Goal: Transaction & Acquisition: Subscribe to service/newsletter

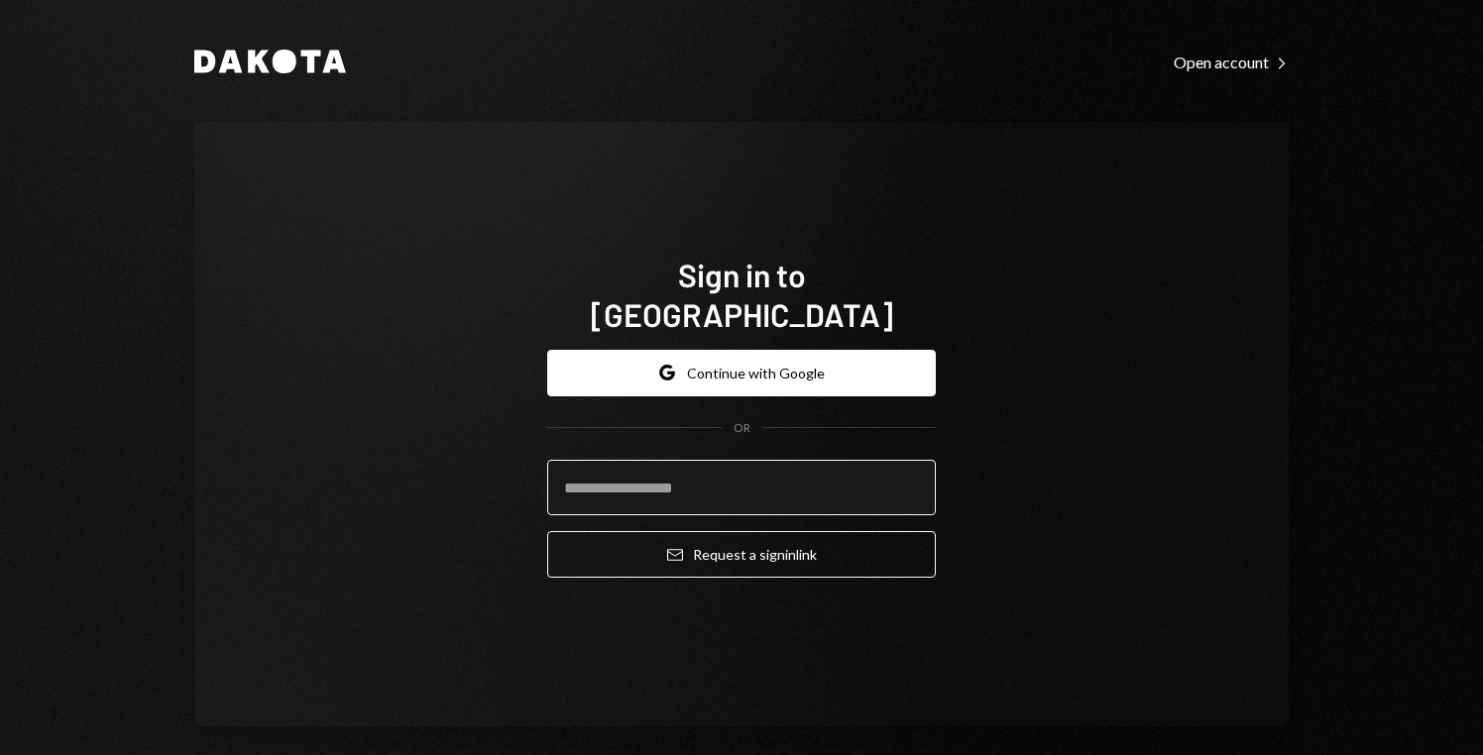
click at [762, 485] on input "email" at bounding box center [741, 488] width 389 height 56
type input "**********"
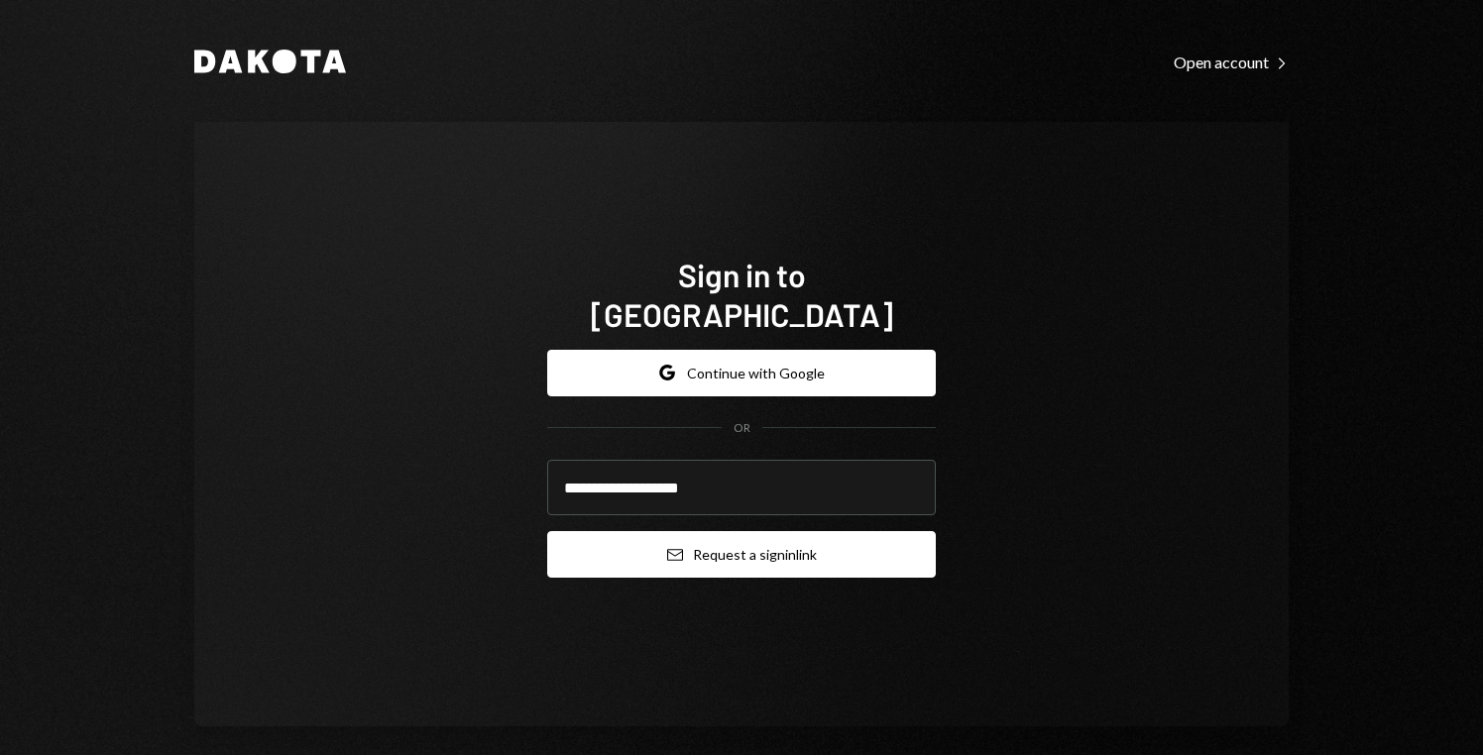
click at [743, 531] on button "Email Request a sign in link" at bounding box center [741, 554] width 389 height 47
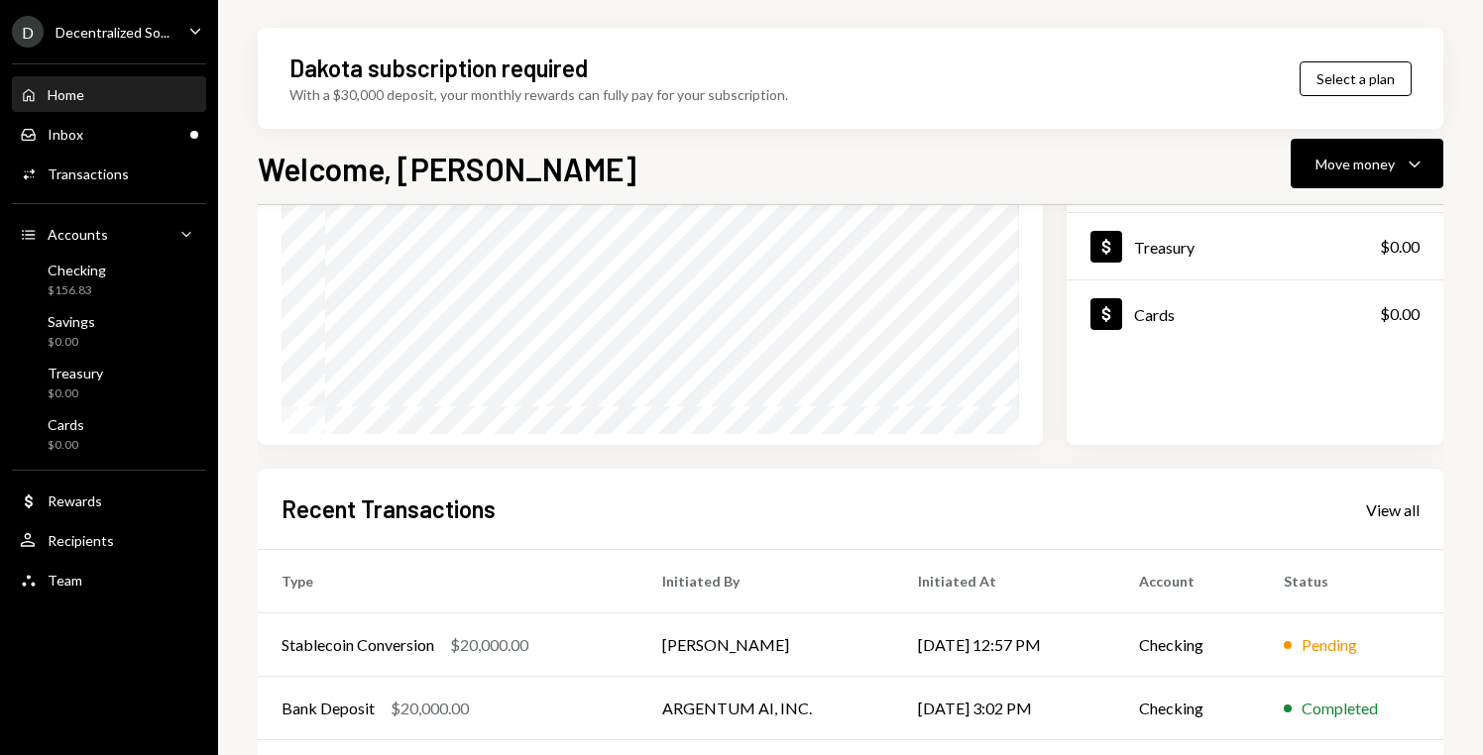
scroll to position [262, 0]
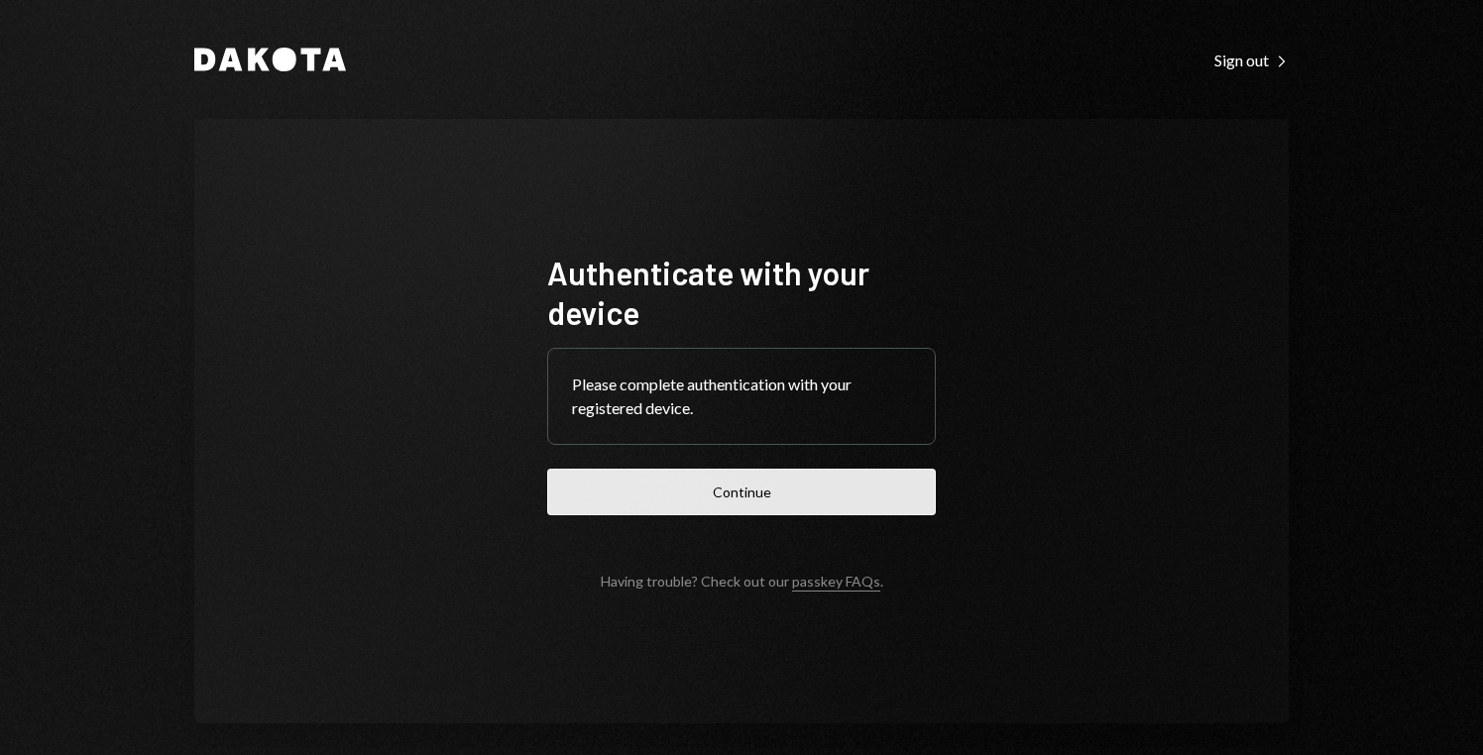
click at [691, 508] on button "Continue" at bounding box center [741, 492] width 389 height 47
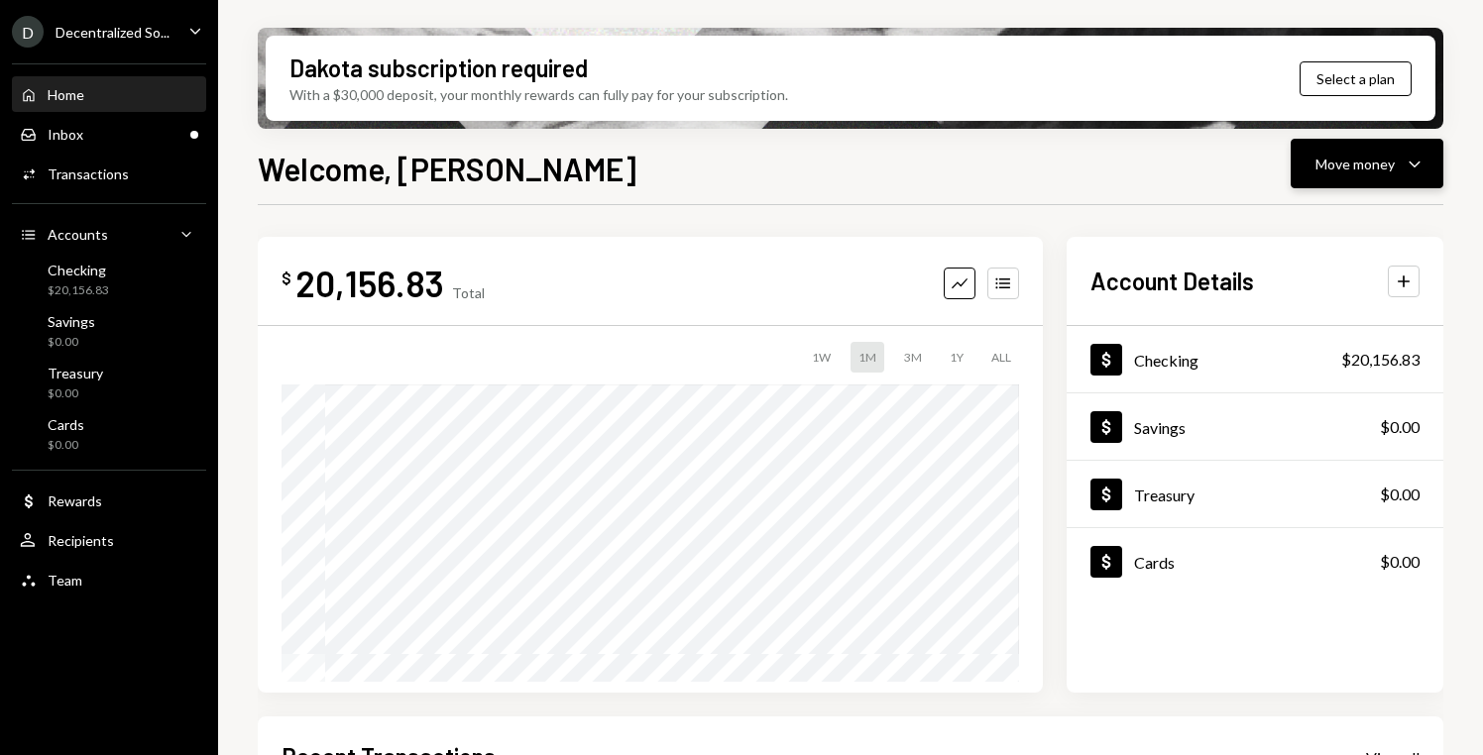
click at [1411, 171] on icon "Caret Down" at bounding box center [1415, 164] width 24 height 24
click at [1312, 231] on div "Send" at bounding box center [1351, 223] width 145 height 21
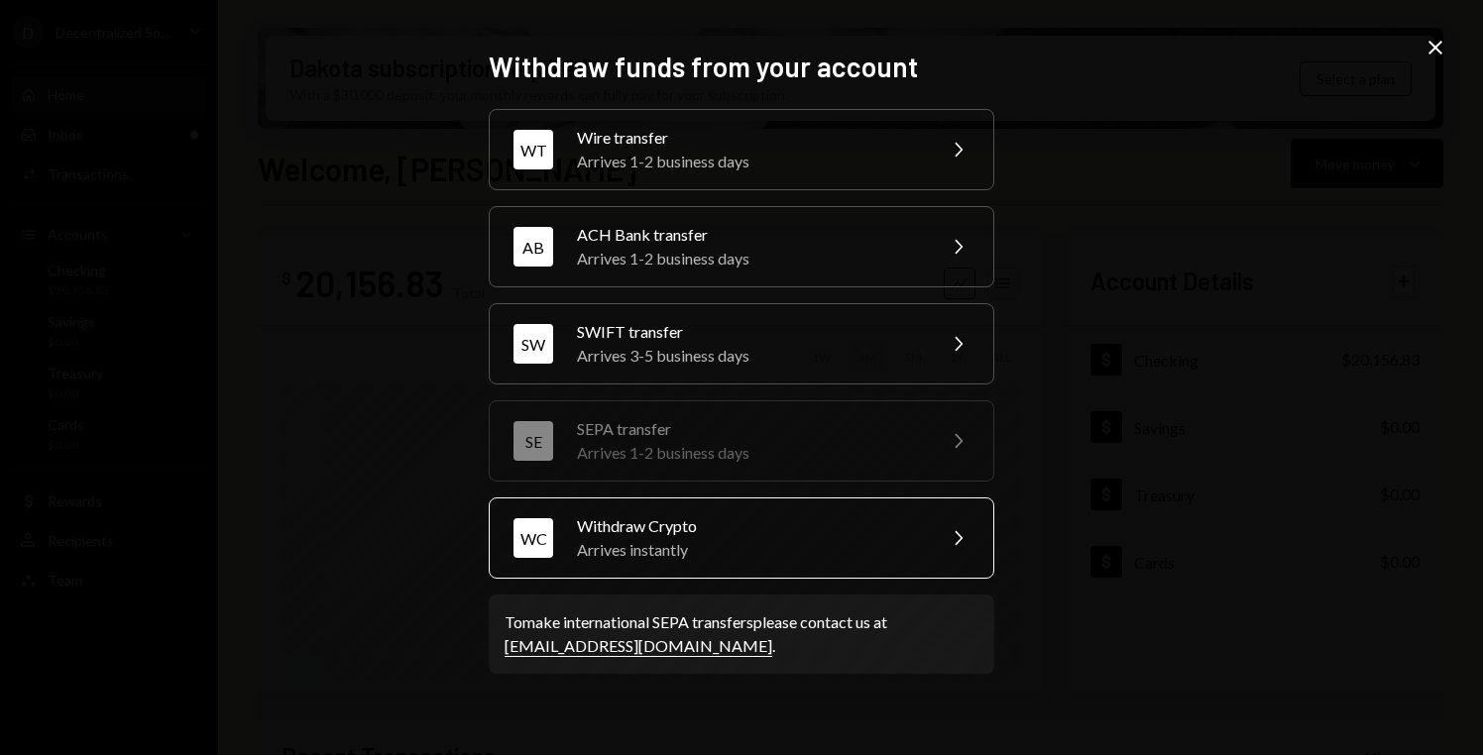
click at [876, 549] on div "Arrives instantly" at bounding box center [749, 550] width 345 height 24
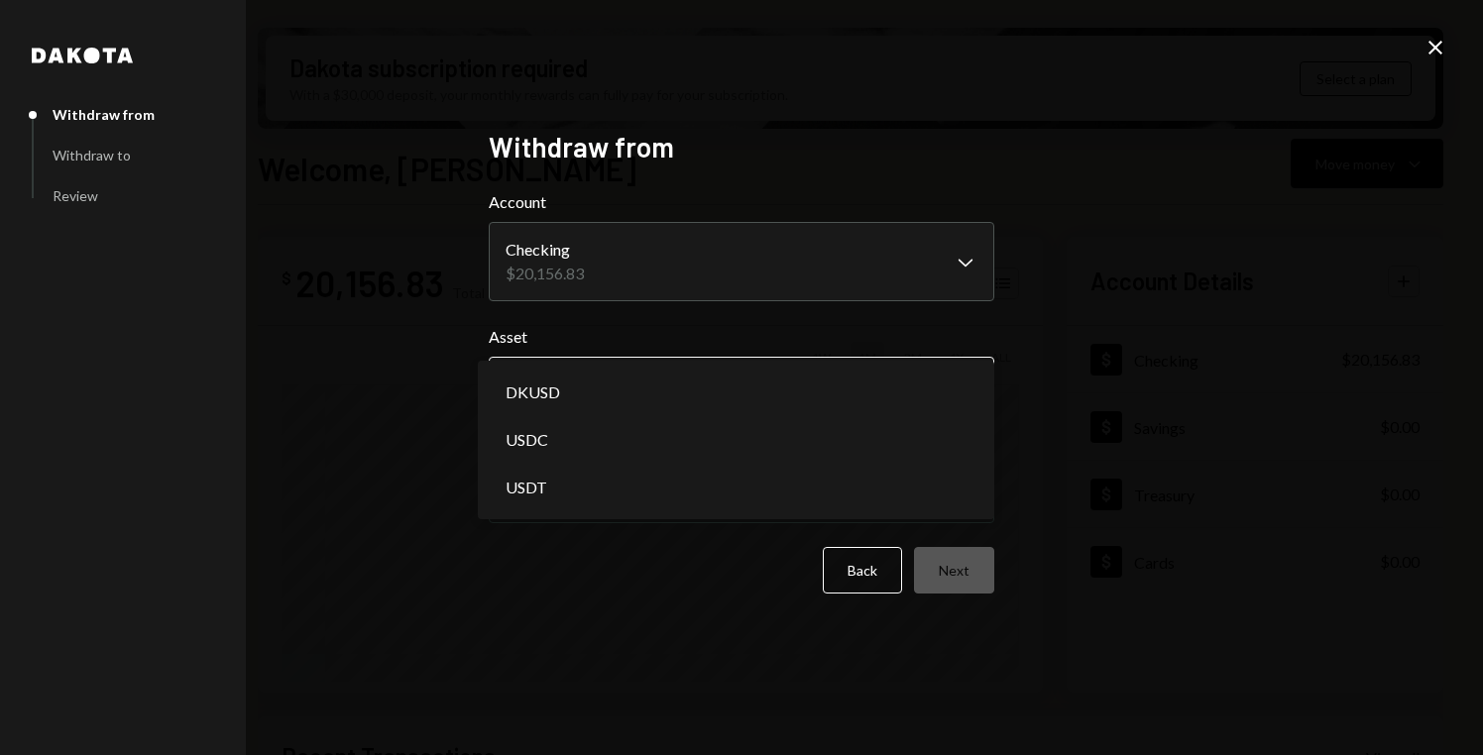
click at [849, 361] on body "D Decentralized So... Caret Down Home Home Inbox Inbox Activities Transactions …" at bounding box center [741, 377] width 1483 height 755
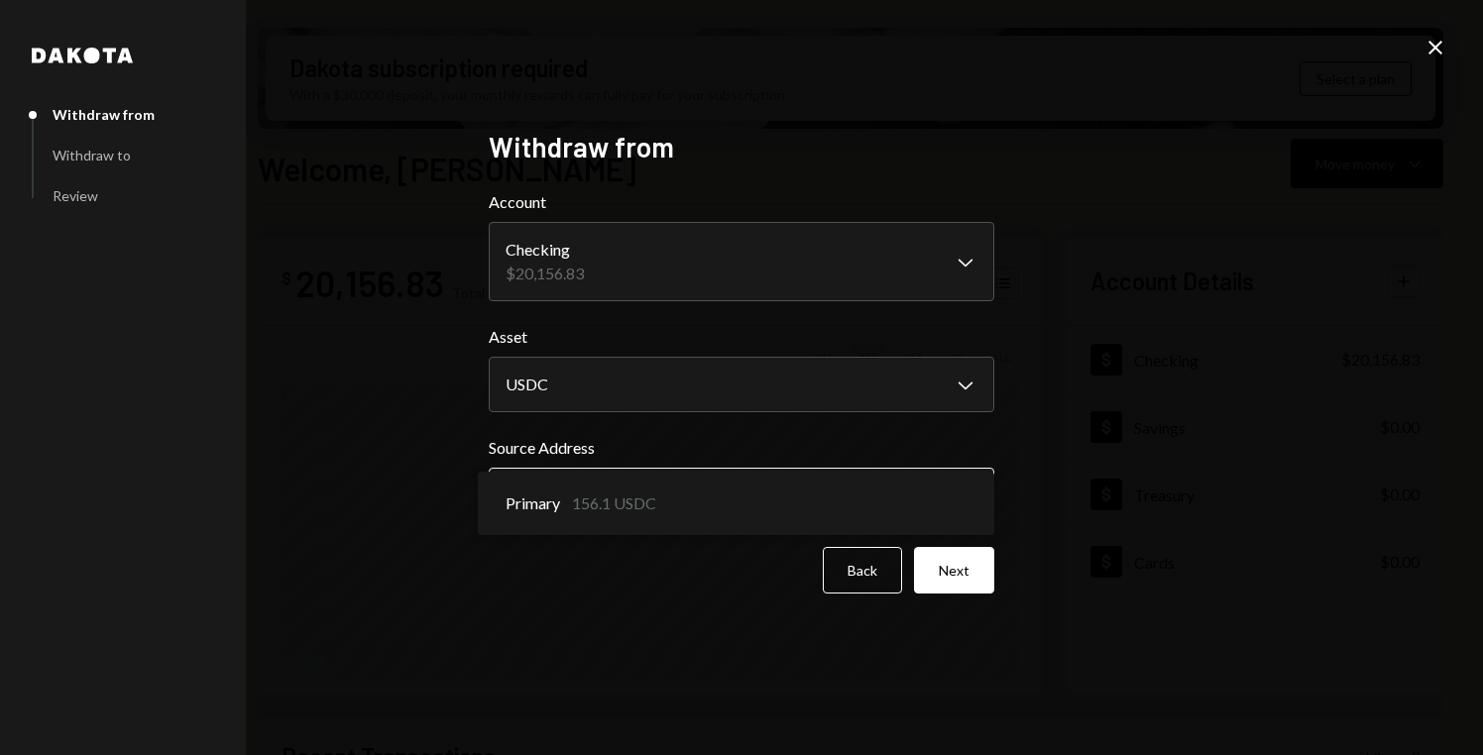
click at [801, 483] on body "D Decentralized So... Caret Down Home Home Inbox Inbox Activities Transactions …" at bounding box center [741, 377] width 1483 height 755
click at [812, 493] on body "D Decentralized So... Caret Down Home Home Inbox Inbox Activities Transactions …" at bounding box center [741, 377] width 1483 height 755
click at [812, 492] on body "D Decentralized So... Caret Down Home Home Inbox Inbox Activities Transactions …" at bounding box center [741, 377] width 1483 height 755
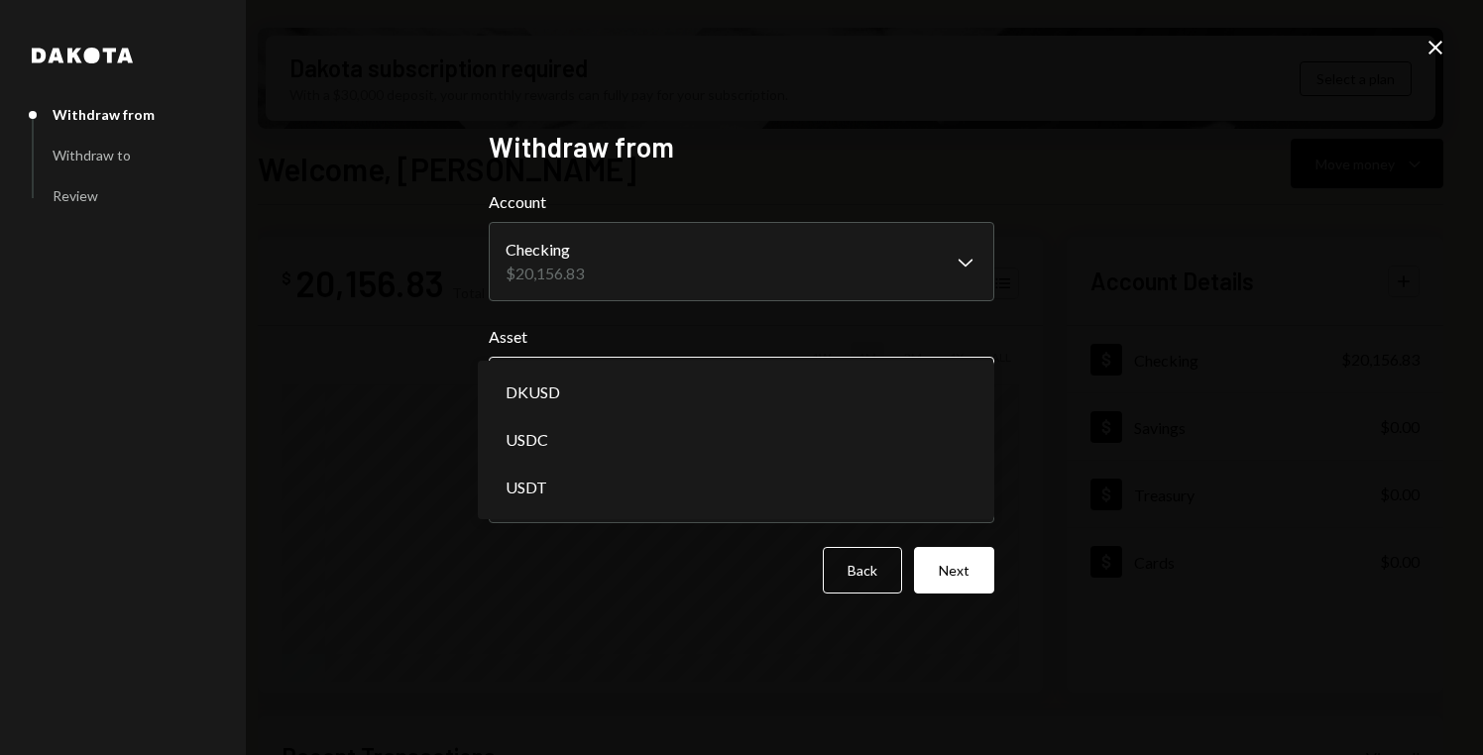
click at [788, 393] on body "D Decentralized So... Caret Down Home Home Inbox Inbox Activities Transactions …" at bounding box center [741, 377] width 1483 height 755
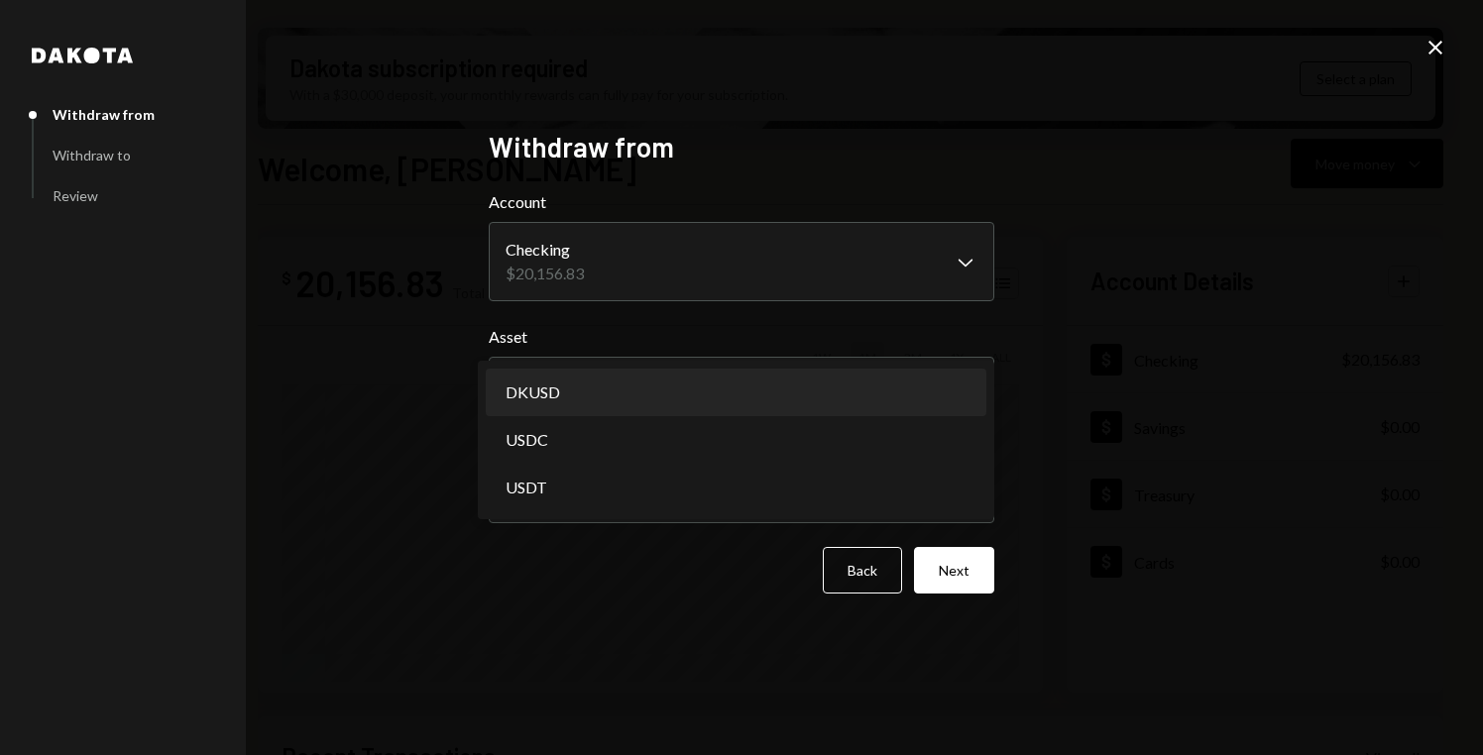
select select "*****"
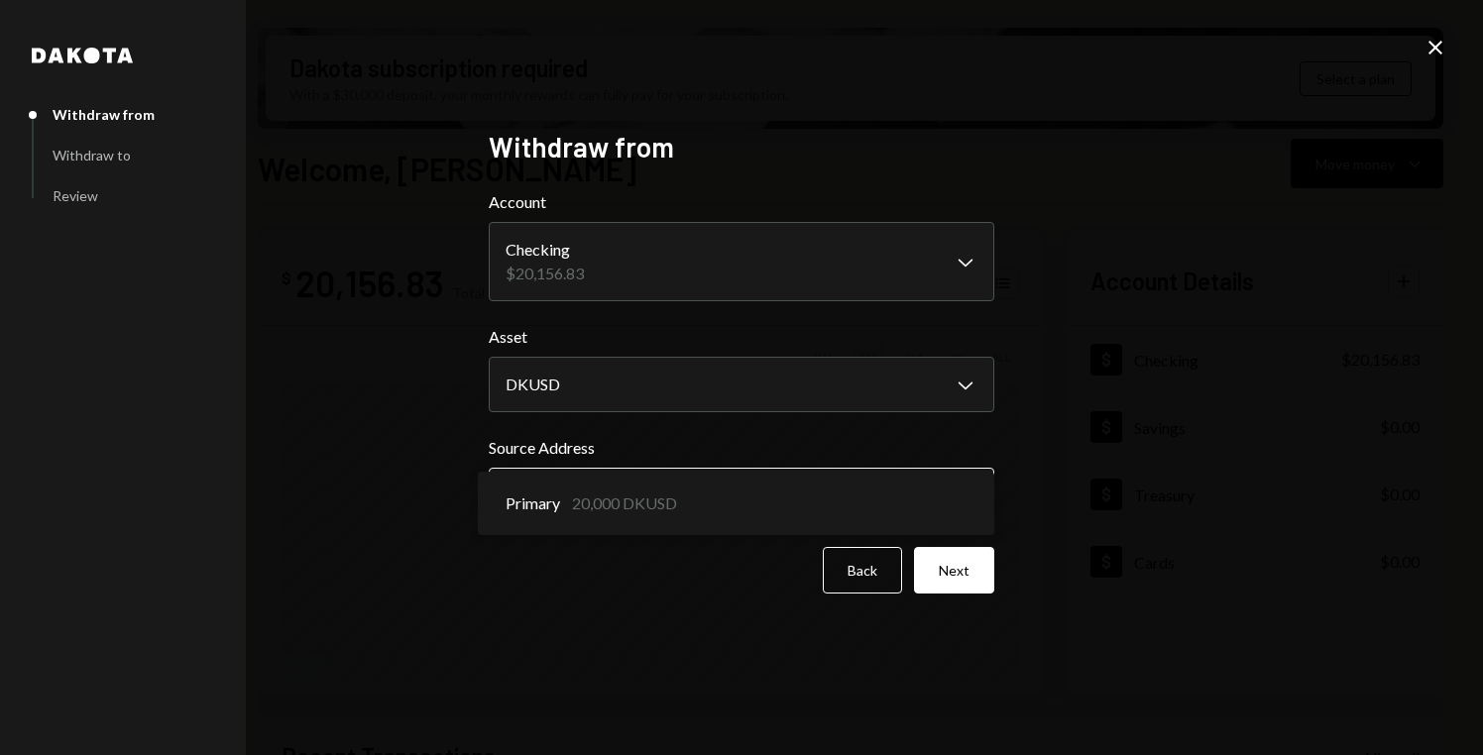
click at [772, 490] on body "D Decentralized So... Caret Down Home Home Inbox Inbox Activities Transactions …" at bounding box center [741, 377] width 1483 height 755
click at [958, 566] on button "Next" at bounding box center [954, 570] width 80 height 47
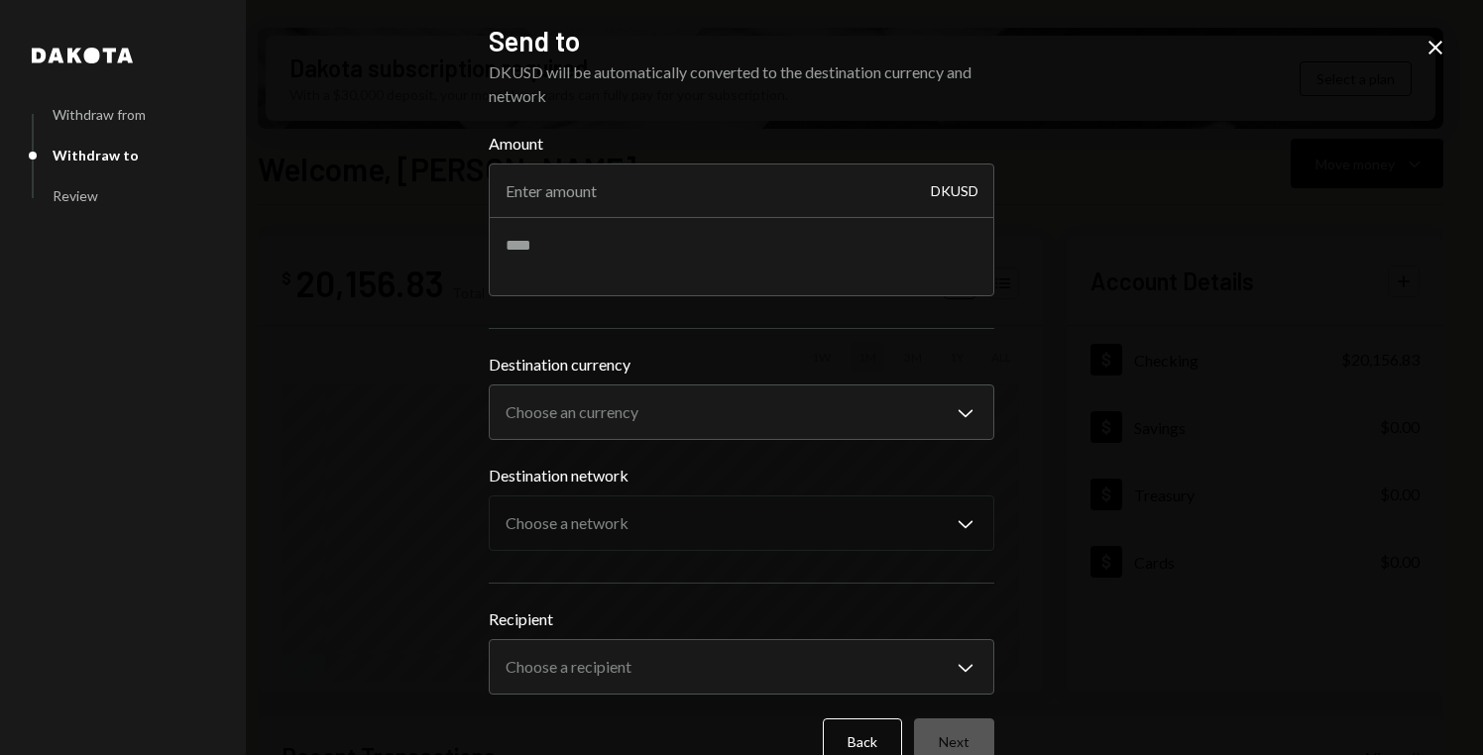
click at [1427, 57] on icon "Close" at bounding box center [1436, 48] width 24 height 24
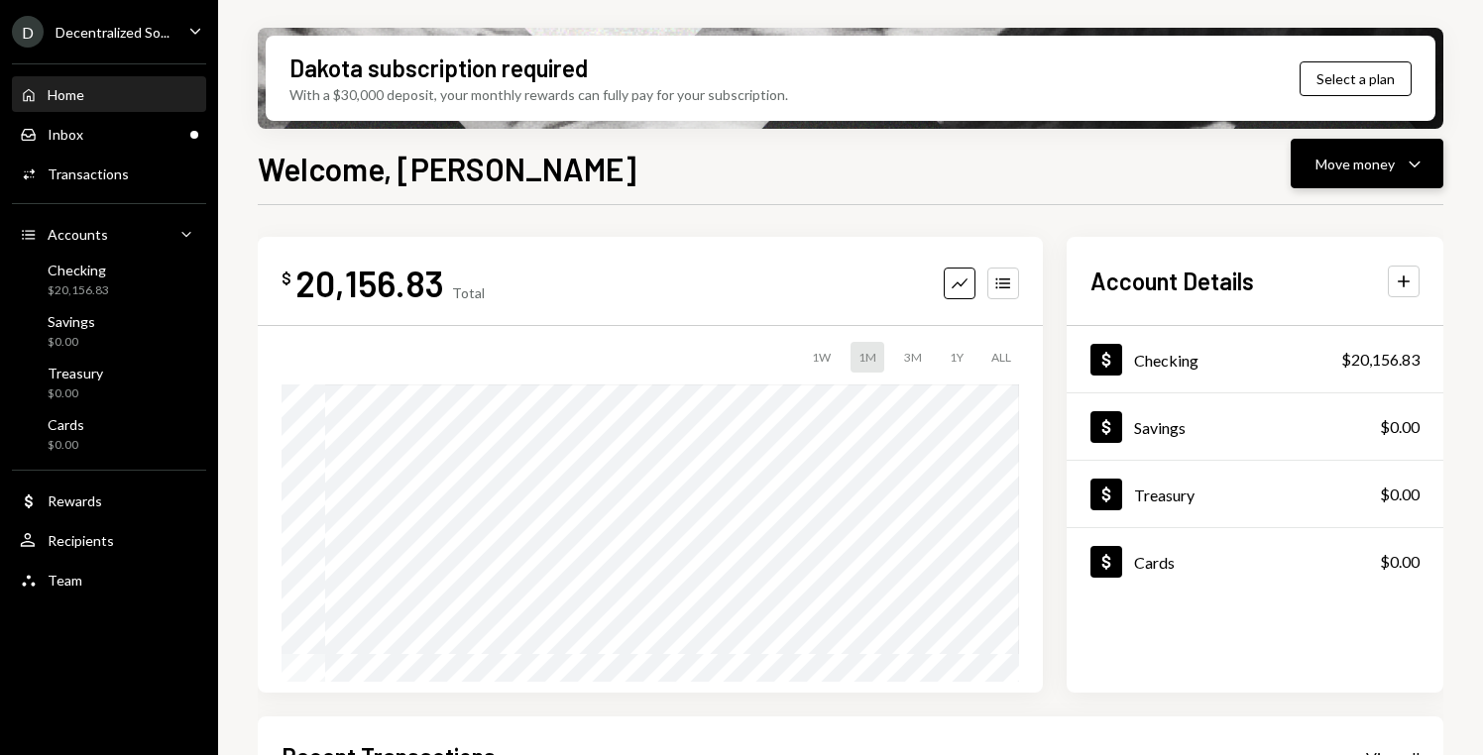
click at [1371, 152] on div "Move money Caret Down" at bounding box center [1366, 164] width 103 height 24
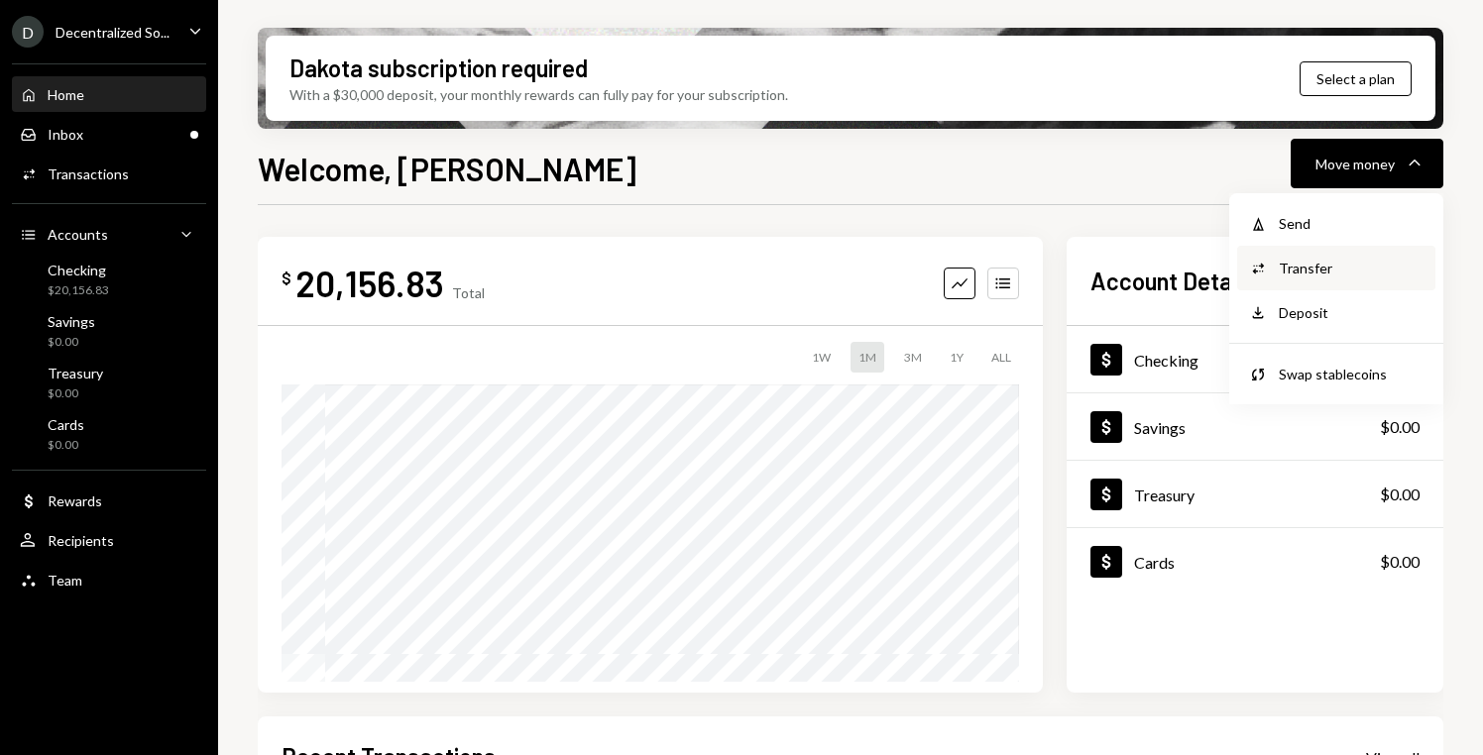
click at [1302, 275] on div "Transfer" at bounding box center [1351, 268] width 145 height 21
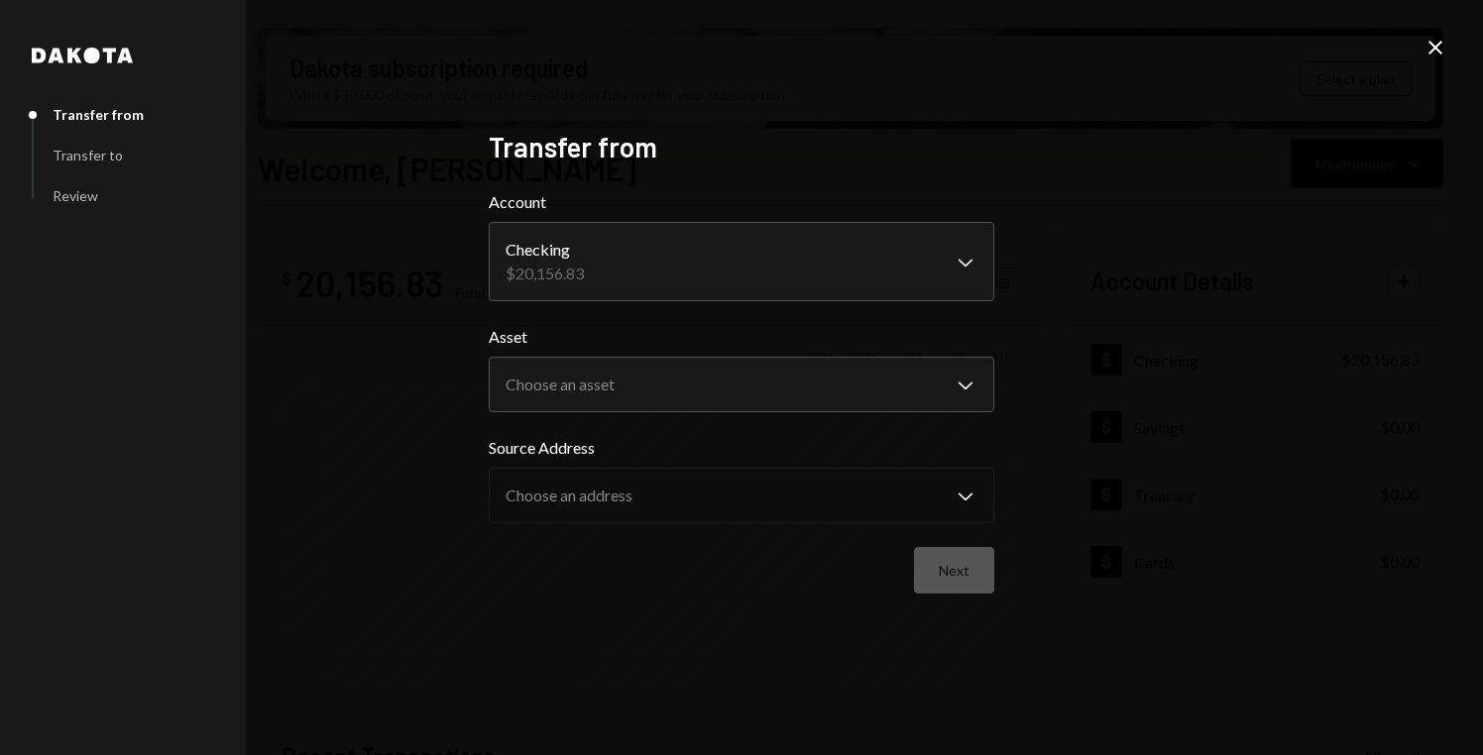
click at [1423, 52] on div "**********" at bounding box center [741, 377] width 1483 height 755
click at [1430, 48] on icon "Close" at bounding box center [1436, 48] width 24 height 24
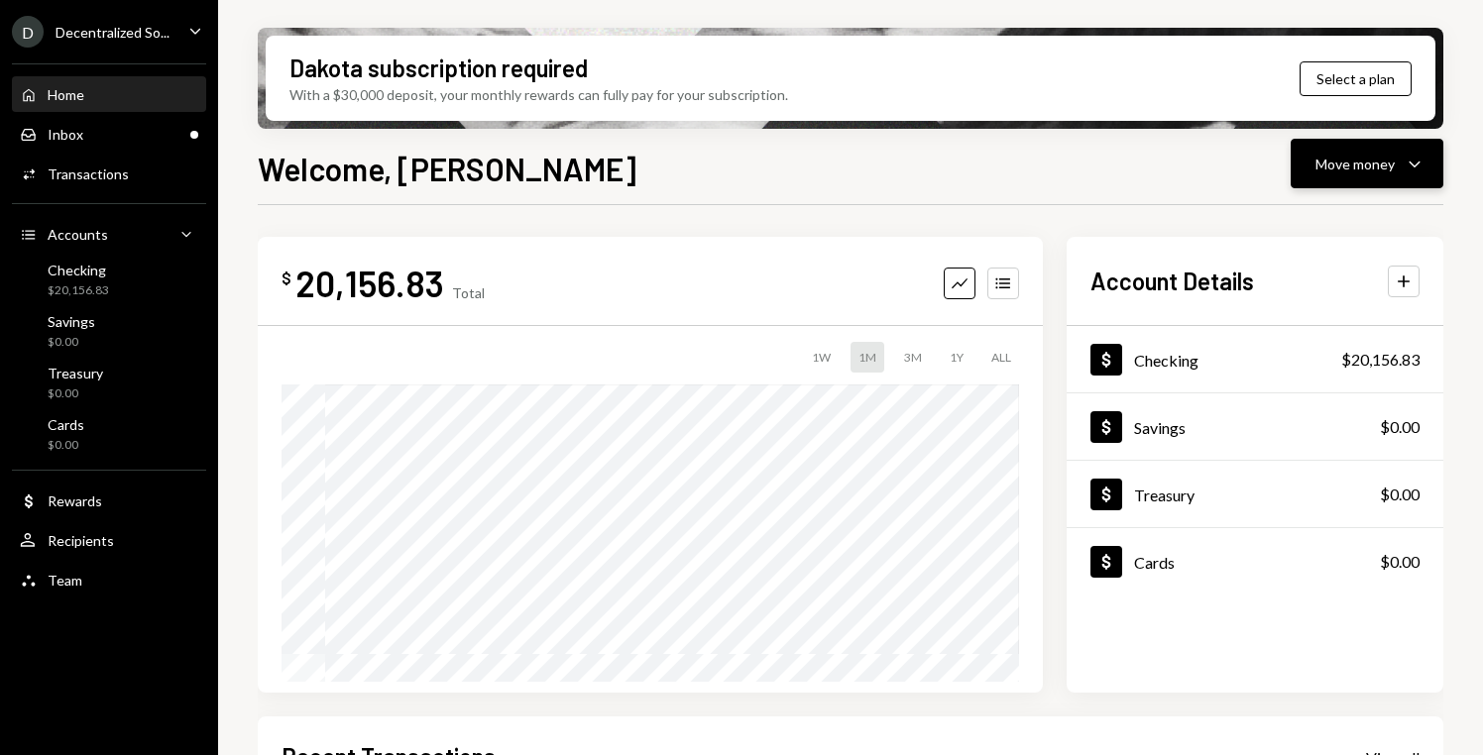
click at [1400, 174] on div "Move money Caret Down" at bounding box center [1366, 164] width 103 height 24
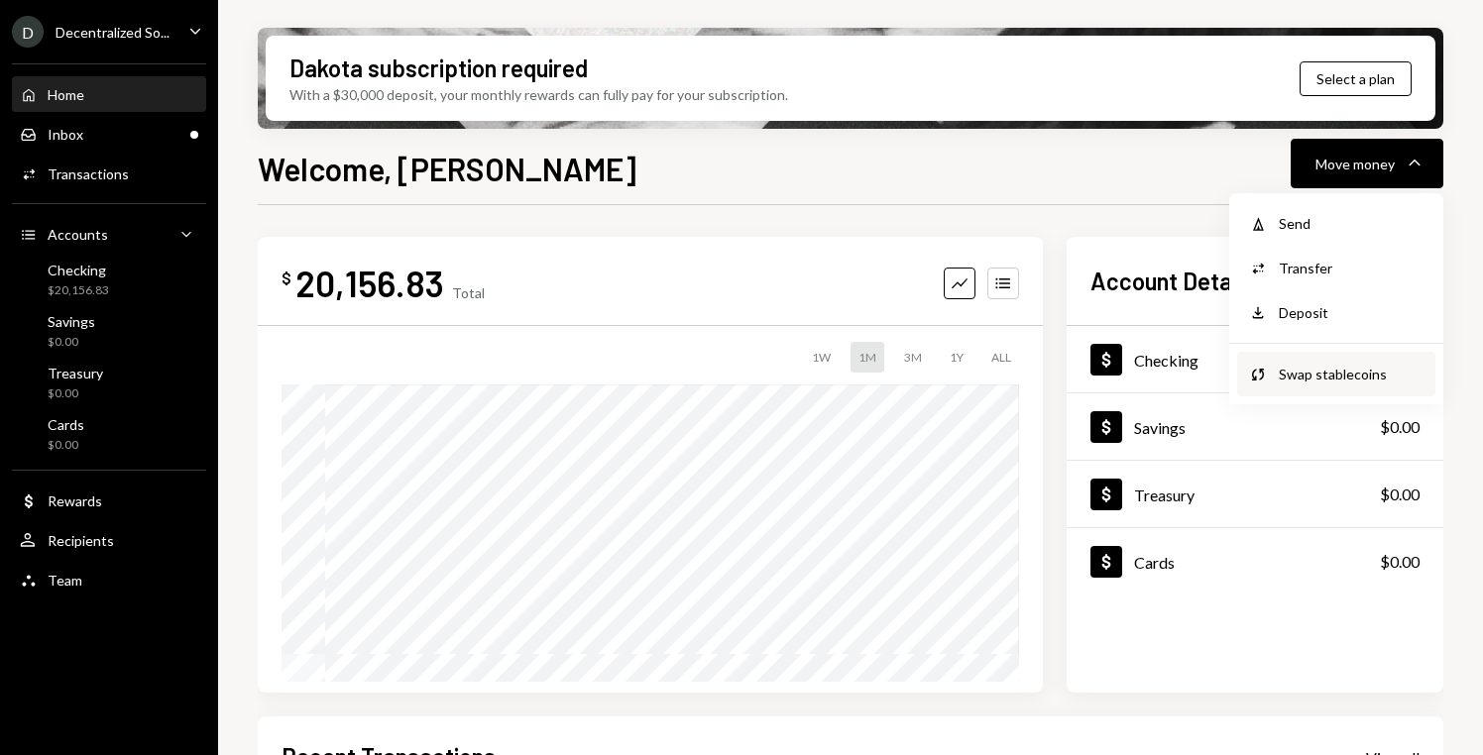
click at [1328, 383] on div "Swap stablecoins" at bounding box center [1351, 374] width 145 height 21
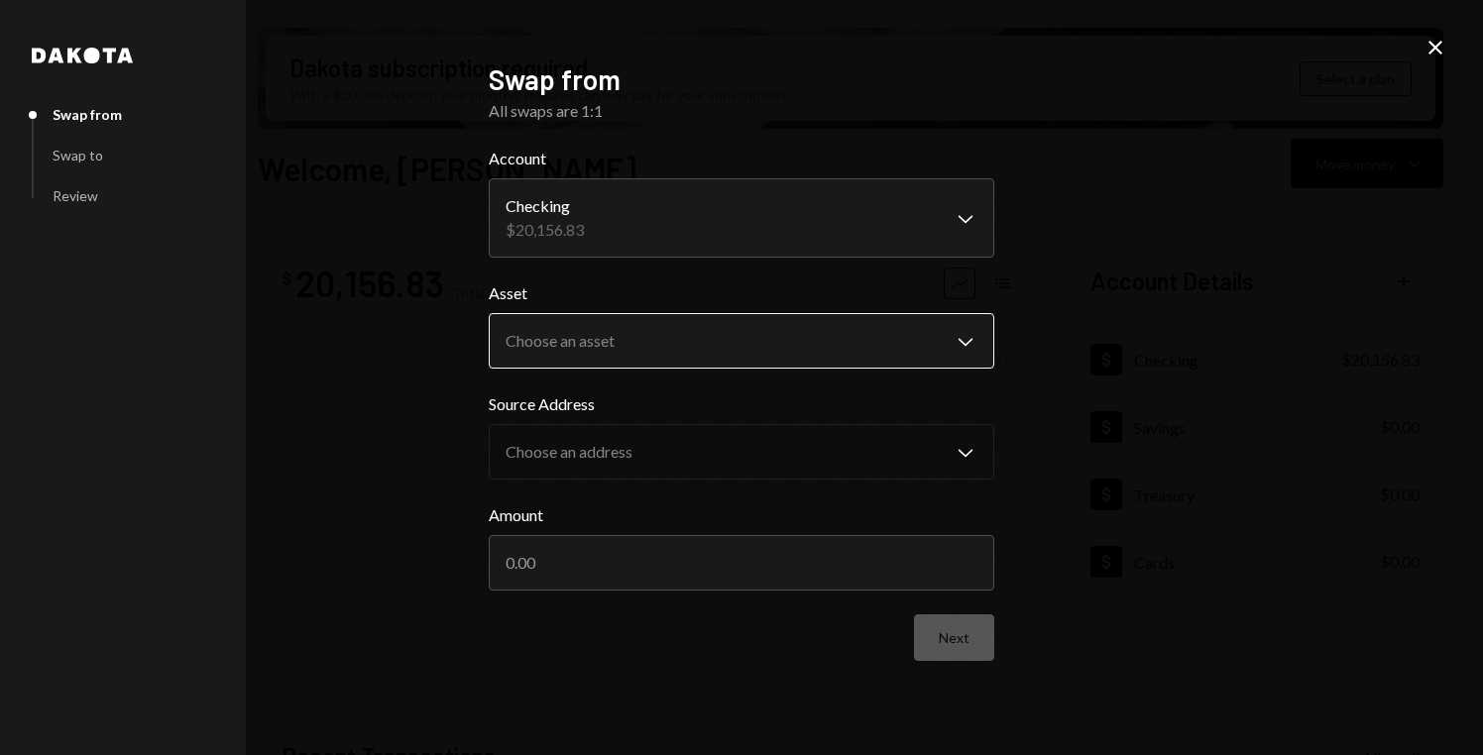
click at [928, 329] on body "D Decentralized So... Caret Down Home Home Inbox Inbox Activities Transactions …" at bounding box center [741, 377] width 1483 height 755
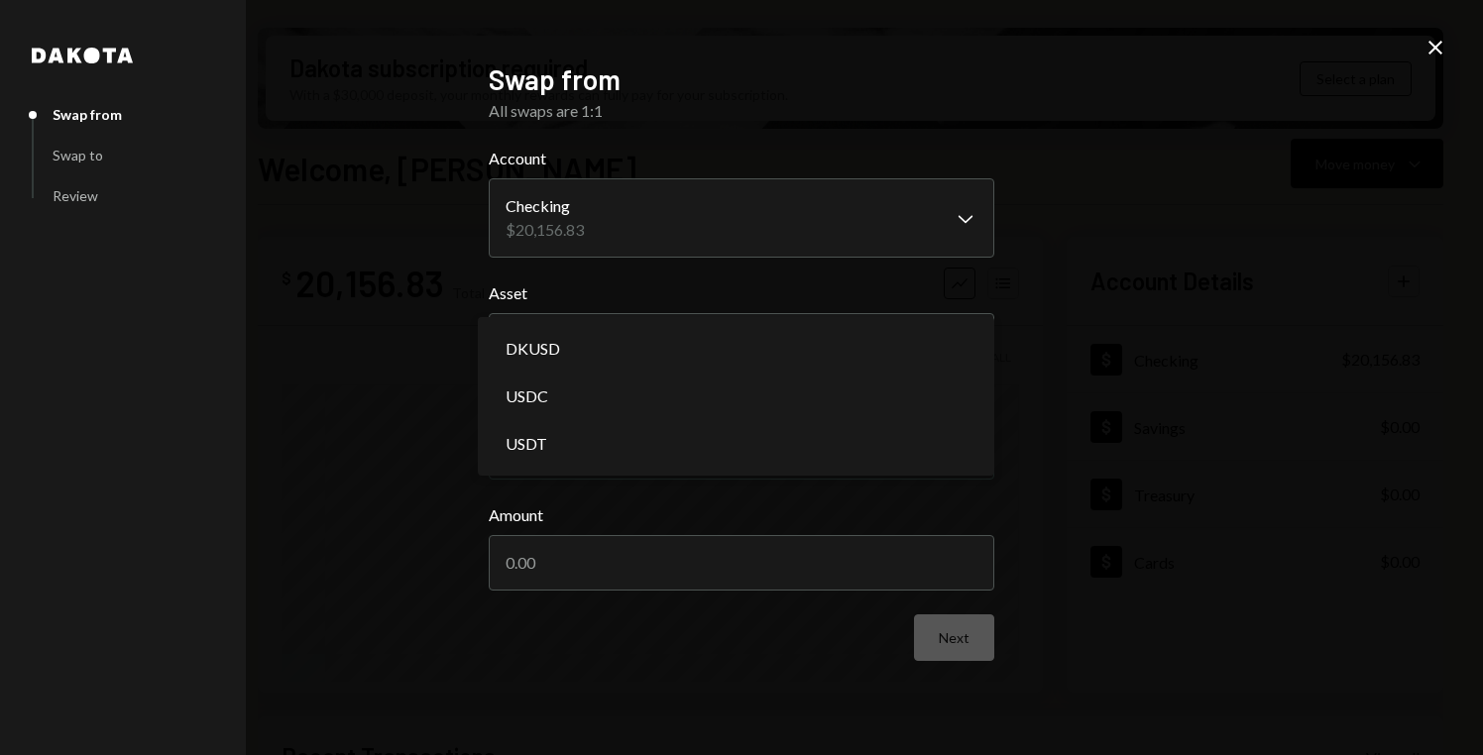
click at [1082, 315] on div "**********" at bounding box center [741, 377] width 1483 height 755
click at [949, 349] on body "D Decentralized So... Caret Down Home Home Inbox Inbox Activities Transactions …" at bounding box center [741, 377] width 1483 height 755
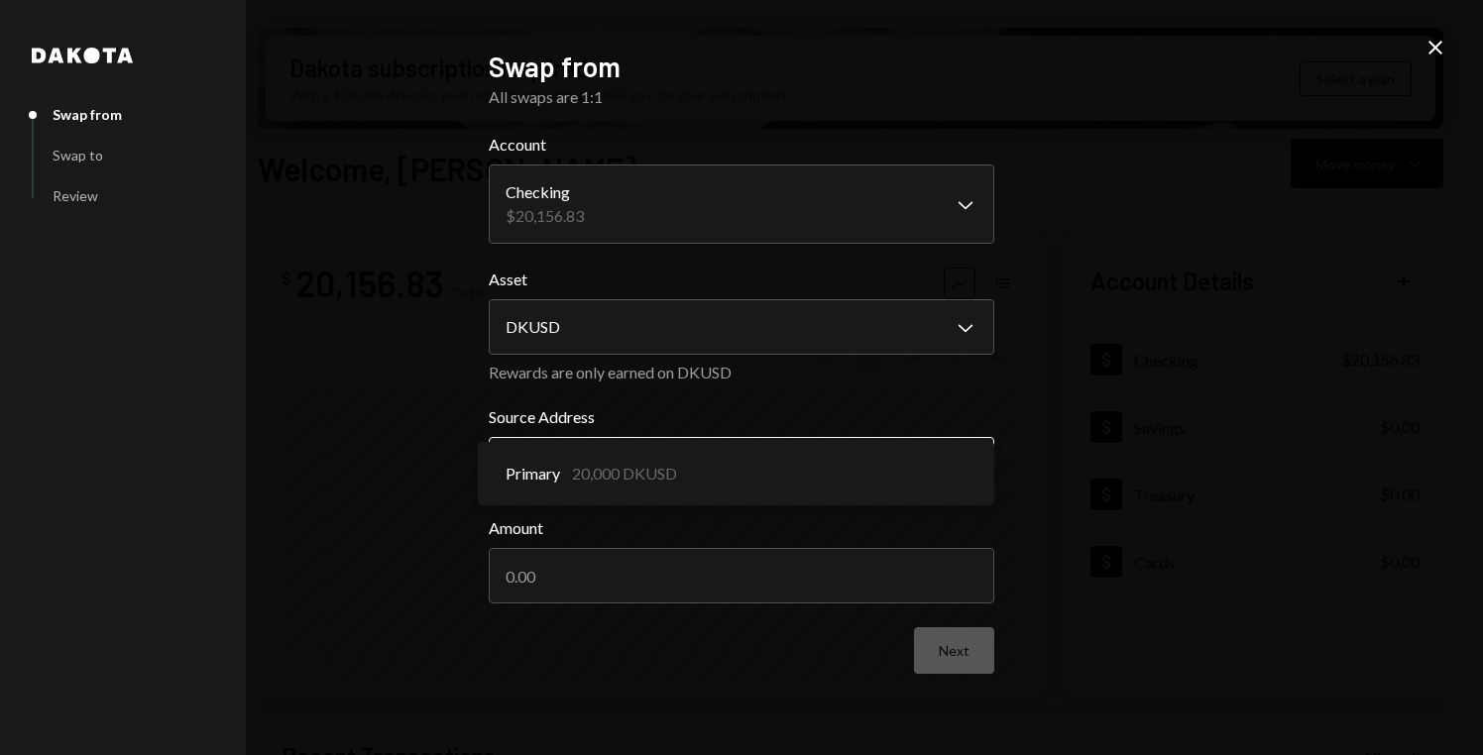
click at [961, 474] on body "D Decentralized So... Caret Down Home Home Inbox Inbox Activities Transactions …" at bounding box center [741, 377] width 1483 height 755
click at [994, 426] on div "**********" at bounding box center [741, 378] width 553 height 705
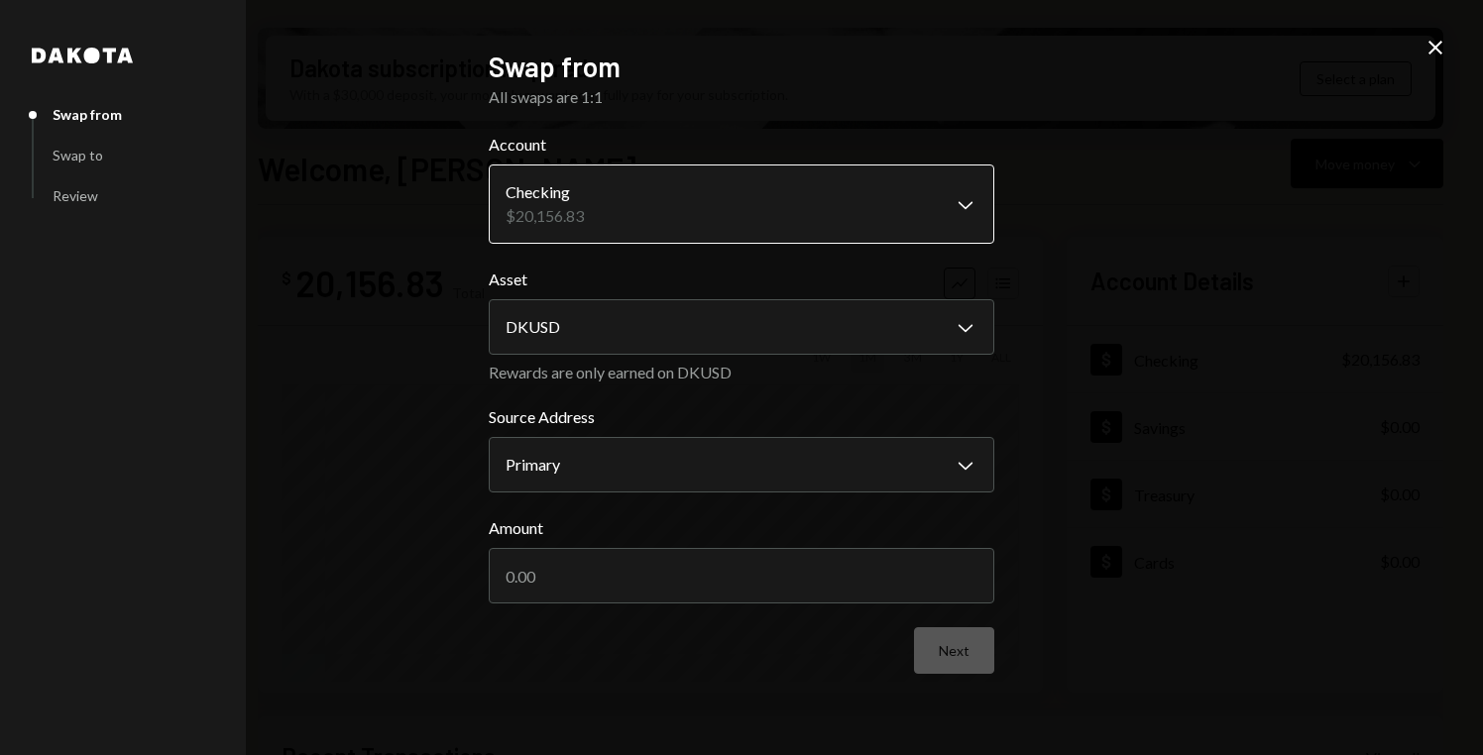
click at [929, 233] on body "D Decentralized So... Caret Down Home Home Inbox Inbox Activities Transactions …" at bounding box center [741, 377] width 1483 height 755
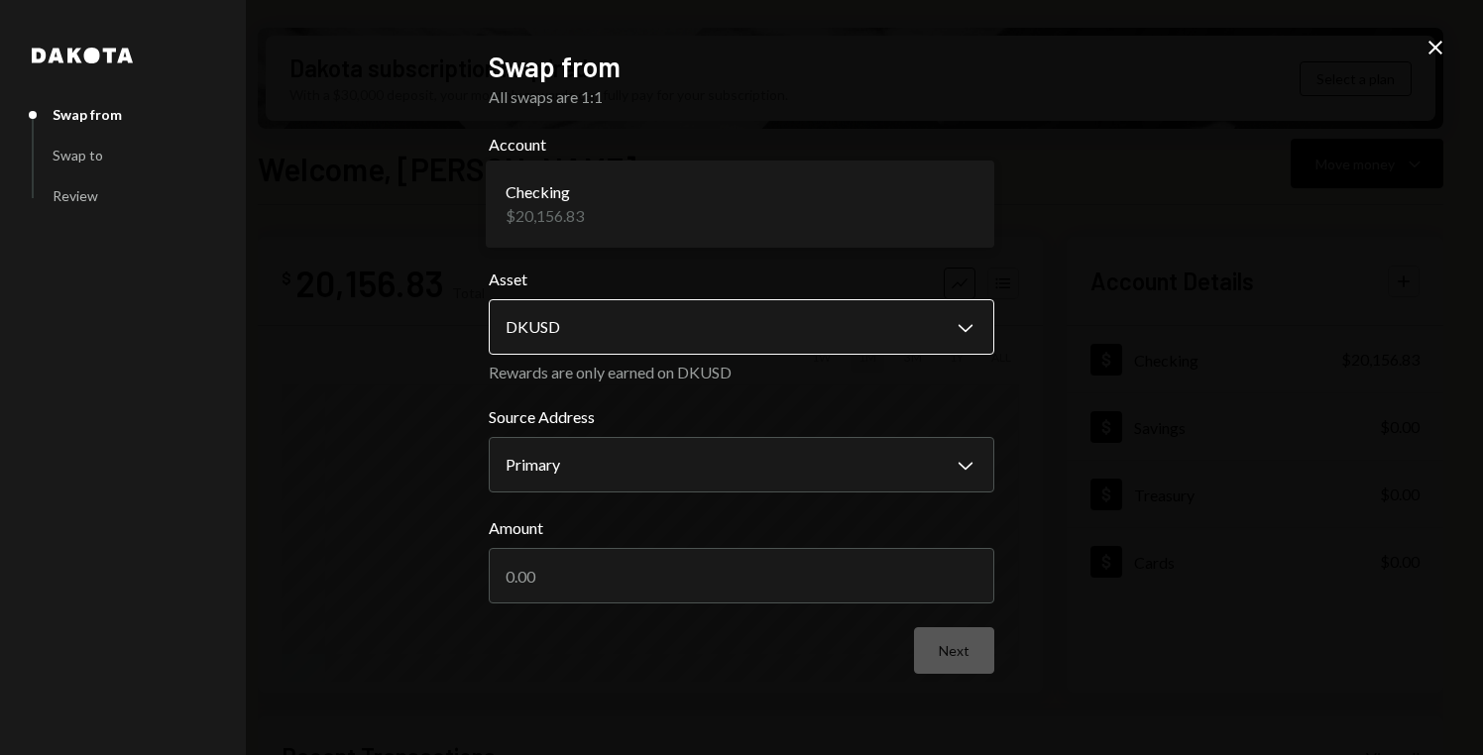
click at [932, 330] on body "D Decentralized So... Caret Down Home Home Inbox Inbox Activities Transactions …" at bounding box center [741, 377] width 1483 height 755
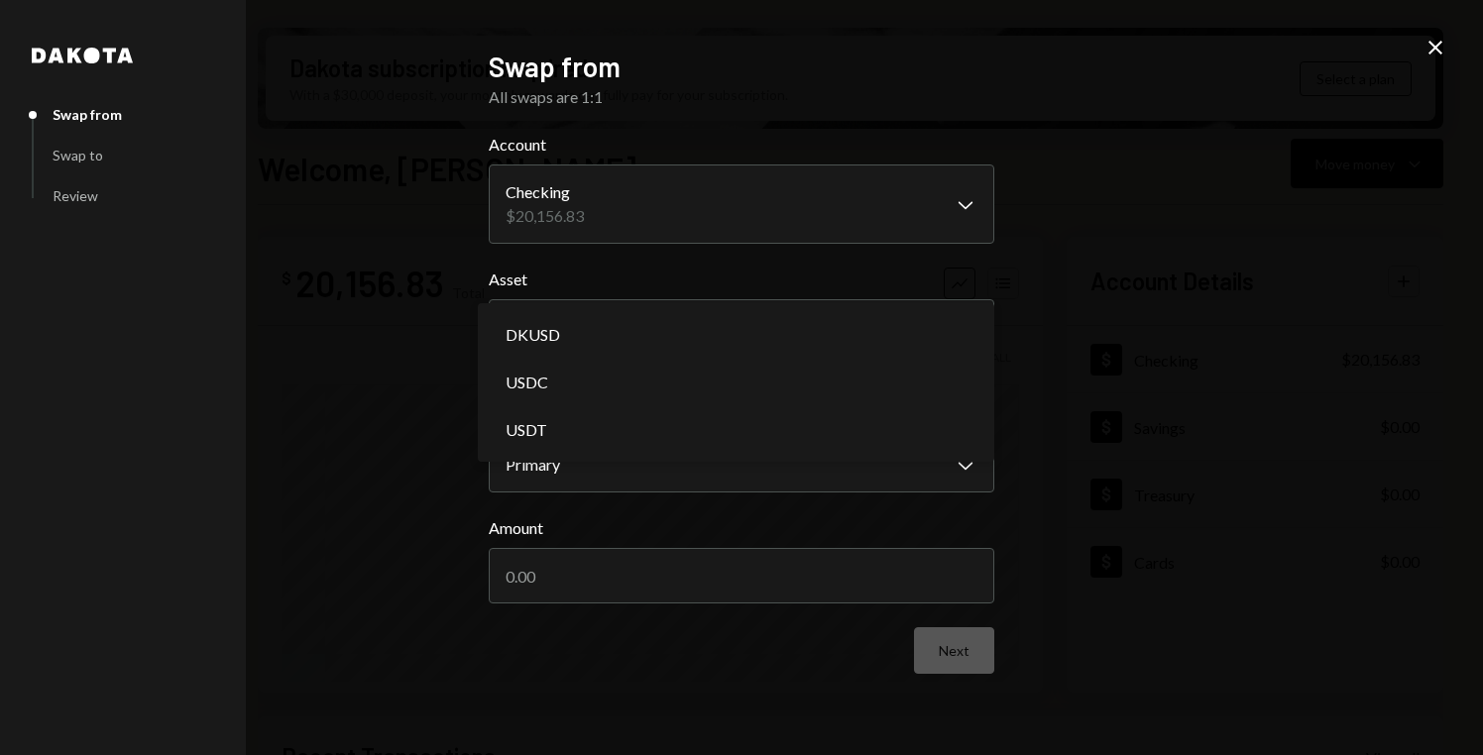
click at [962, 339] on body "D Decentralized So... Caret Down Home Home Inbox Inbox Activities Transactions …" at bounding box center [741, 377] width 1483 height 755
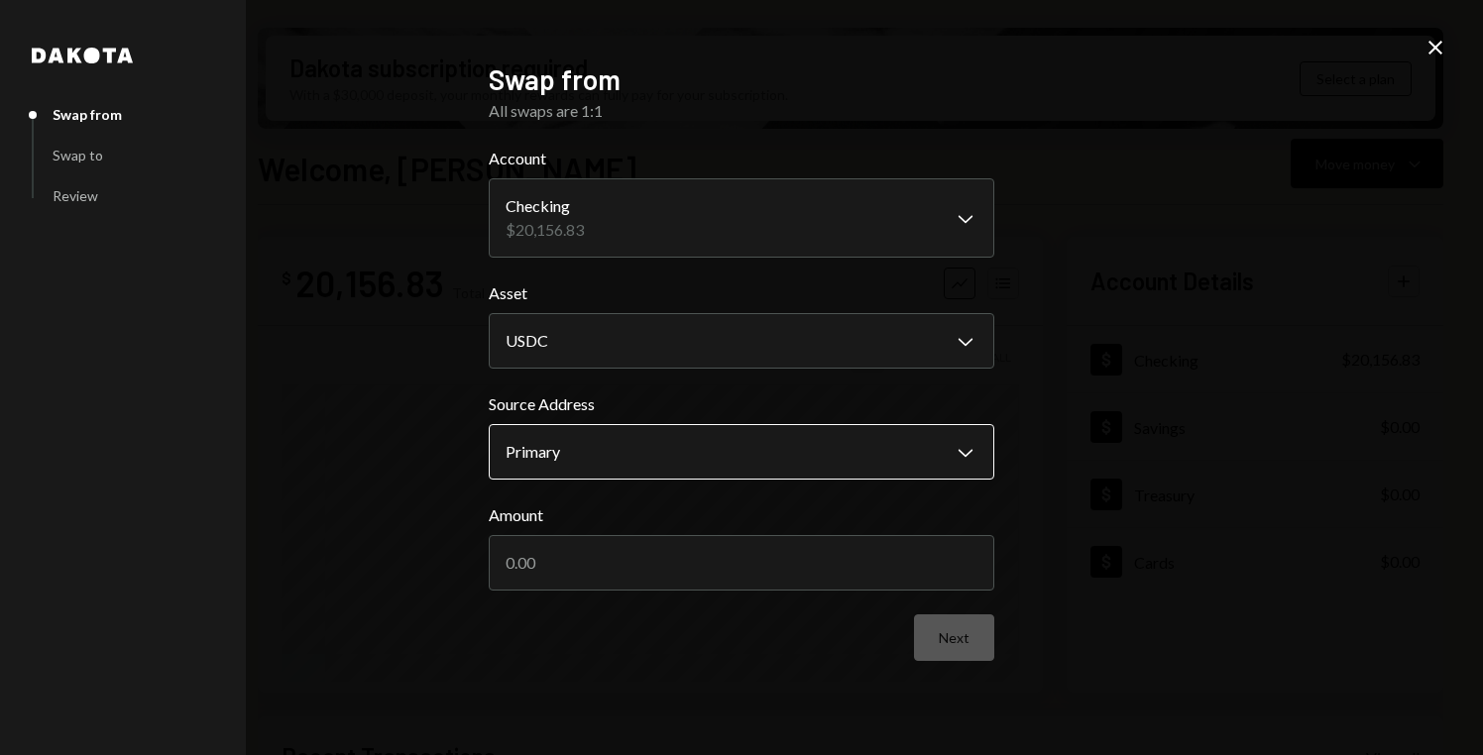
click at [959, 467] on body "D Decentralized So... Caret Down Home Home Inbox Inbox Activities Transactions …" at bounding box center [741, 377] width 1483 height 755
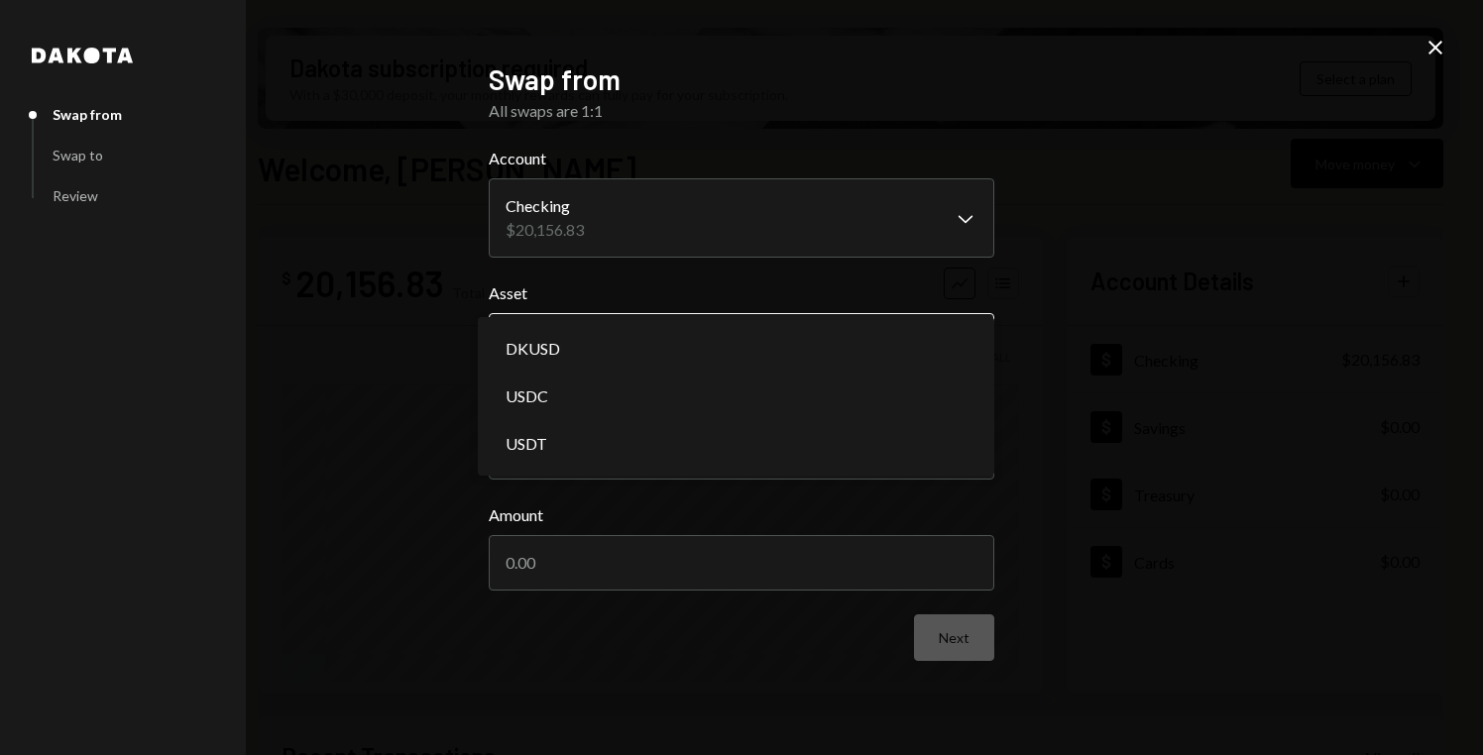
click at [963, 338] on body "D Decentralized So... Caret Down Home Home Inbox Inbox Activities Transactions …" at bounding box center [741, 377] width 1483 height 755
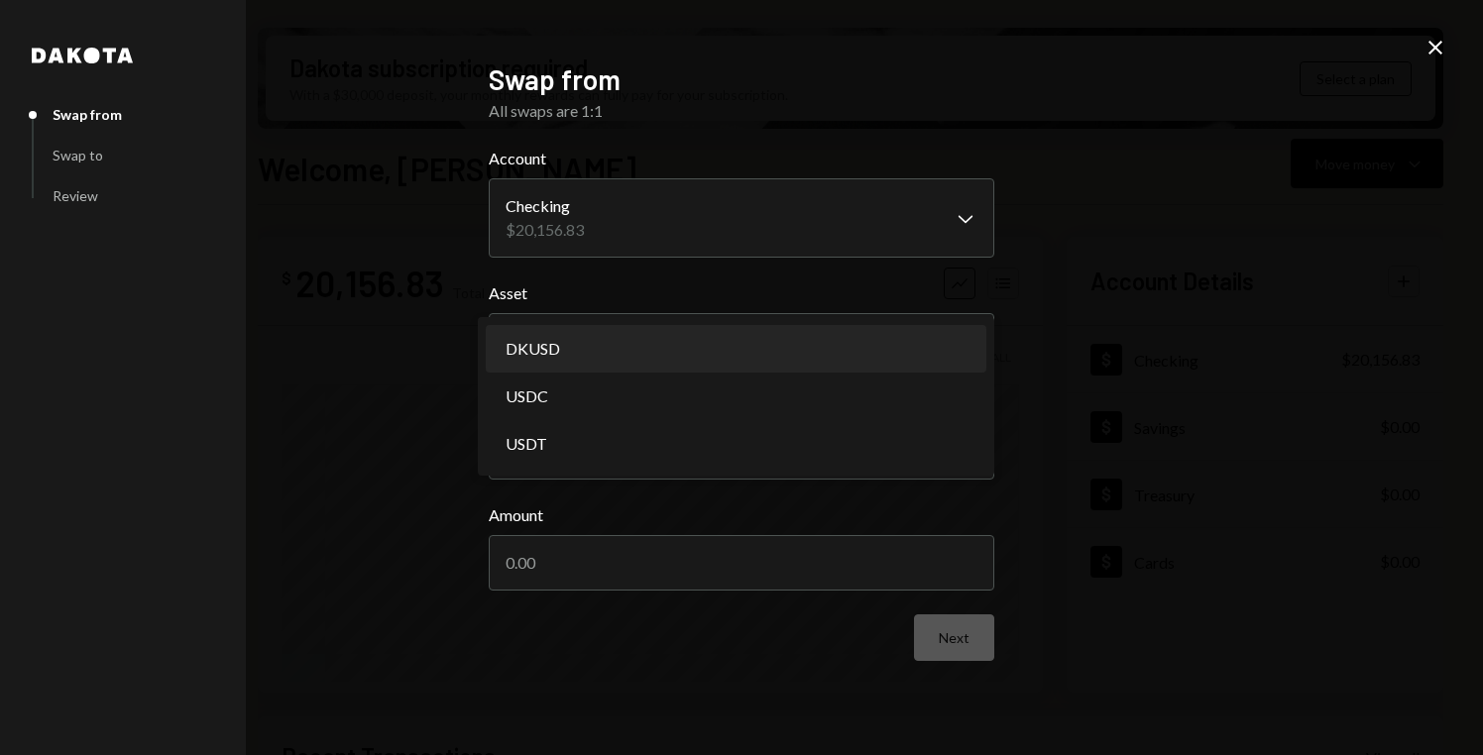
select select "*****"
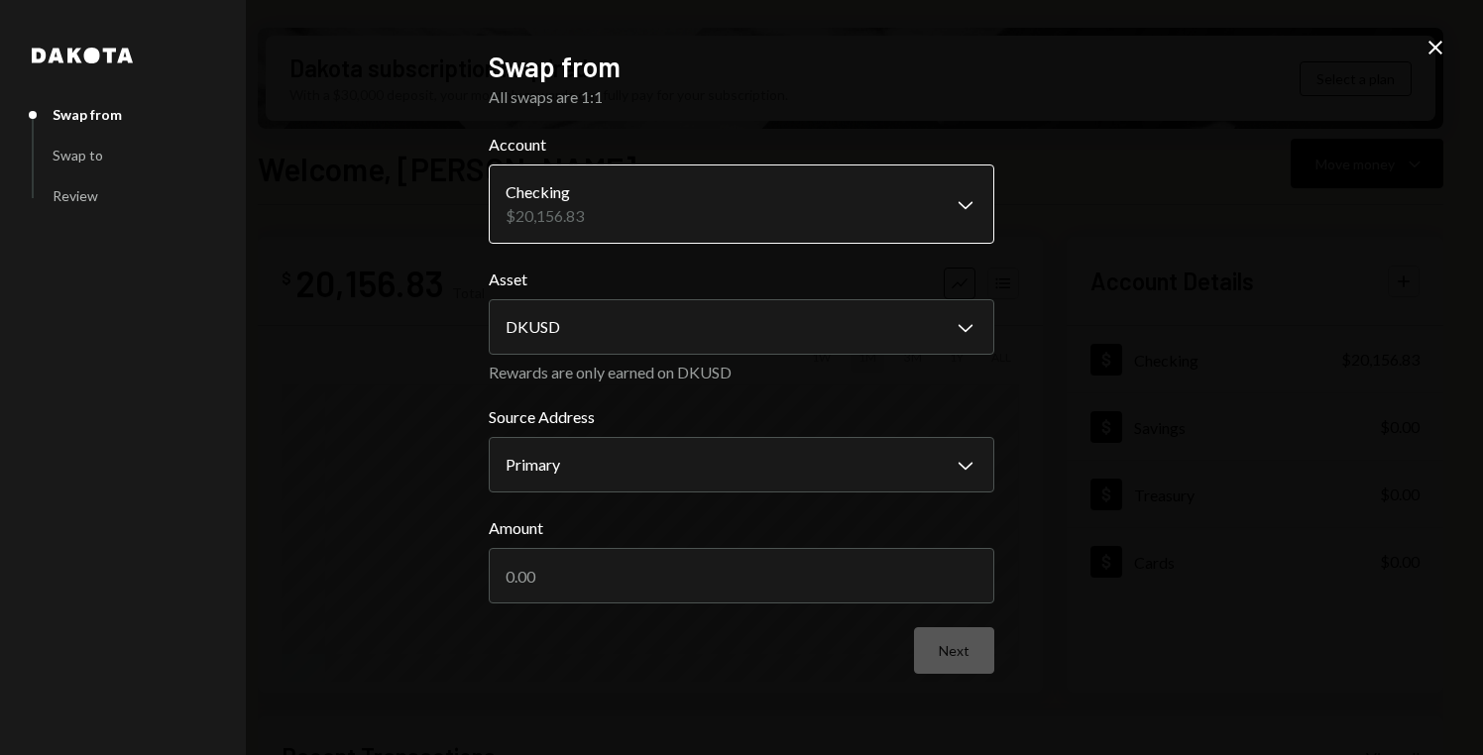
click at [932, 181] on body "D Decentralized So... Caret Down Home Home Inbox Inbox Activities Transactions …" at bounding box center [741, 377] width 1483 height 755
click at [937, 211] on body "D Decentralized So... Caret Down Home Home Inbox Inbox Activities Transactions …" at bounding box center [741, 377] width 1483 height 755
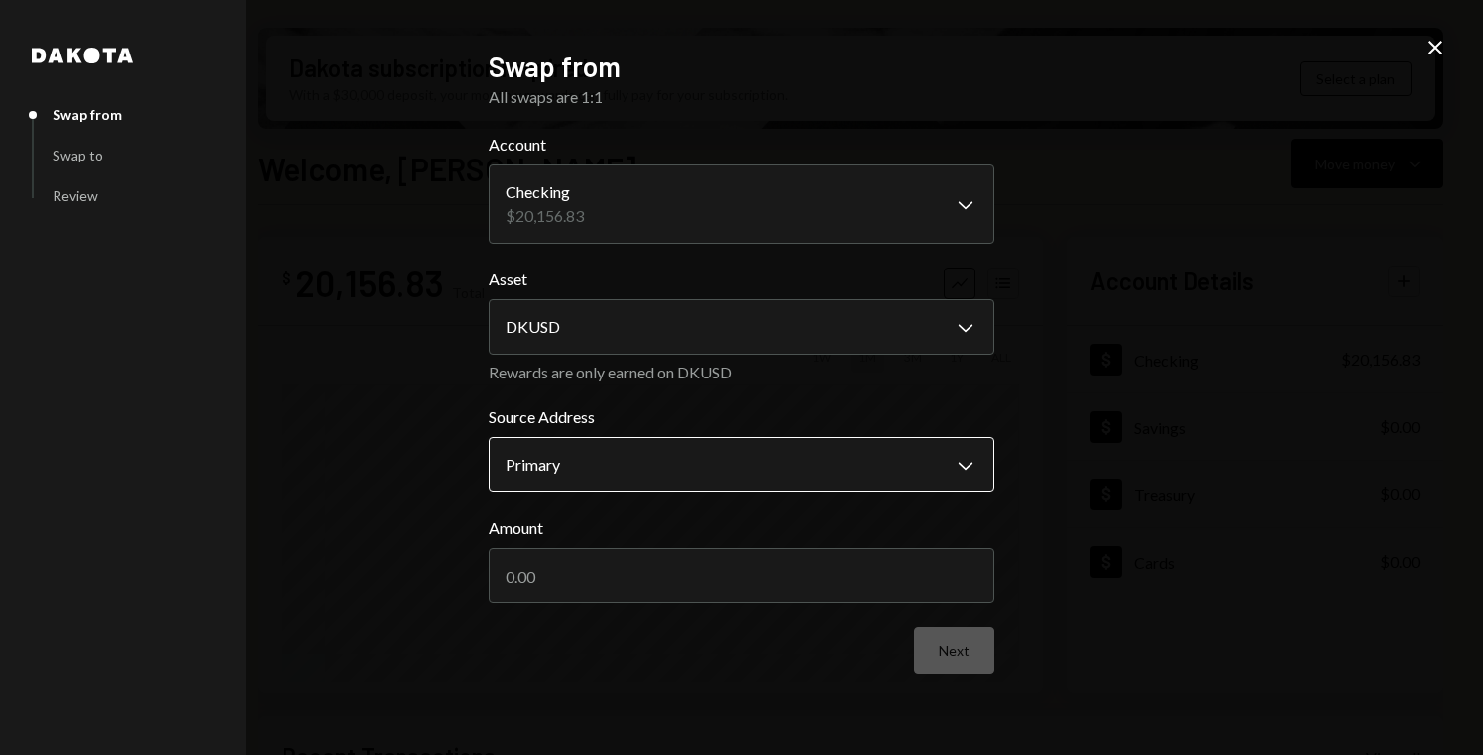
click at [771, 451] on body "D Decentralized So... Caret Down Home Home Inbox Inbox Activities Transactions …" at bounding box center [741, 377] width 1483 height 755
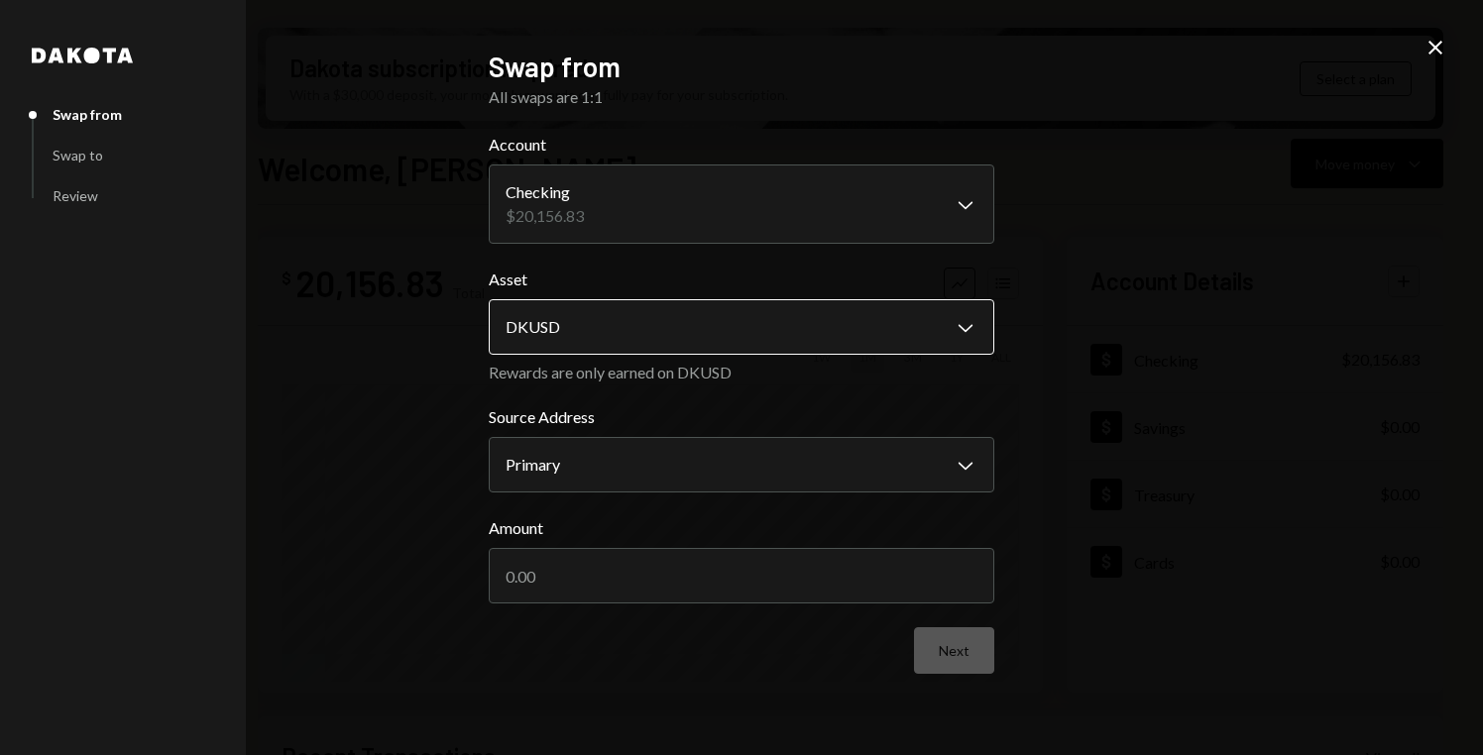
click at [742, 335] on body "D Decentralized So... Caret Down Home Home Inbox Inbox Activities Transactions …" at bounding box center [741, 377] width 1483 height 755
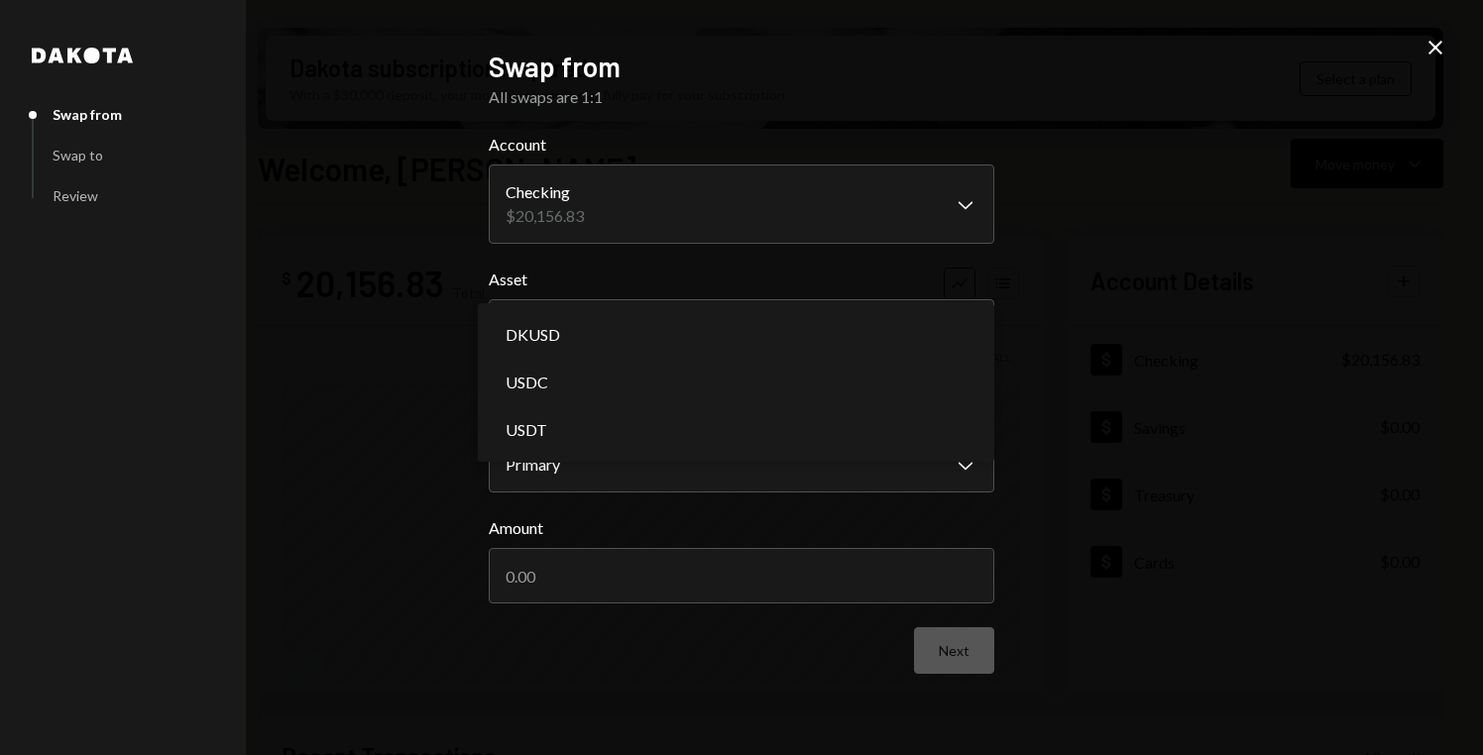
click at [382, 276] on div "**********" at bounding box center [741, 377] width 1483 height 755
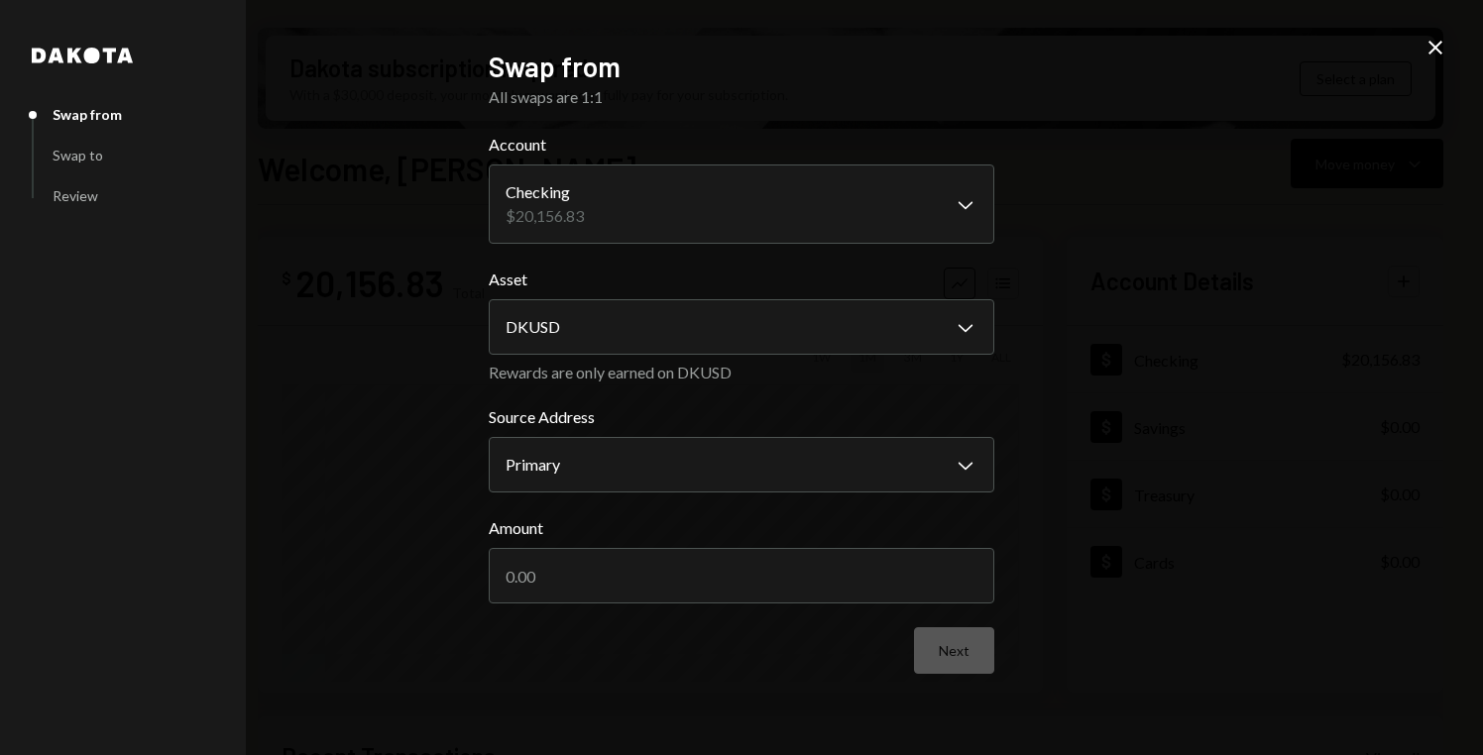
click at [66, 163] on div "Swap to" at bounding box center [78, 155] width 51 height 17
click at [746, 458] on body "D Decentralized So... Caret Down Home Home Inbox Inbox Activities Transactions …" at bounding box center [741, 377] width 1483 height 755
click at [661, 574] on input "Amount" at bounding box center [742, 576] width 506 height 56
click at [559, 201] on body "D Decentralized So... Caret Down Home Home Inbox Inbox Activities Transactions …" at bounding box center [741, 377] width 1483 height 755
click at [613, 596] on input "Amount" at bounding box center [742, 576] width 506 height 56
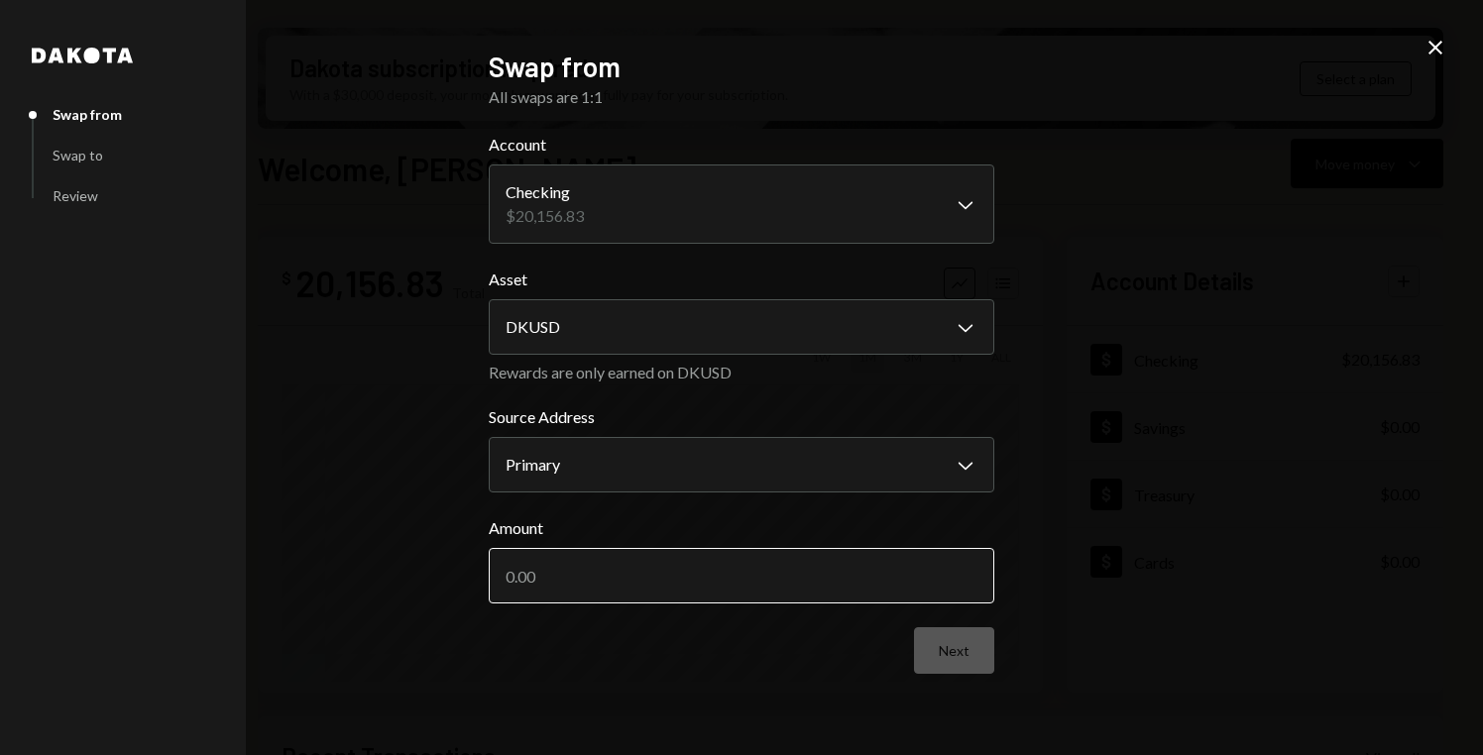
click at [613, 596] on input "Amount" at bounding box center [742, 576] width 506 height 56
click at [962, 667] on button "Next" at bounding box center [954, 651] width 80 height 47
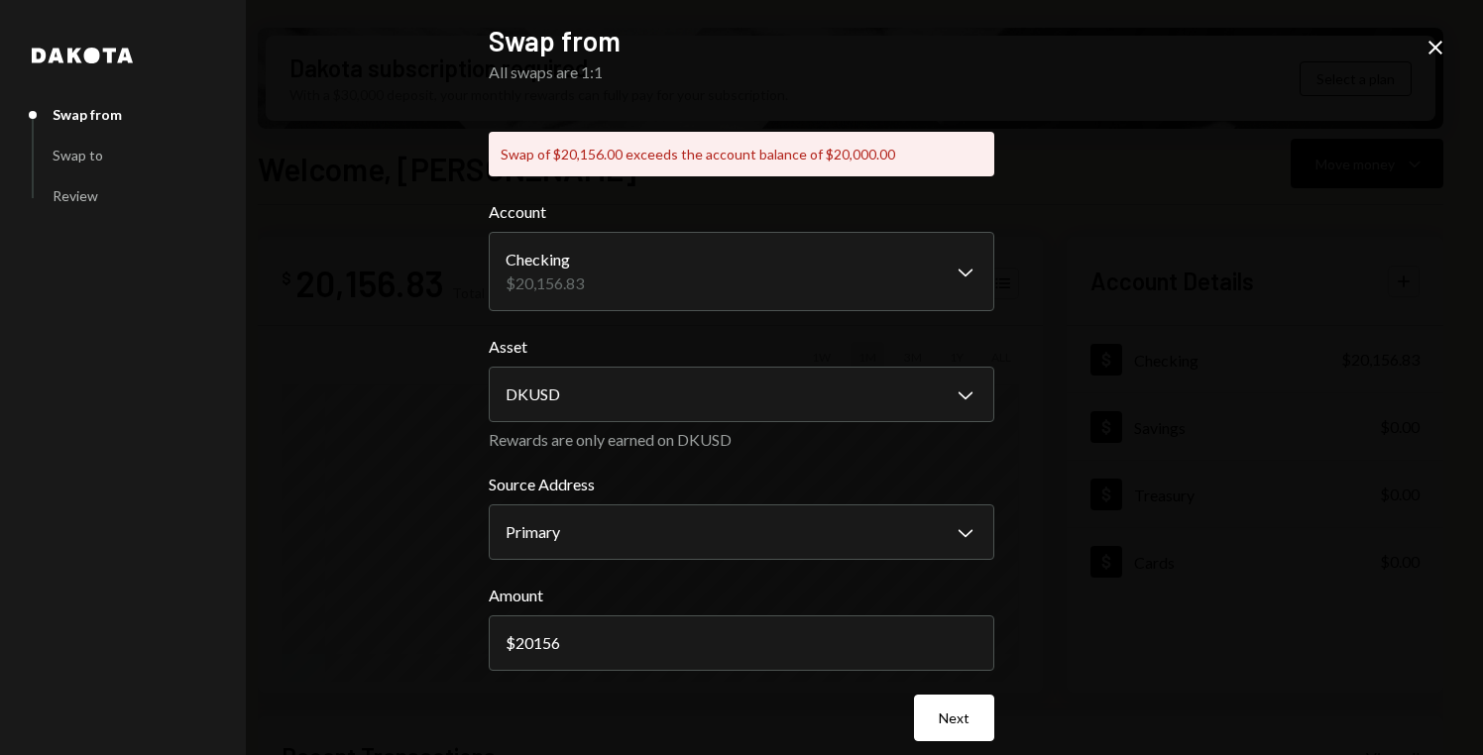
scroll to position [18, 0]
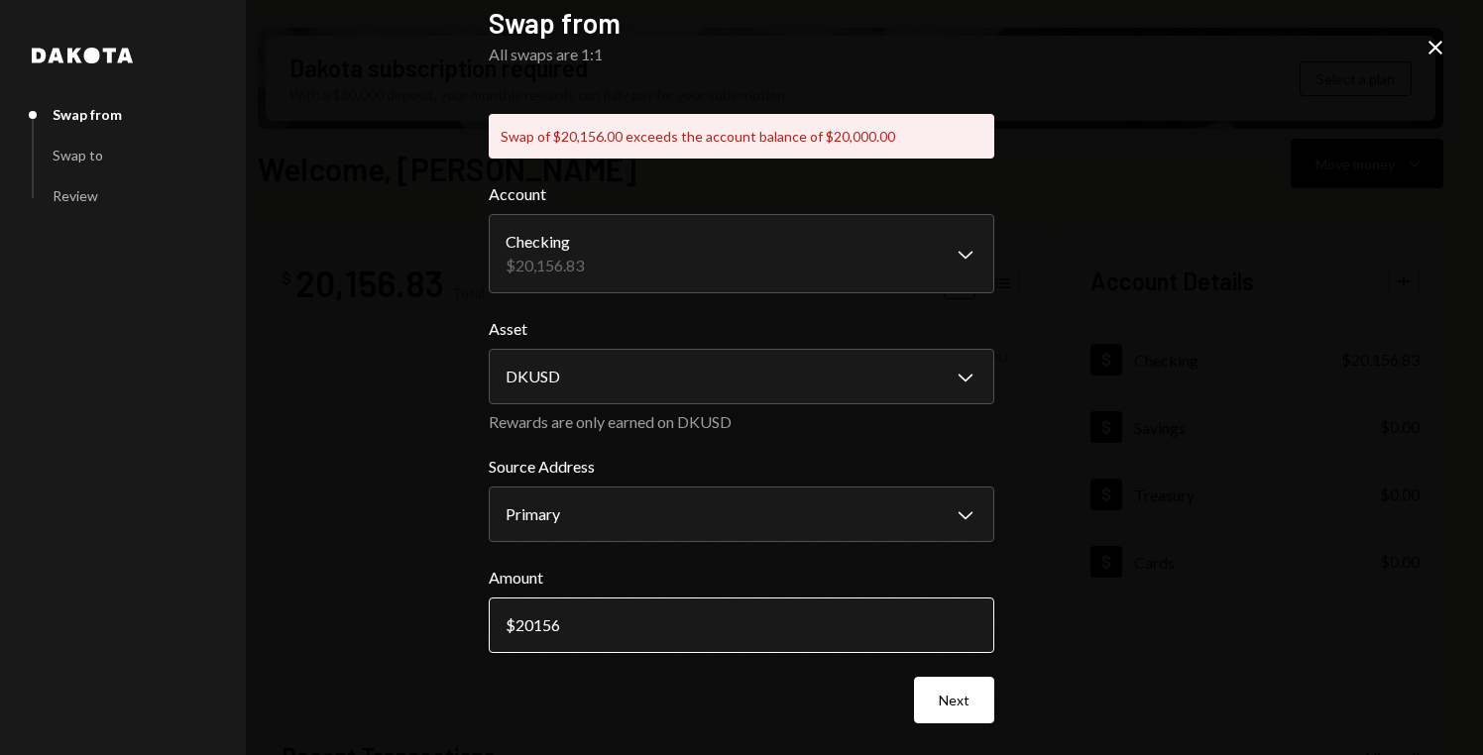
drag, startPoint x: 645, startPoint y: 627, endPoint x: 491, endPoint y: 622, distance: 154.7
click at [491, 622] on input "20156" at bounding box center [742, 626] width 506 height 56
type input "20000"
click at [985, 697] on button "Next" at bounding box center [954, 700] width 80 height 47
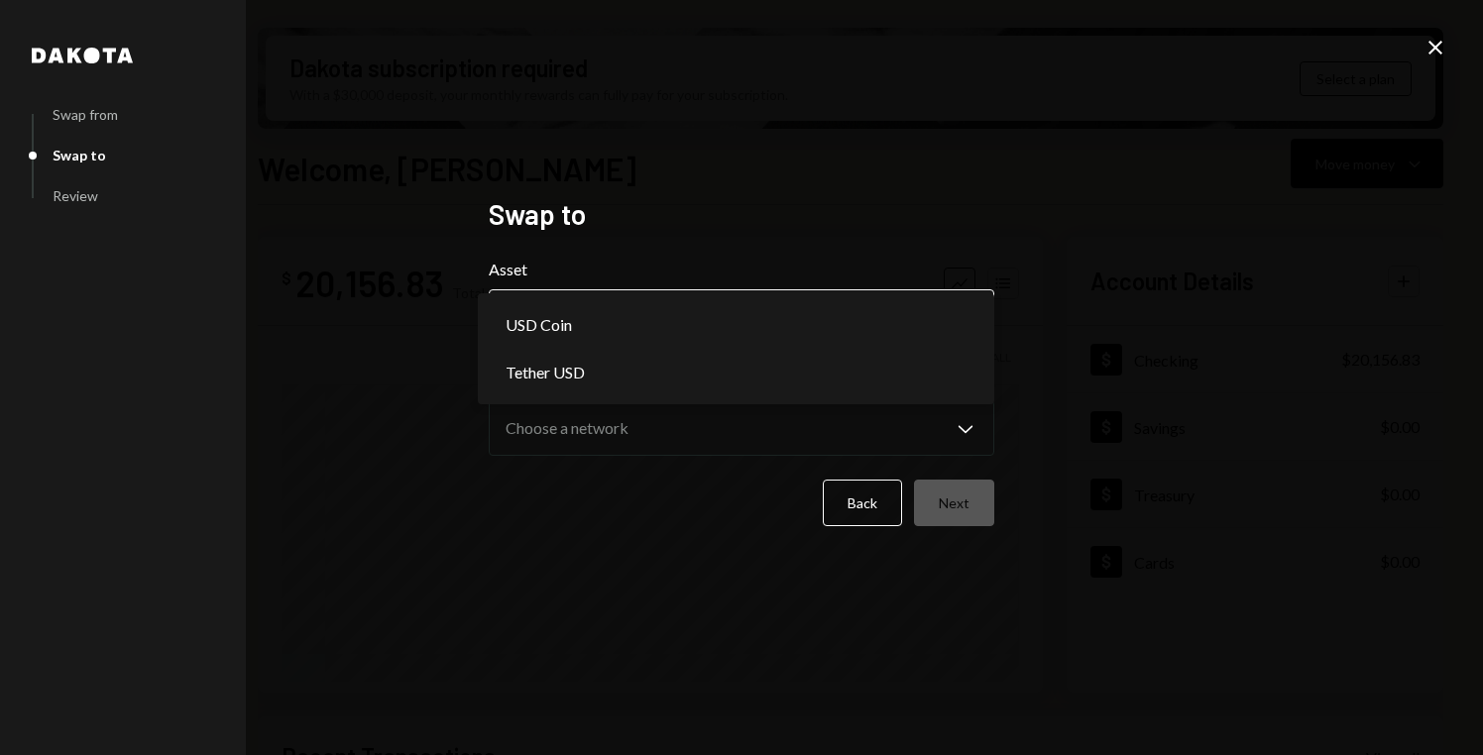
click at [906, 329] on body "D Decentralized So... Caret Down Home Home Inbox Inbox Activities Transactions …" at bounding box center [741, 377] width 1483 height 755
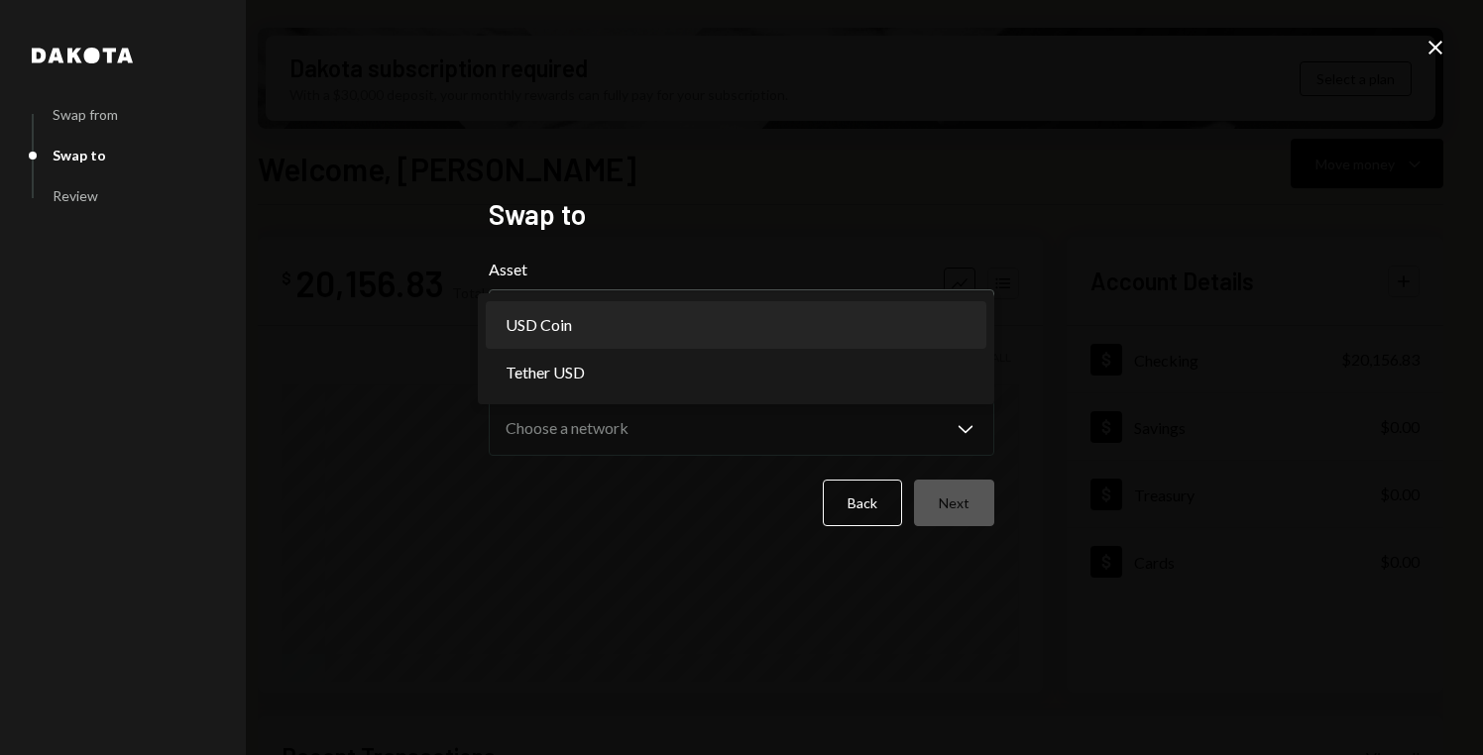
select select "****"
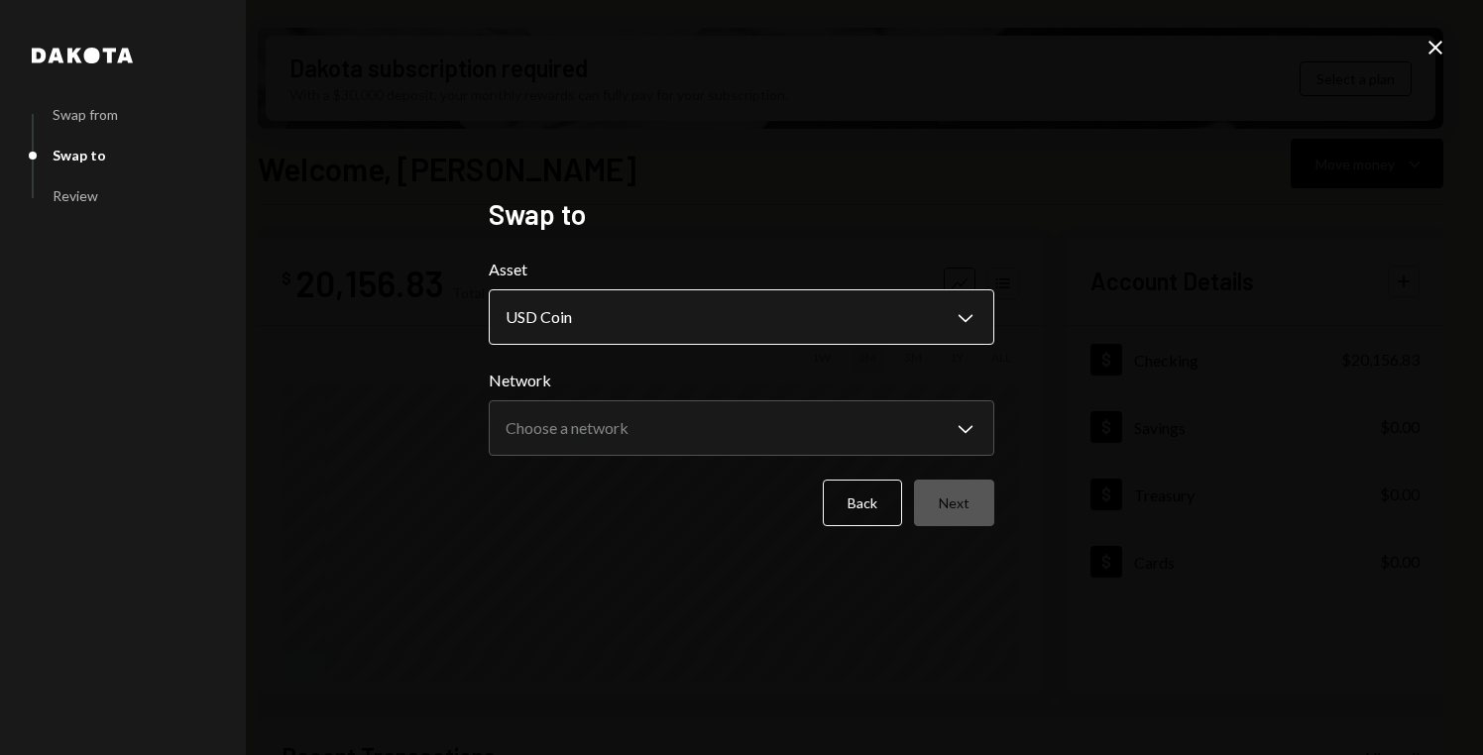
click at [901, 310] on body "D Decentralized So... Caret Down Home Home Inbox Inbox Activities Transactions …" at bounding box center [741, 377] width 1483 height 755
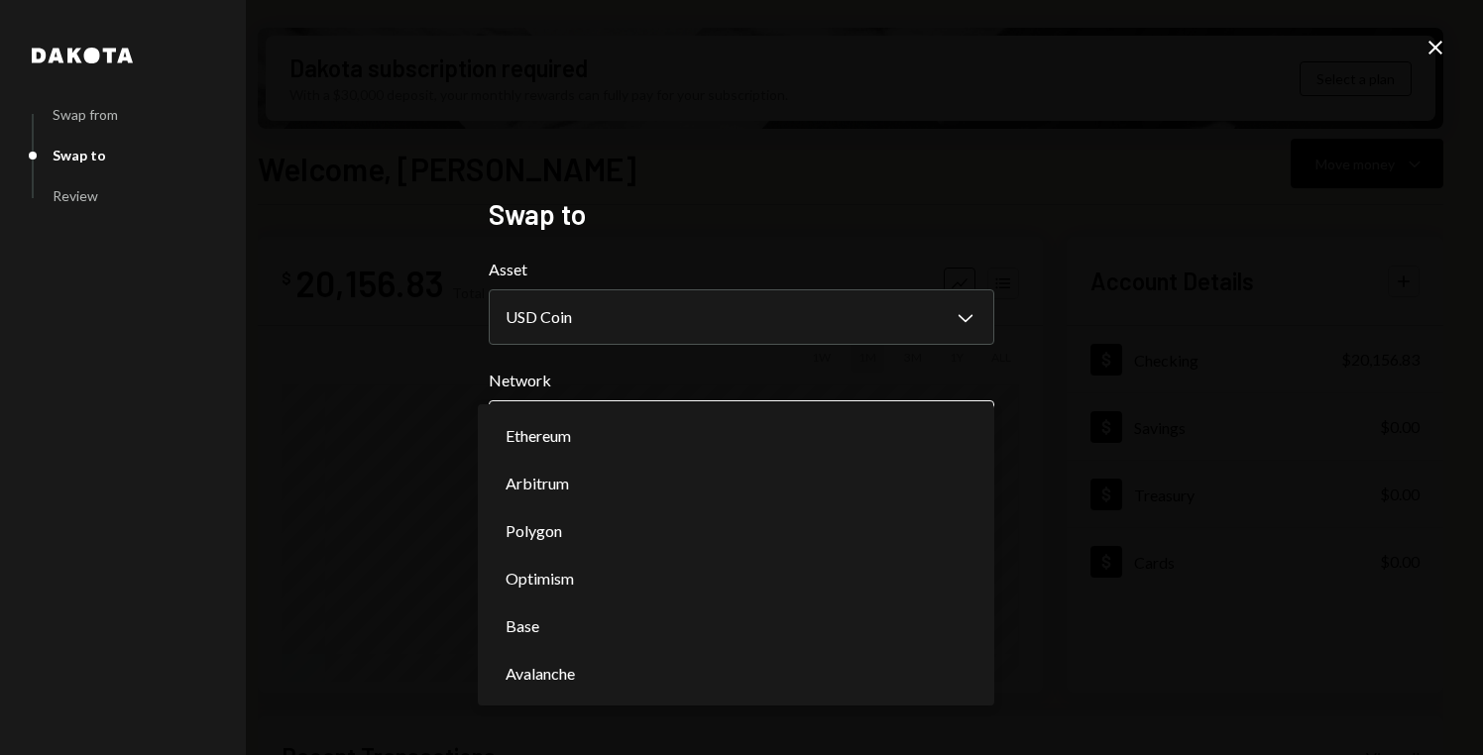
click at [931, 402] on button "Choose a network Chevron Down" at bounding box center [742, 428] width 506 height 56
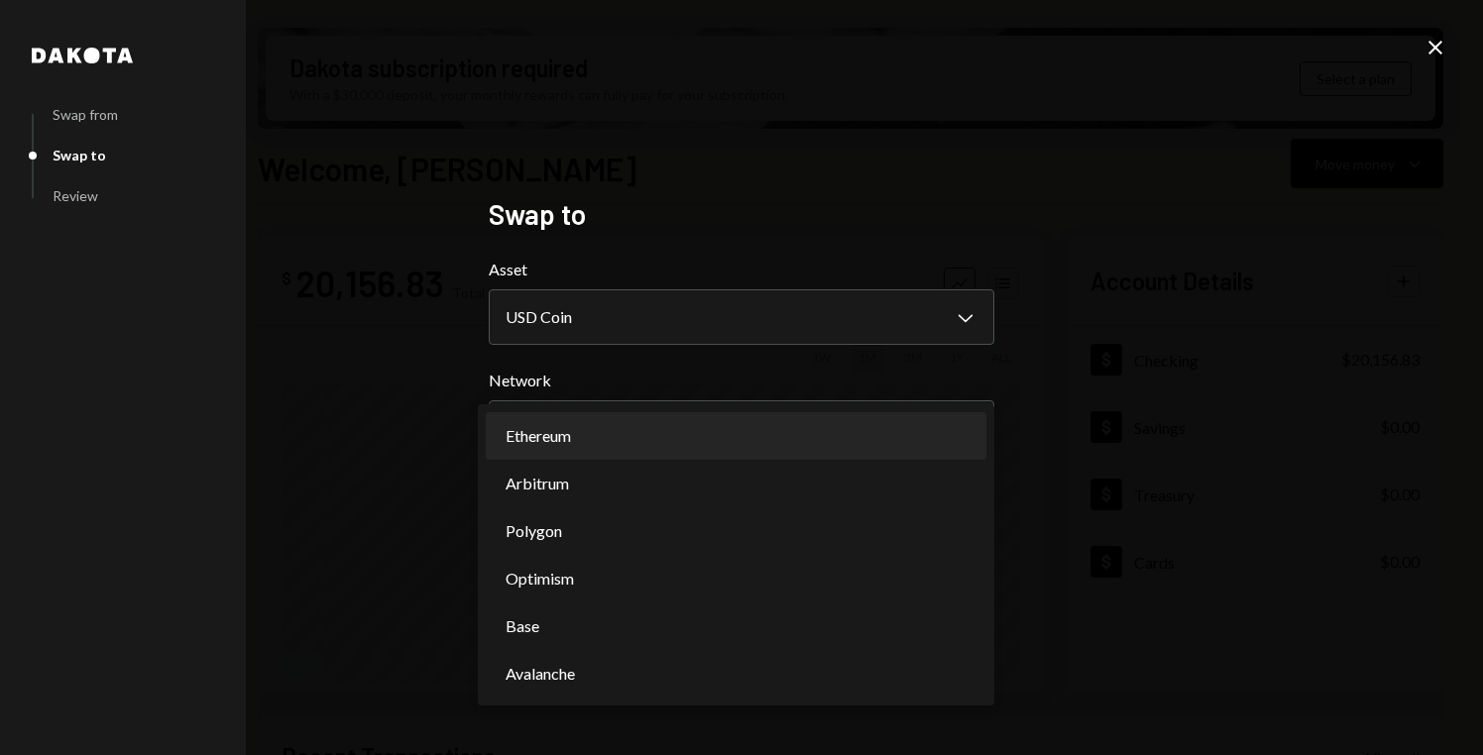
select select "**********"
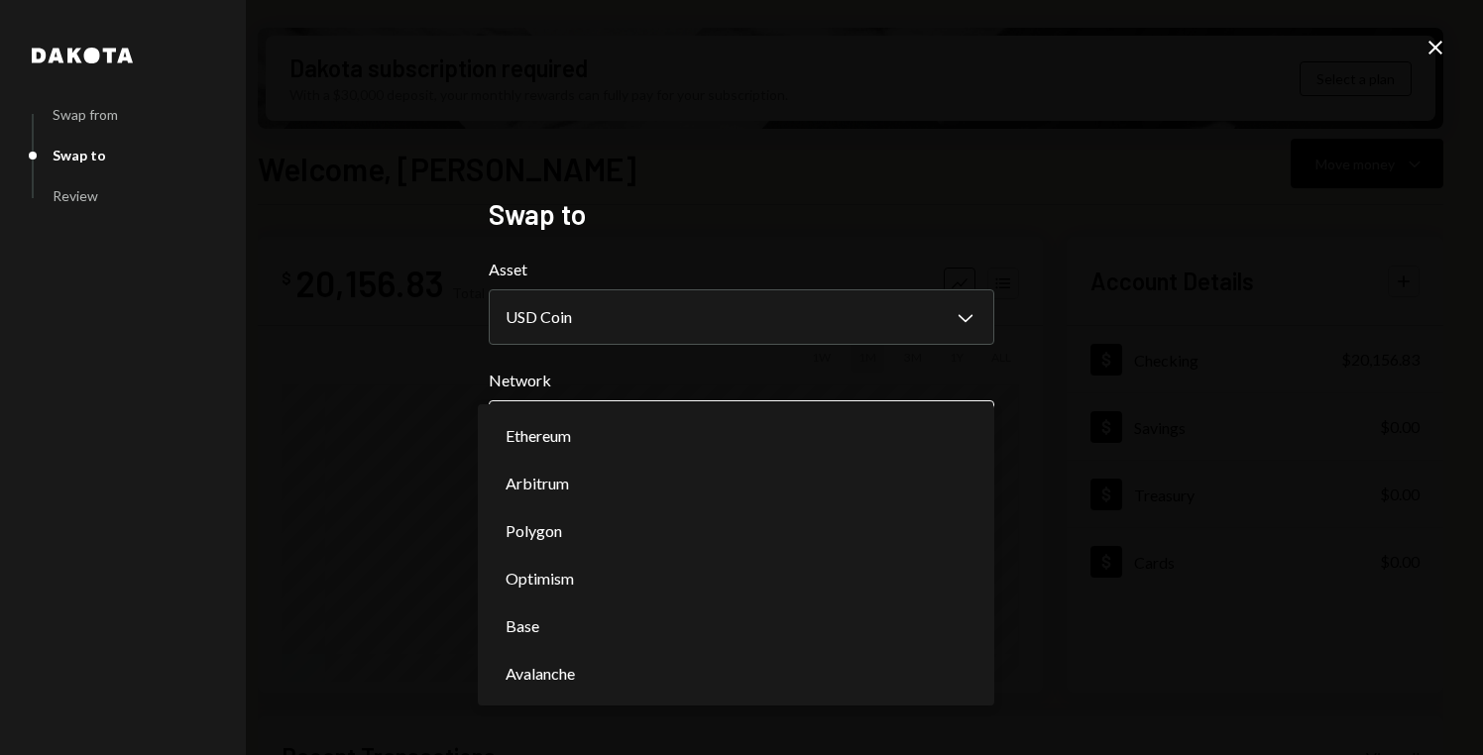
click at [933, 427] on body "D Decentralized So... Caret Down Home Home Inbox Inbox Activities Transactions …" at bounding box center [741, 377] width 1483 height 755
click at [1043, 378] on div "**********" at bounding box center [741, 377] width 1483 height 755
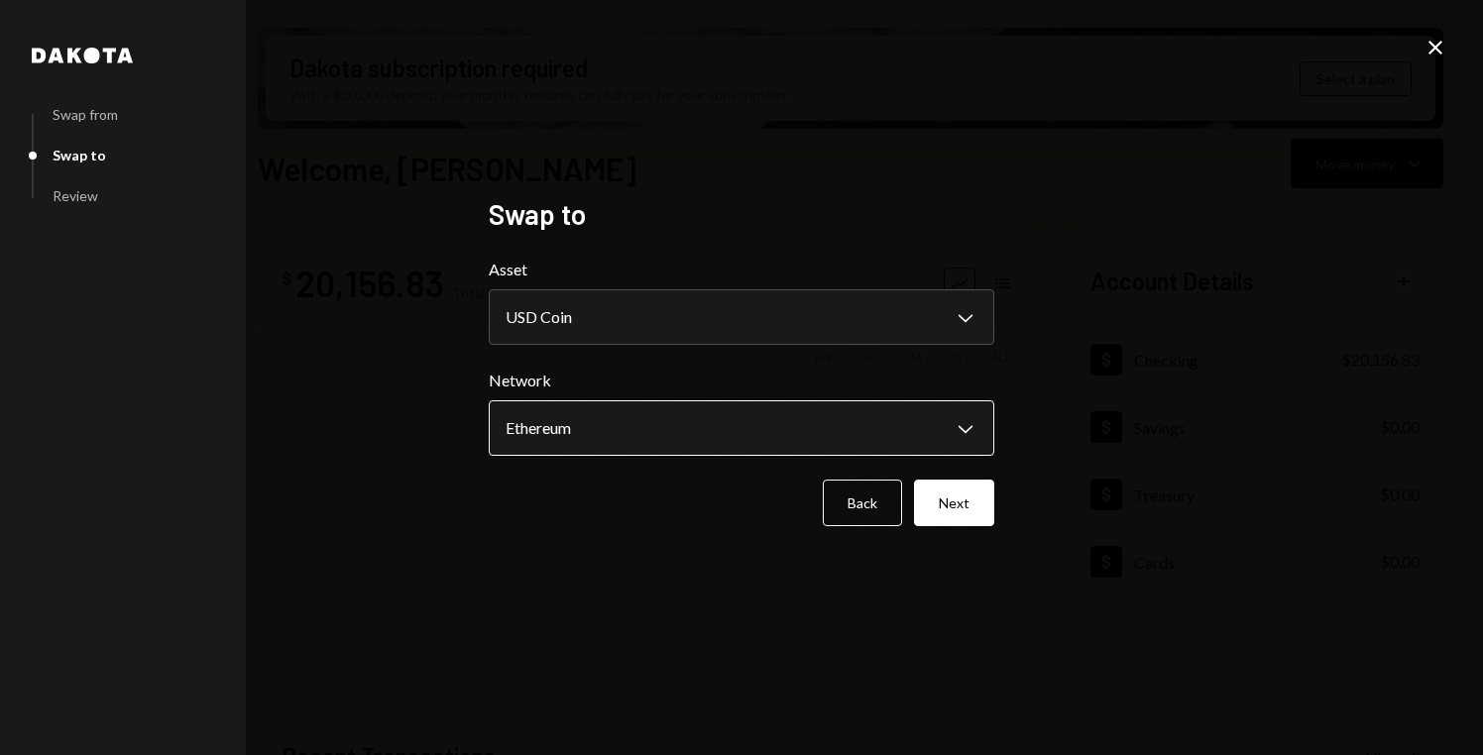
click at [969, 406] on body "D Decentralized So... Caret Down Home Home Inbox Inbox Activities Transactions …" at bounding box center [741, 377] width 1483 height 755
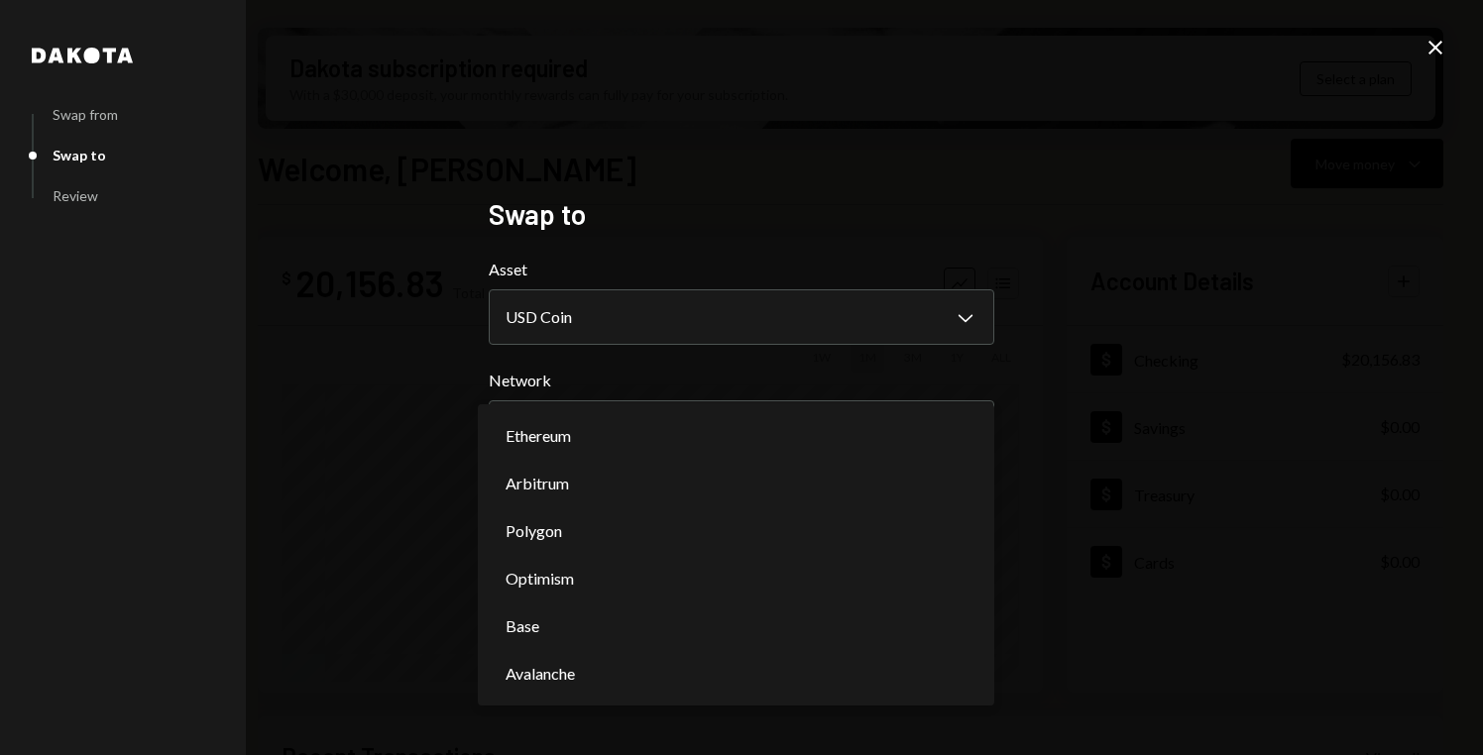
click at [1079, 423] on div "**********" at bounding box center [741, 377] width 1483 height 755
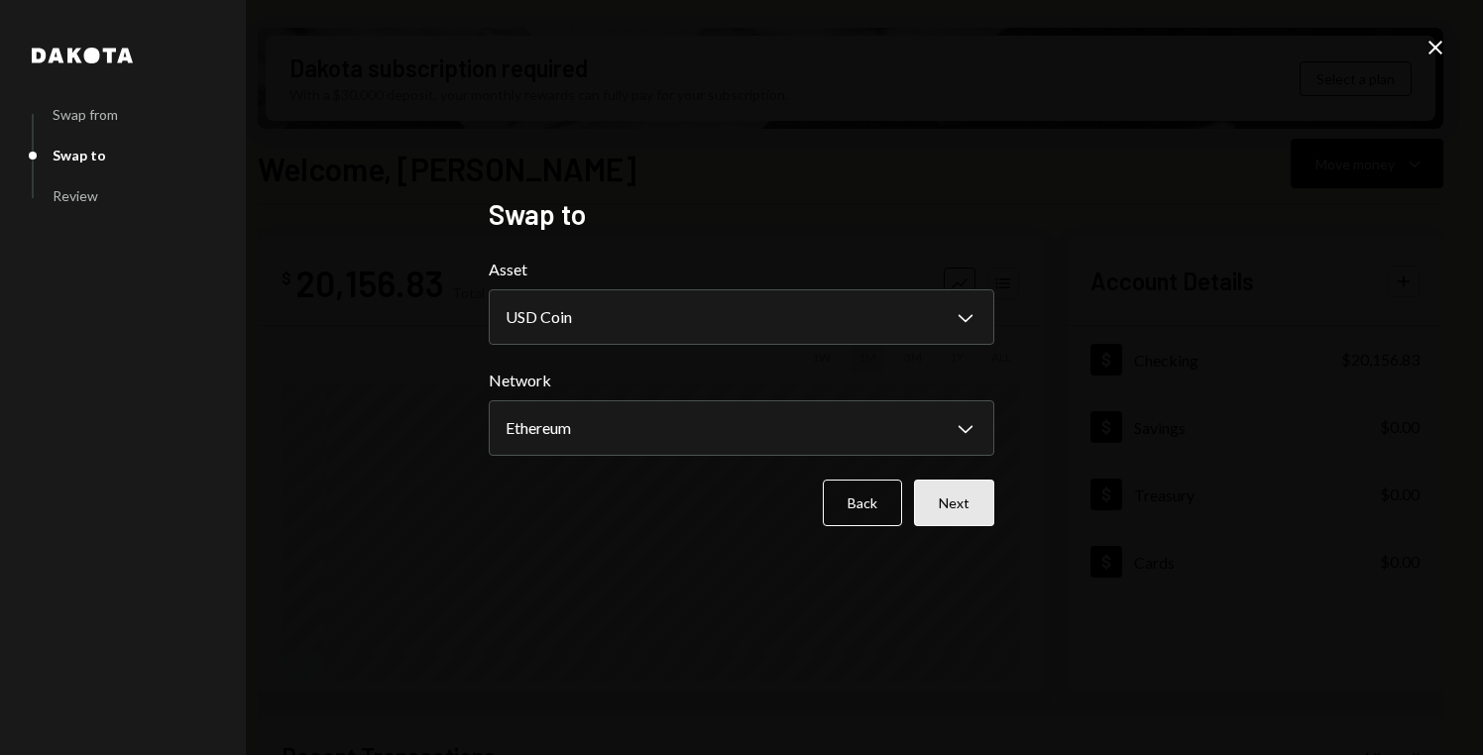
click at [970, 499] on button "Next" at bounding box center [954, 503] width 80 height 47
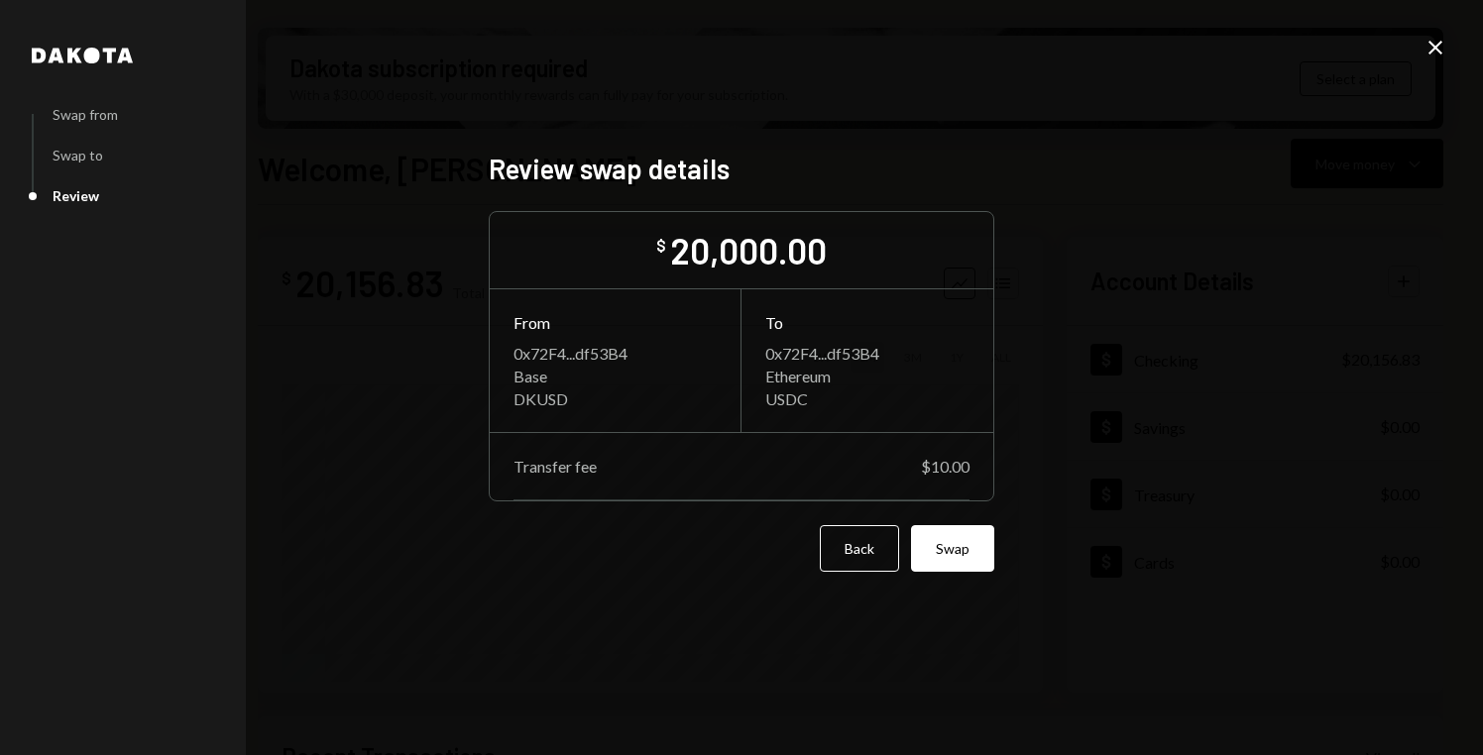
click at [810, 355] on div "0x72F4...df53B4" at bounding box center [867, 353] width 204 height 19
click at [878, 557] on button "Back" at bounding box center [859, 548] width 79 height 47
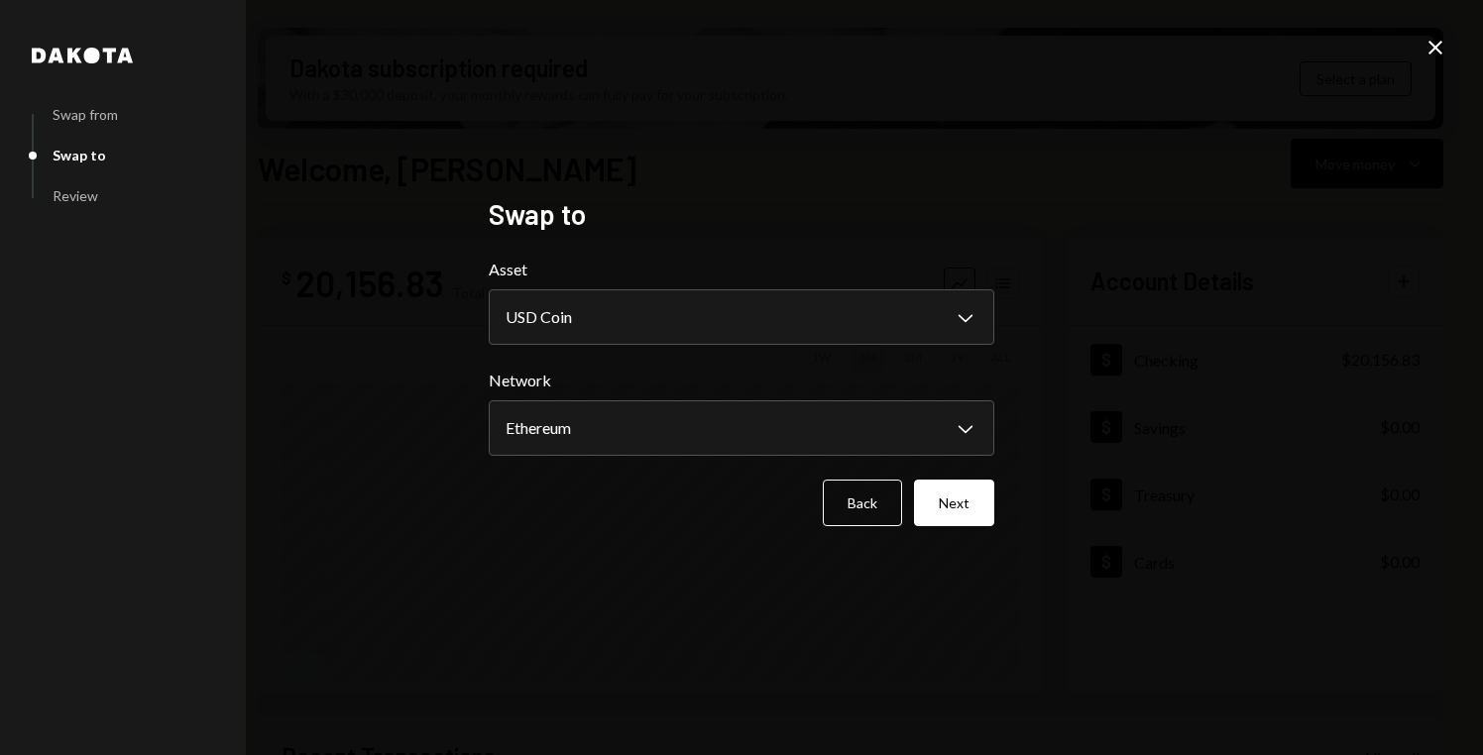
click at [880, 461] on form "**********" at bounding box center [742, 392] width 506 height 269
click at [880, 420] on body "D Decentralized So... Caret Down Home Home Inbox Inbox Activities Transactions …" at bounding box center [741, 377] width 1483 height 755
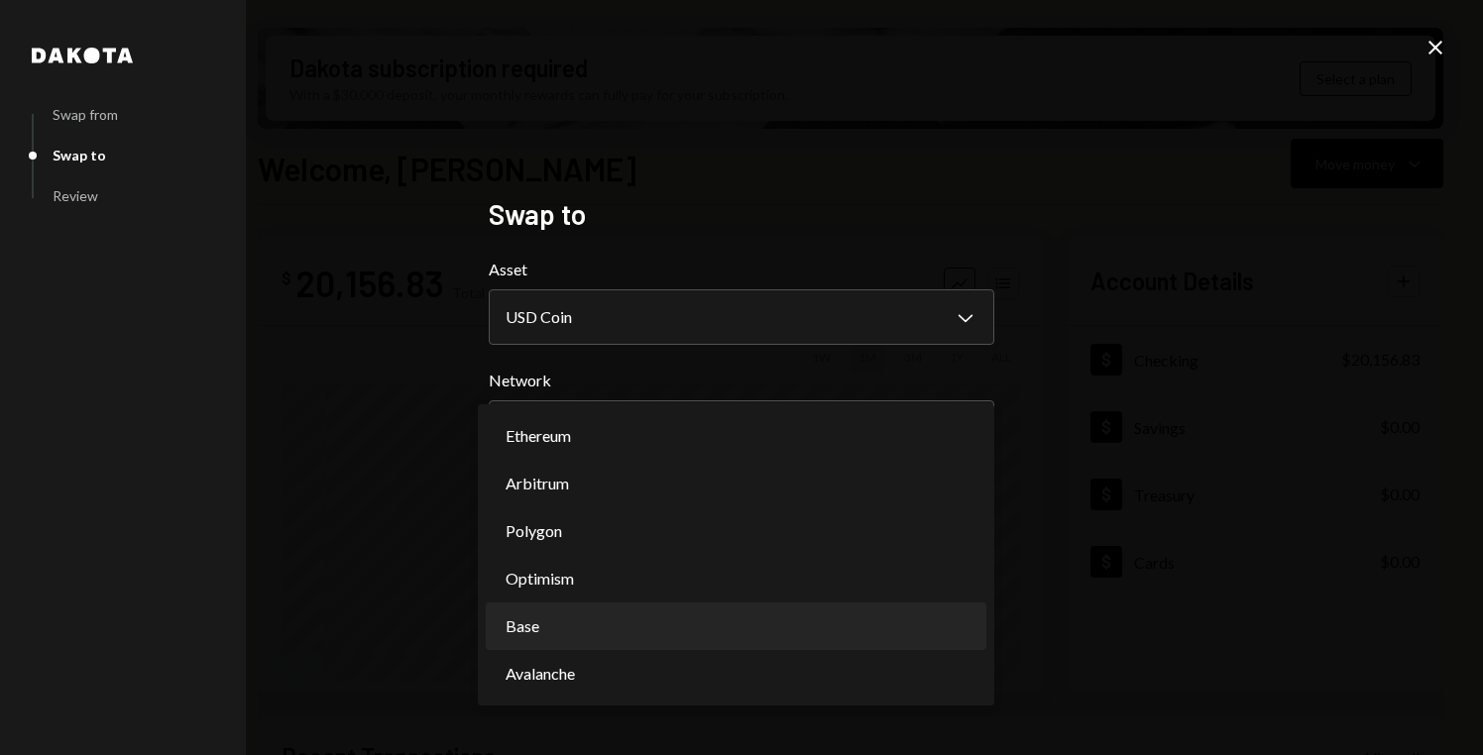
select select "**********"
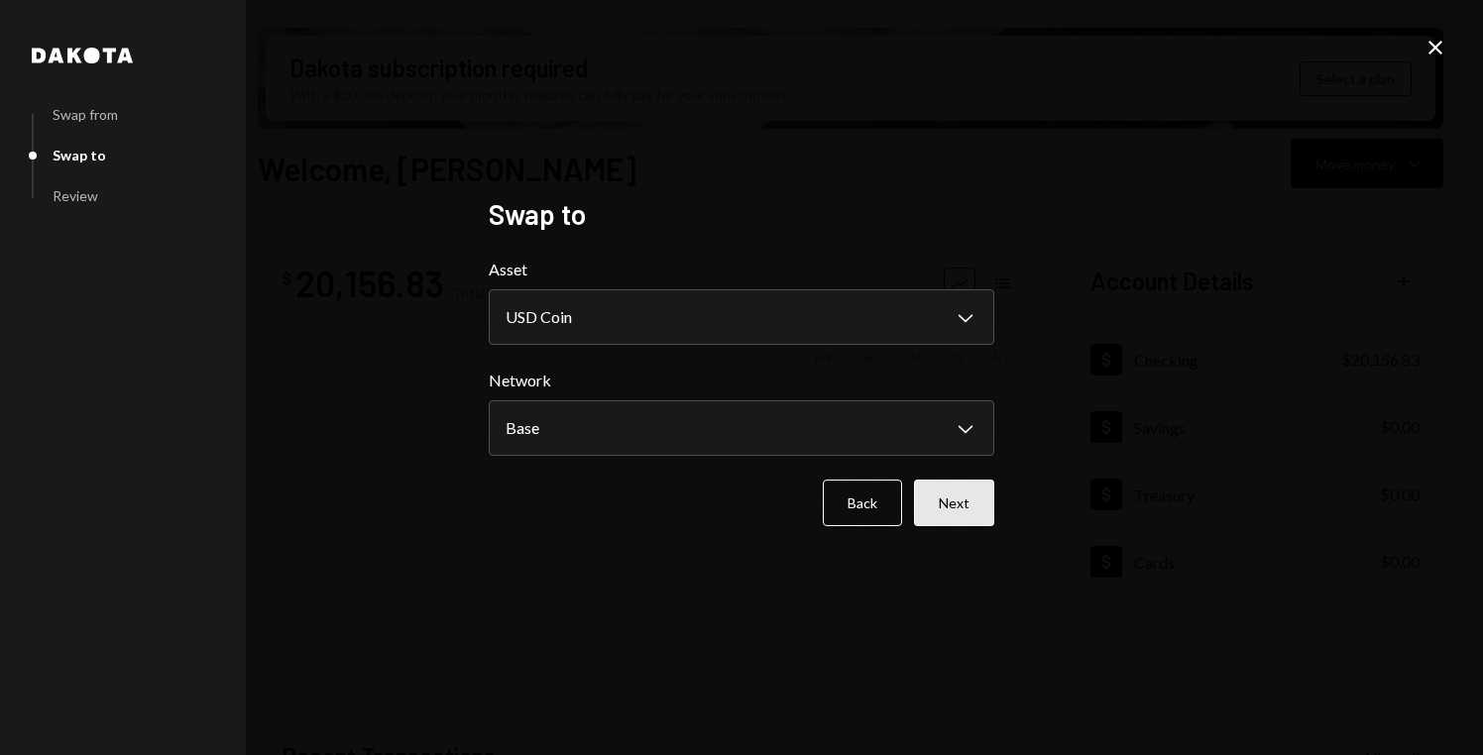
click at [962, 492] on button "Next" at bounding box center [954, 503] width 80 height 47
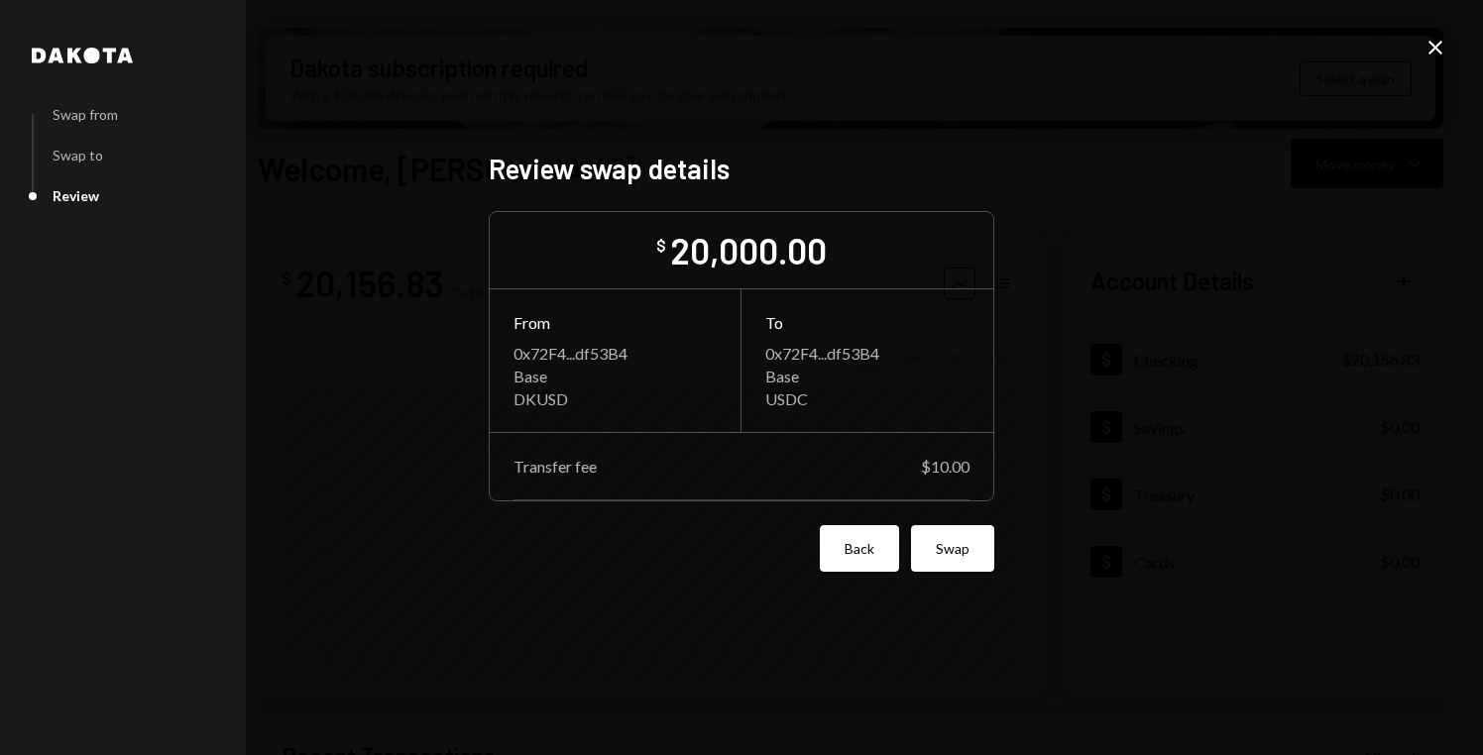
click at [863, 559] on button "Back" at bounding box center [859, 548] width 79 height 47
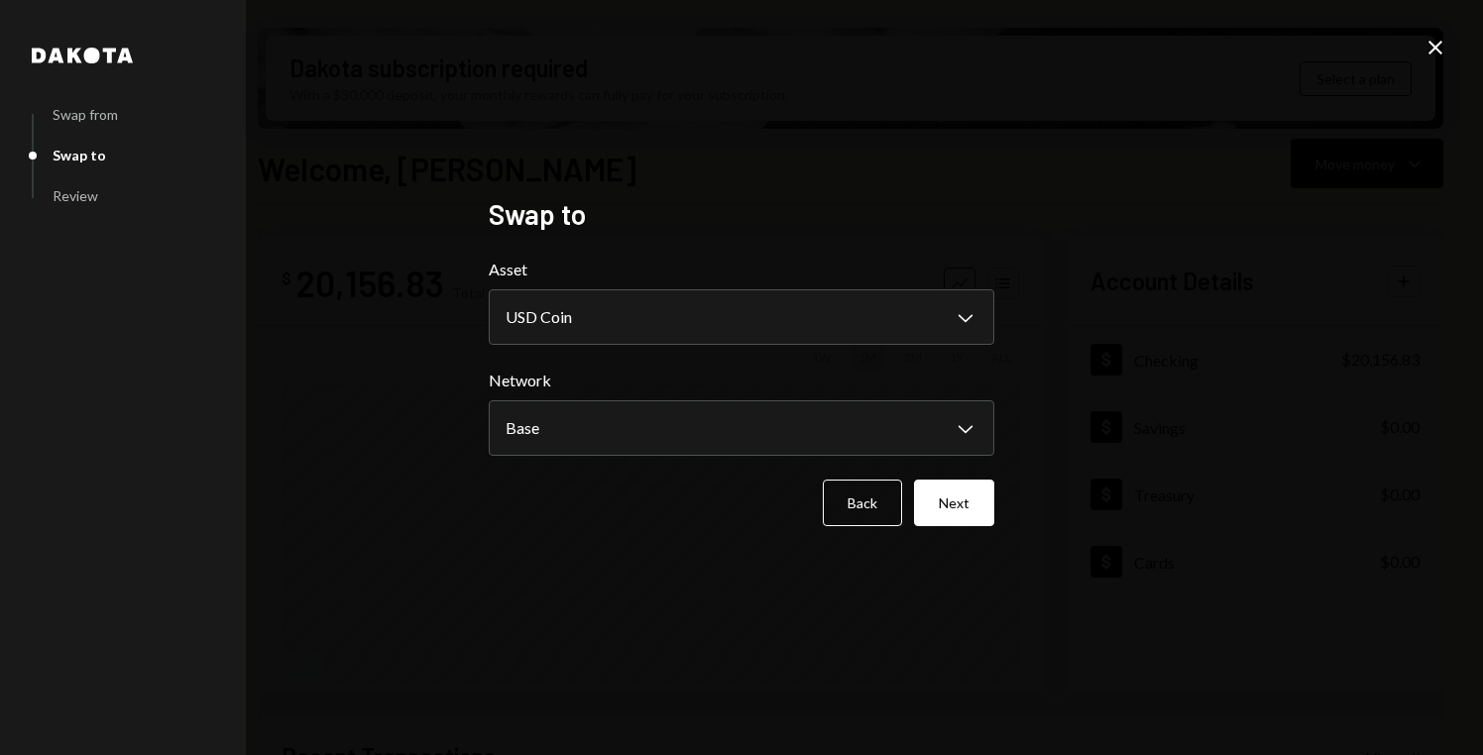
click at [888, 456] on form "**********" at bounding box center [742, 392] width 506 height 269
click at [887, 444] on body "D Decentralized So... Caret Down Home Home Inbox Inbox Activities Transactions …" at bounding box center [741, 377] width 1483 height 755
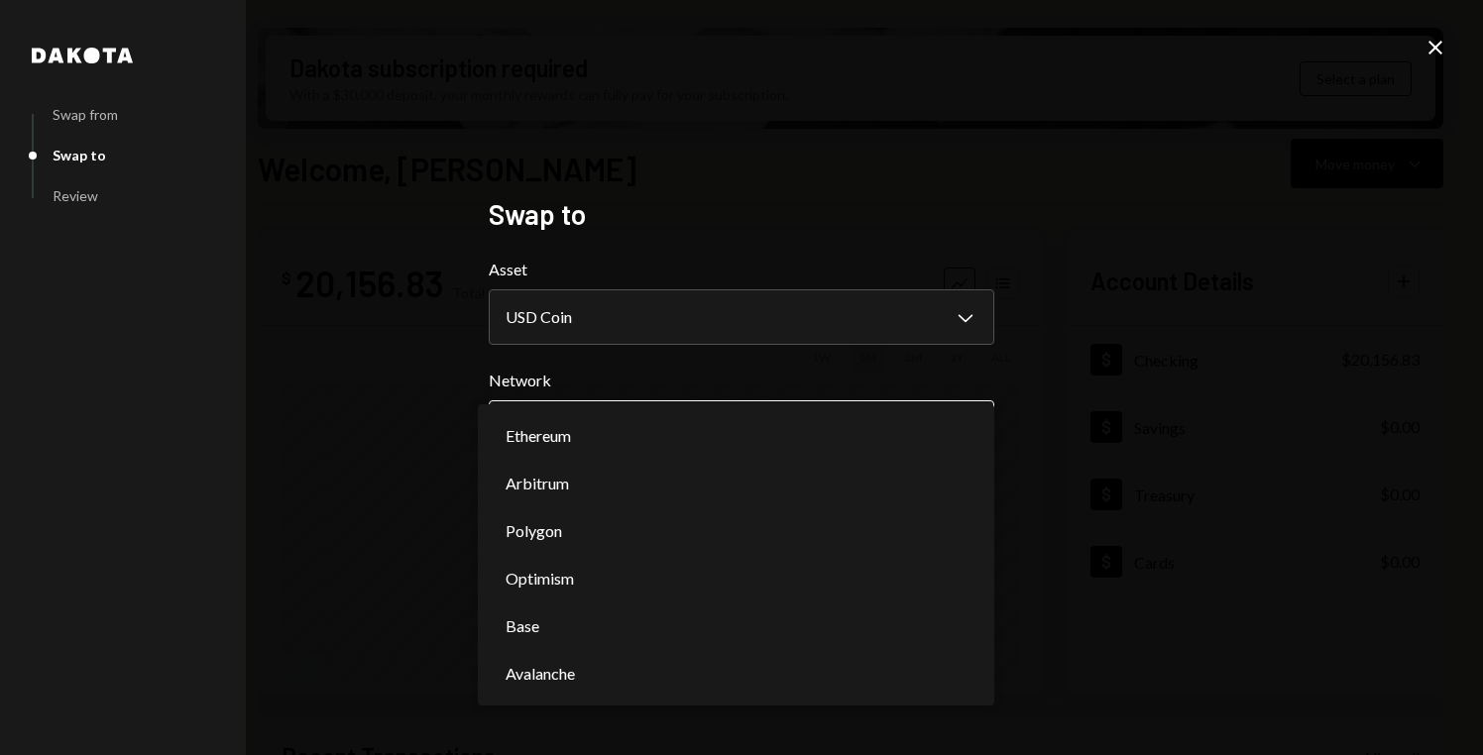
select select "**********"
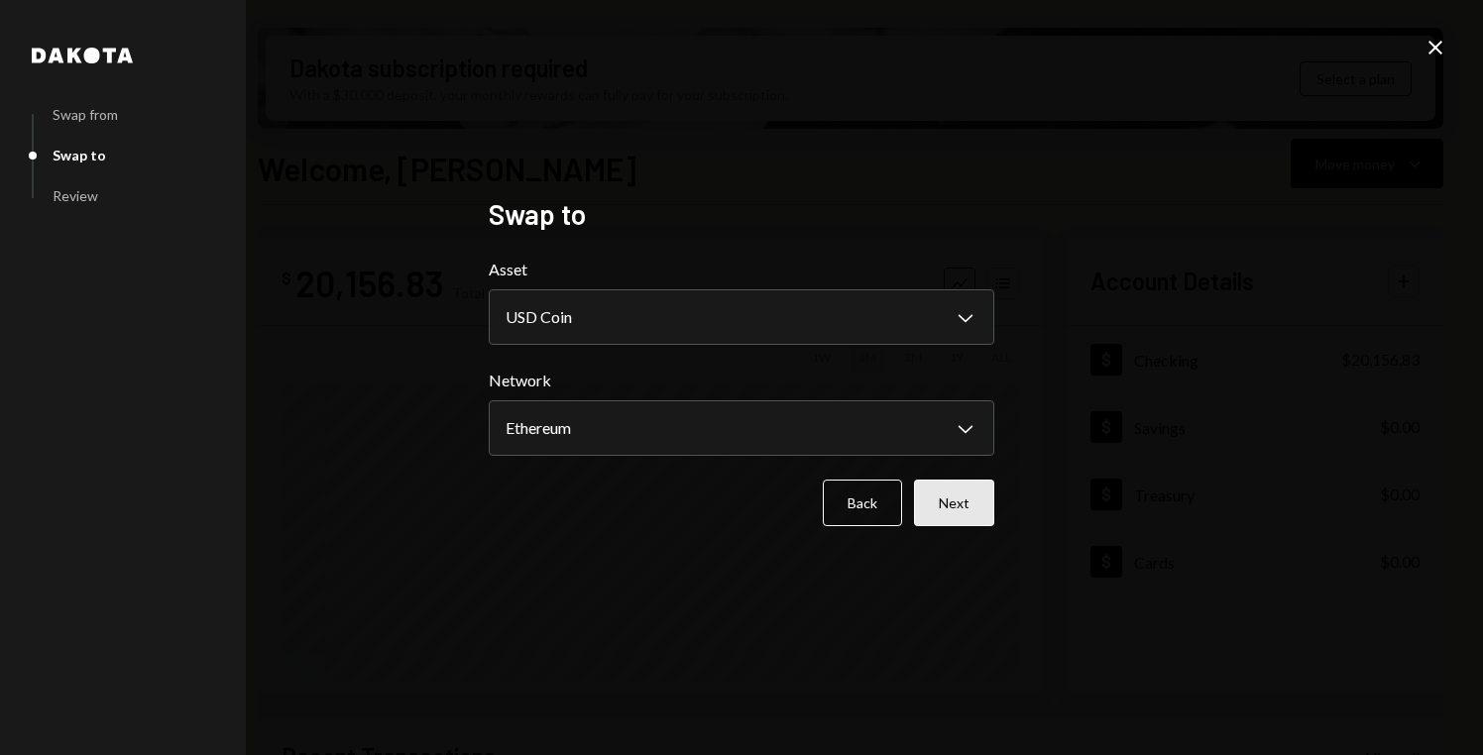
click at [970, 498] on button "Next" at bounding box center [954, 503] width 80 height 47
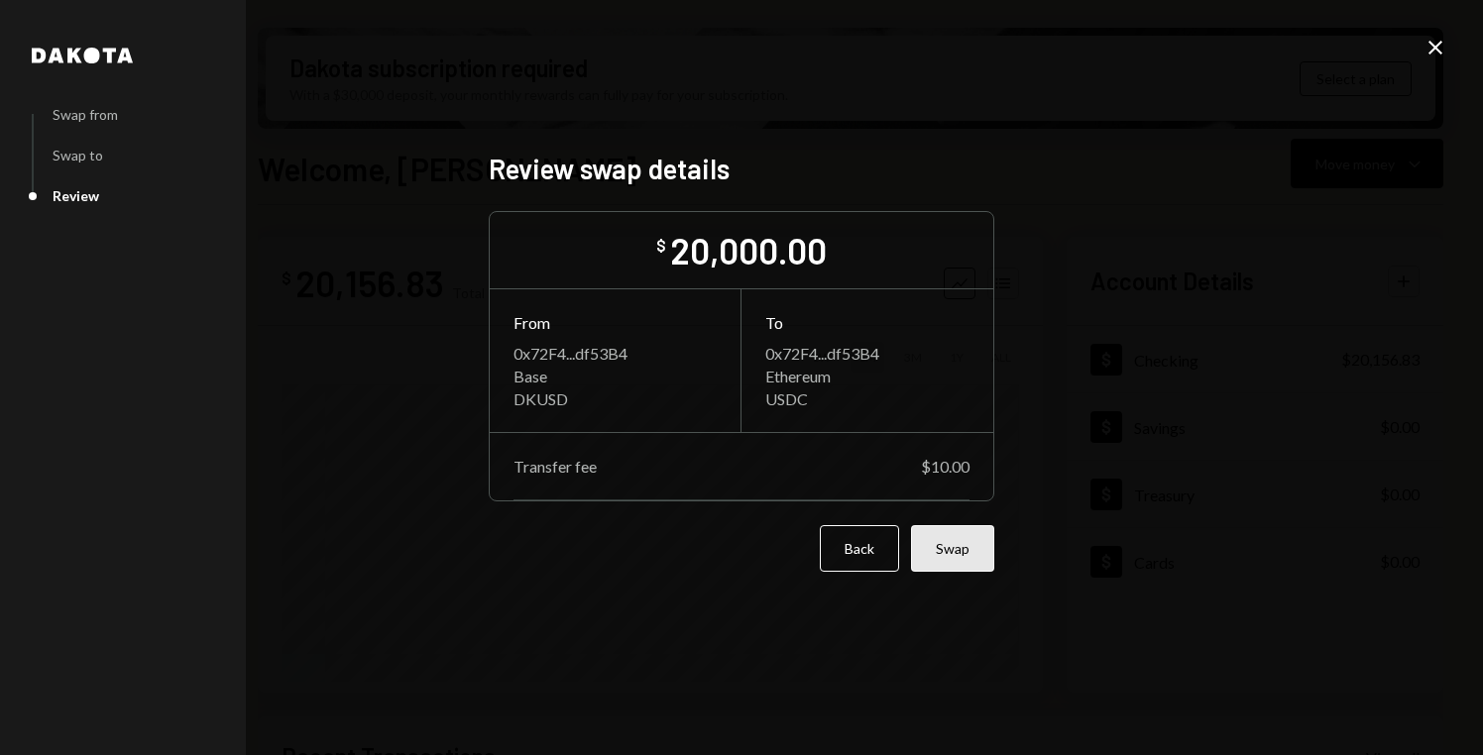
click at [973, 544] on button "Swap" at bounding box center [952, 548] width 83 height 47
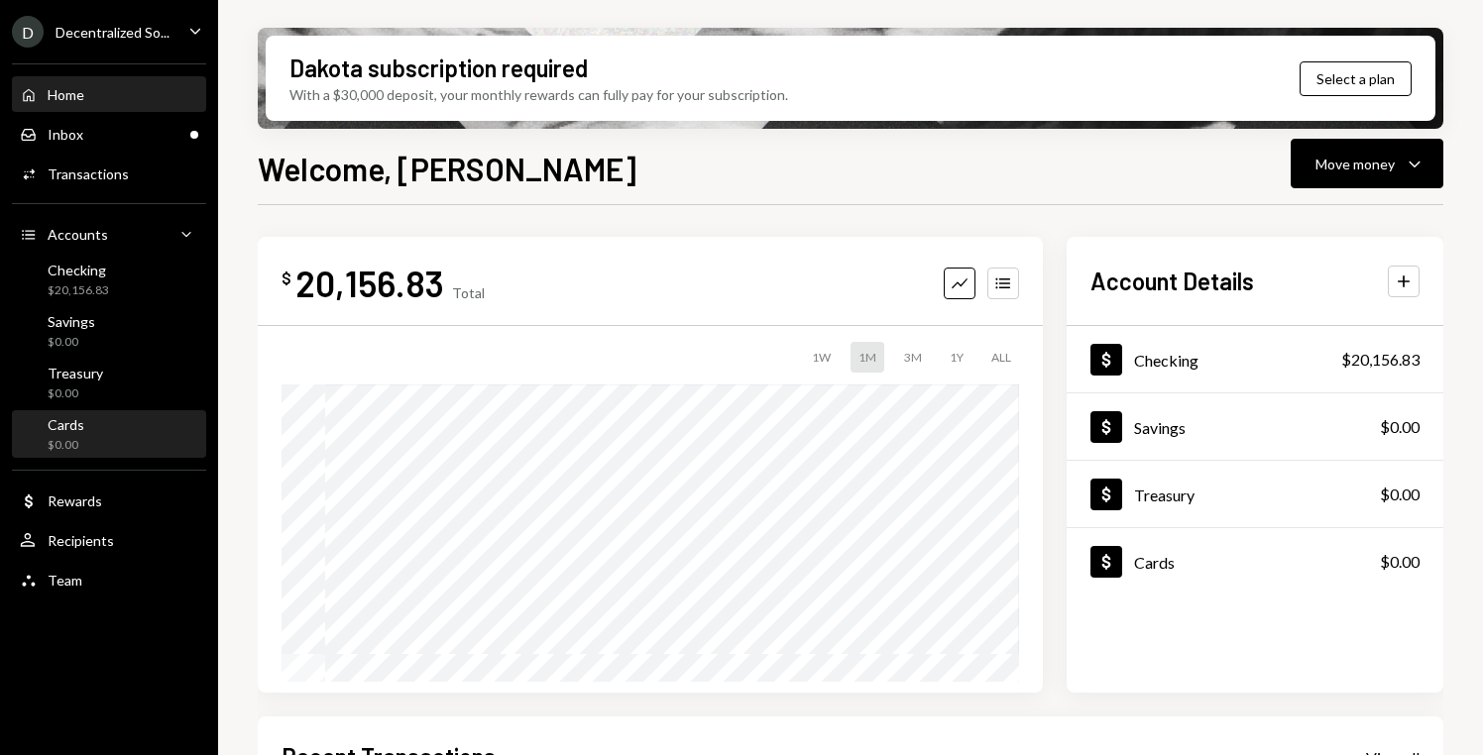
click at [123, 438] on div "Cards $0.00" at bounding box center [109, 435] width 178 height 38
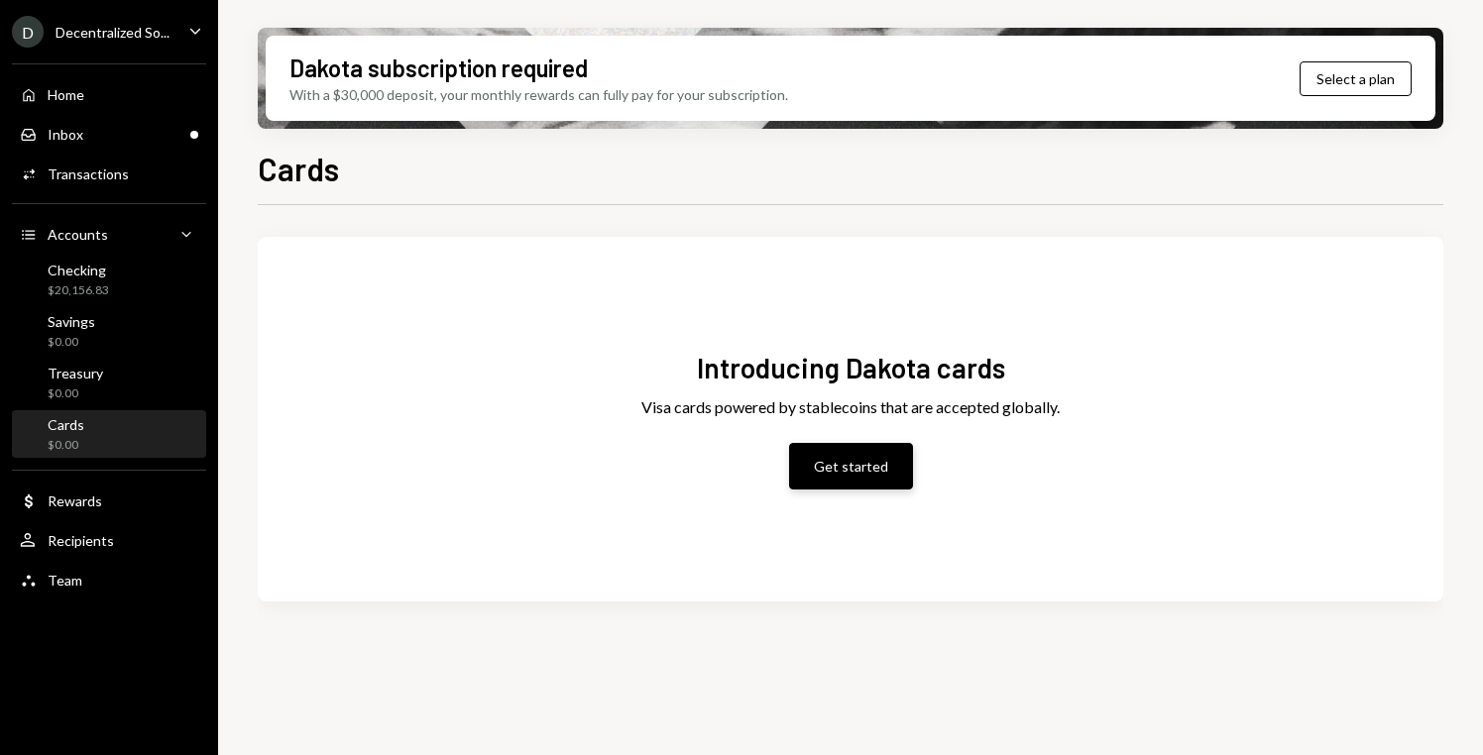
click at [863, 472] on button "Get started" at bounding box center [851, 466] width 124 height 47
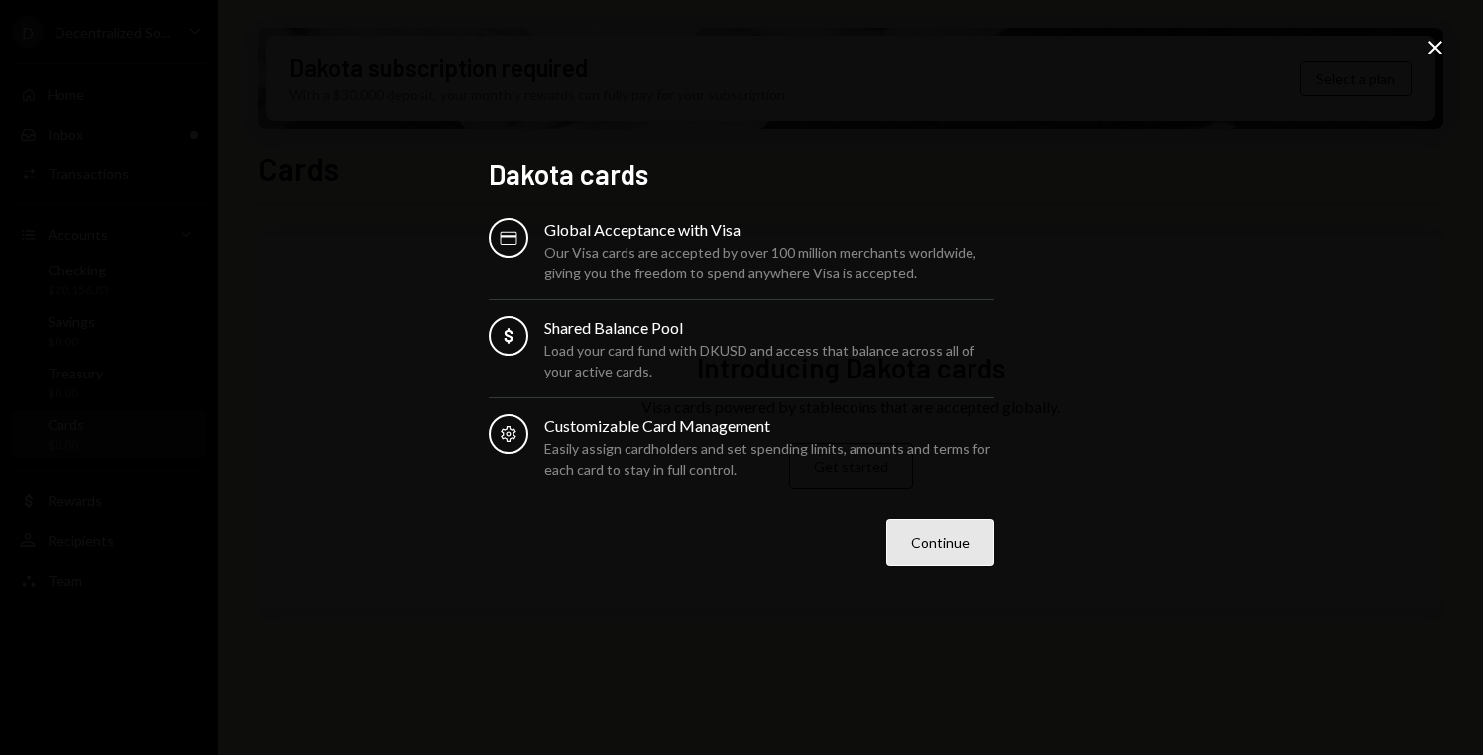
click at [943, 539] on button "Continue" at bounding box center [940, 542] width 108 height 47
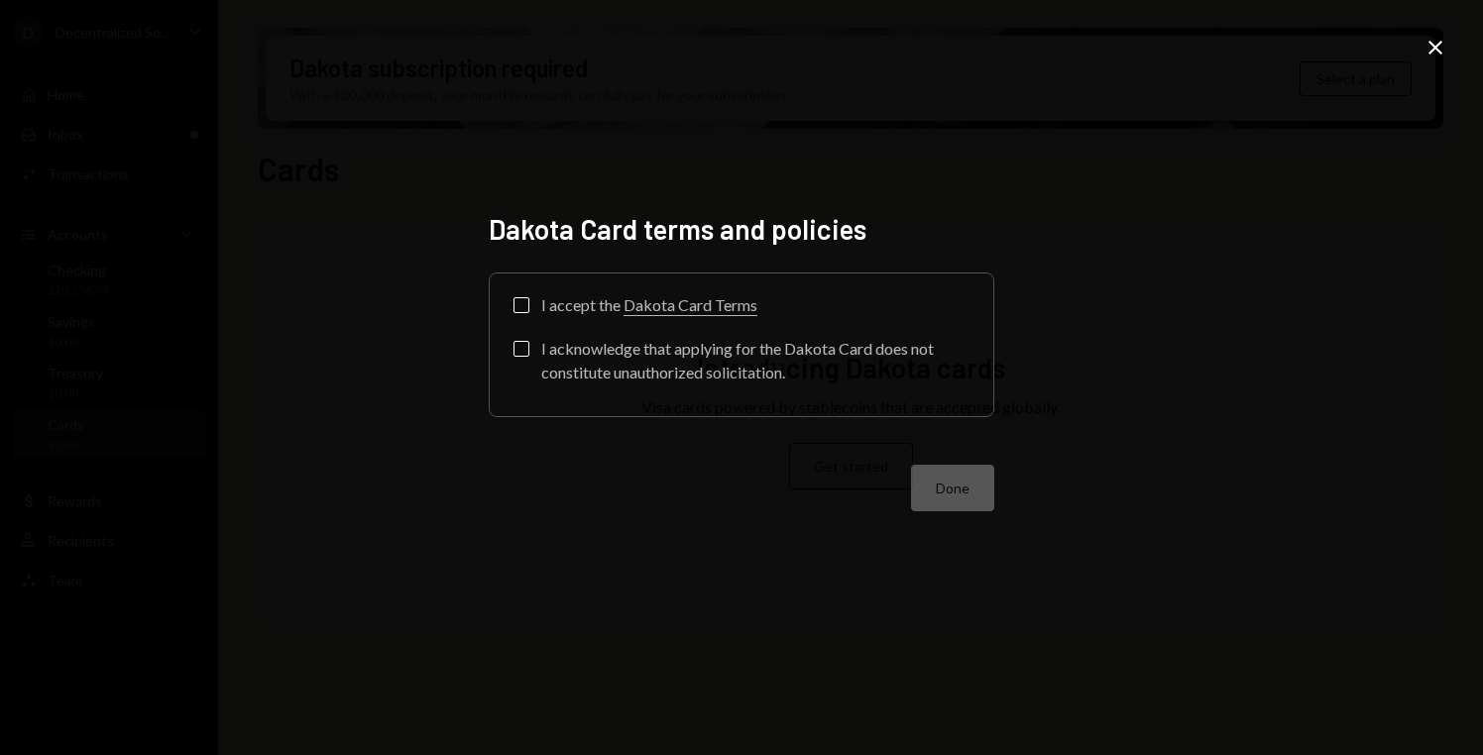
click at [518, 310] on button "I accept the Dakota Card Terms" at bounding box center [521, 305] width 16 height 16
click at [522, 351] on button "I acknowledge that applying for the Dakota Card does not constitute unauthorize…" at bounding box center [521, 349] width 16 height 16
click at [983, 496] on button "Done" at bounding box center [952, 488] width 83 height 47
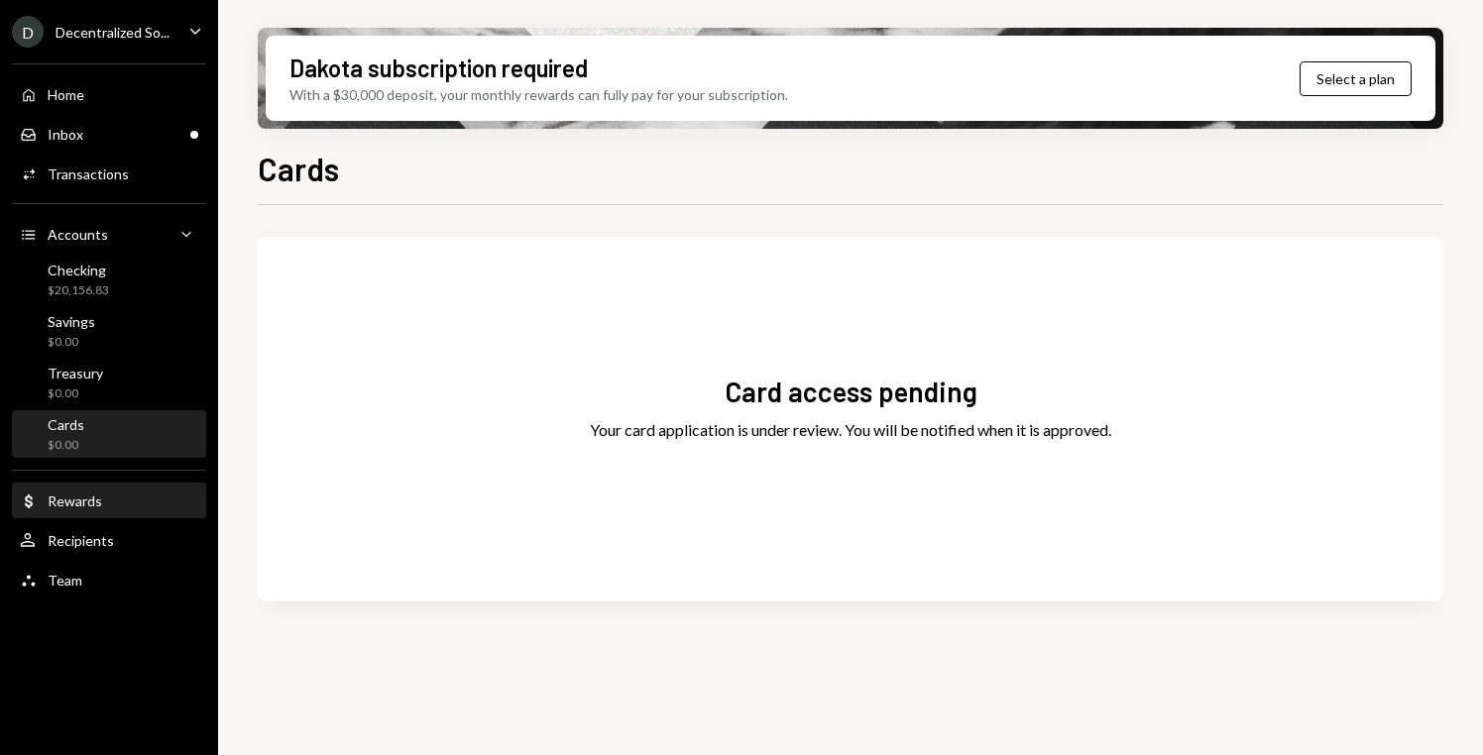
click at [88, 501] on div "Rewards" at bounding box center [75, 501] width 55 height 17
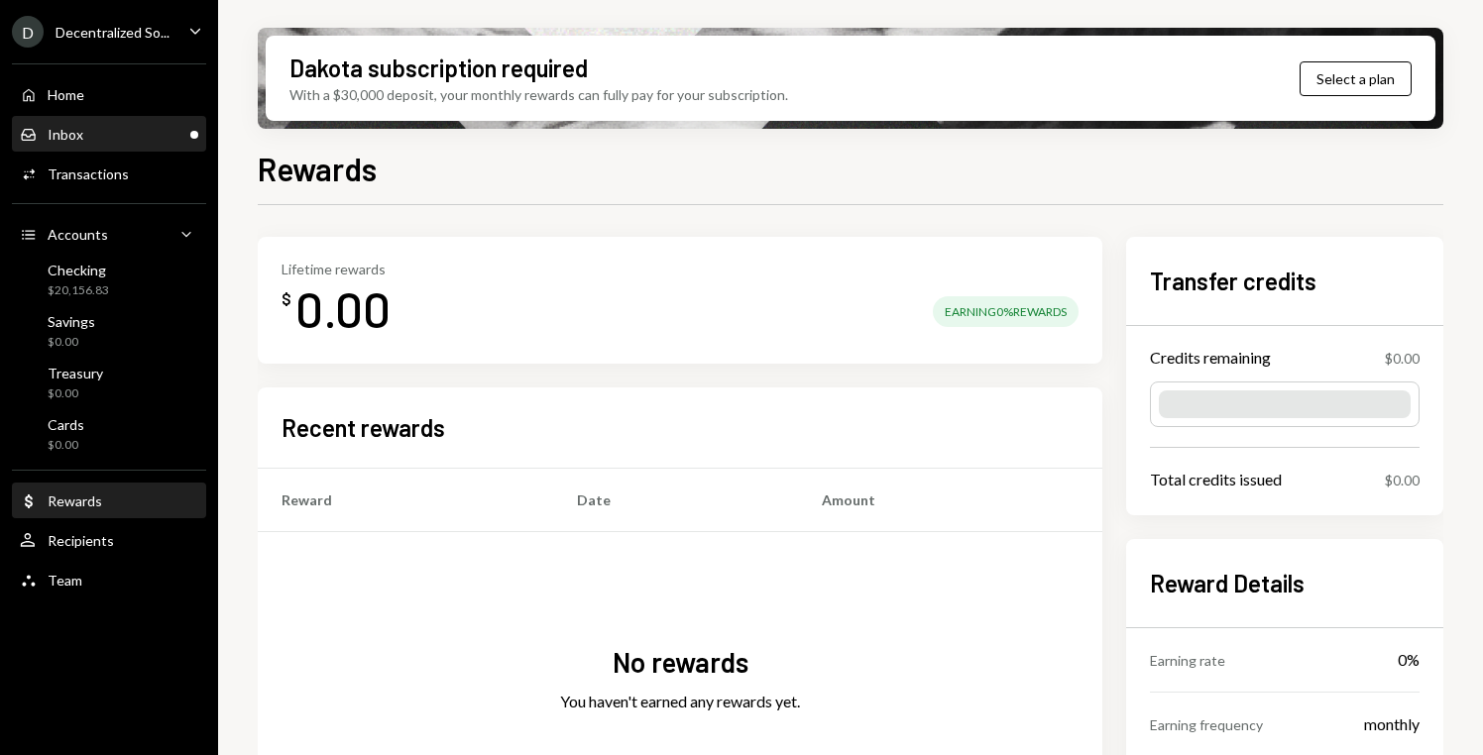
click at [111, 136] on div "Inbox Inbox" at bounding box center [109, 135] width 178 height 18
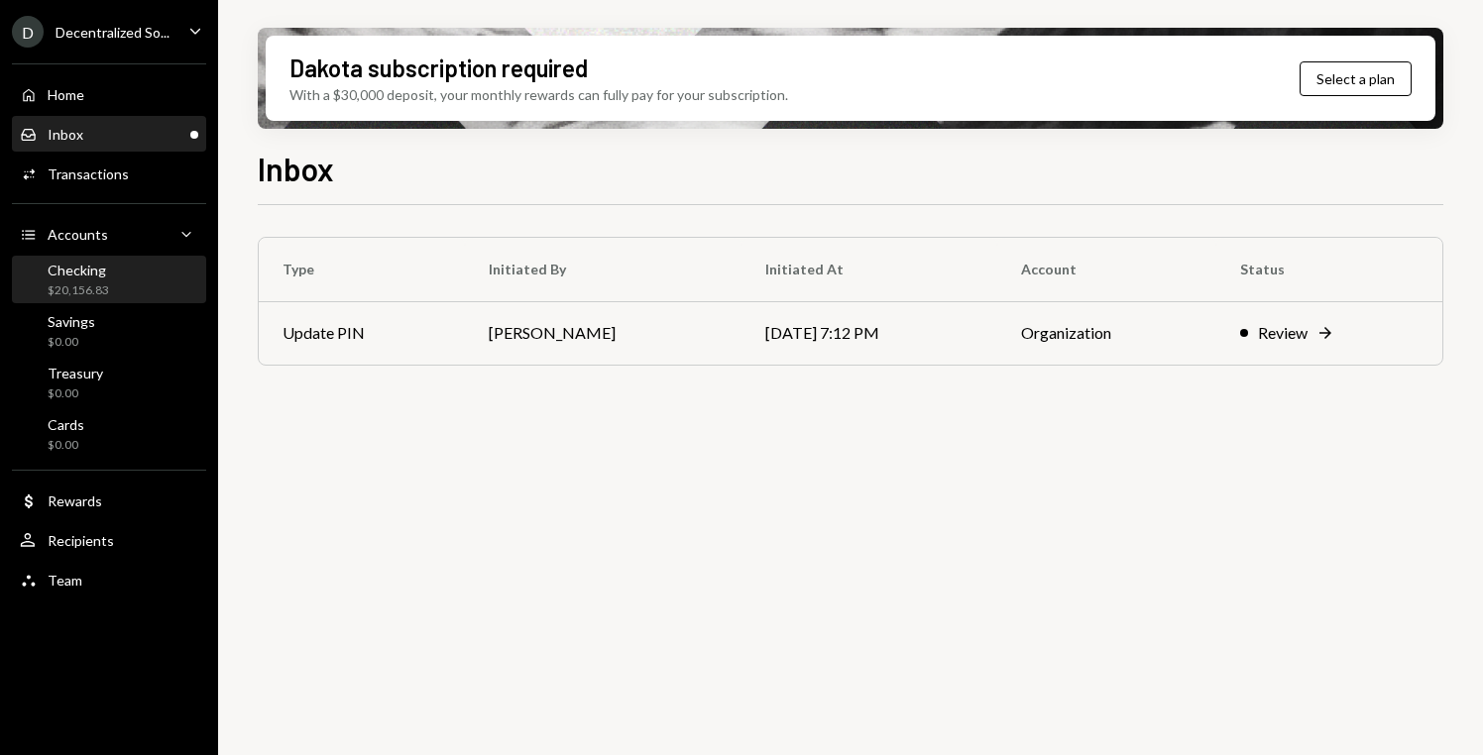
click at [104, 275] on div "Checking" at bounding box center [78, 270] width 61 height 17
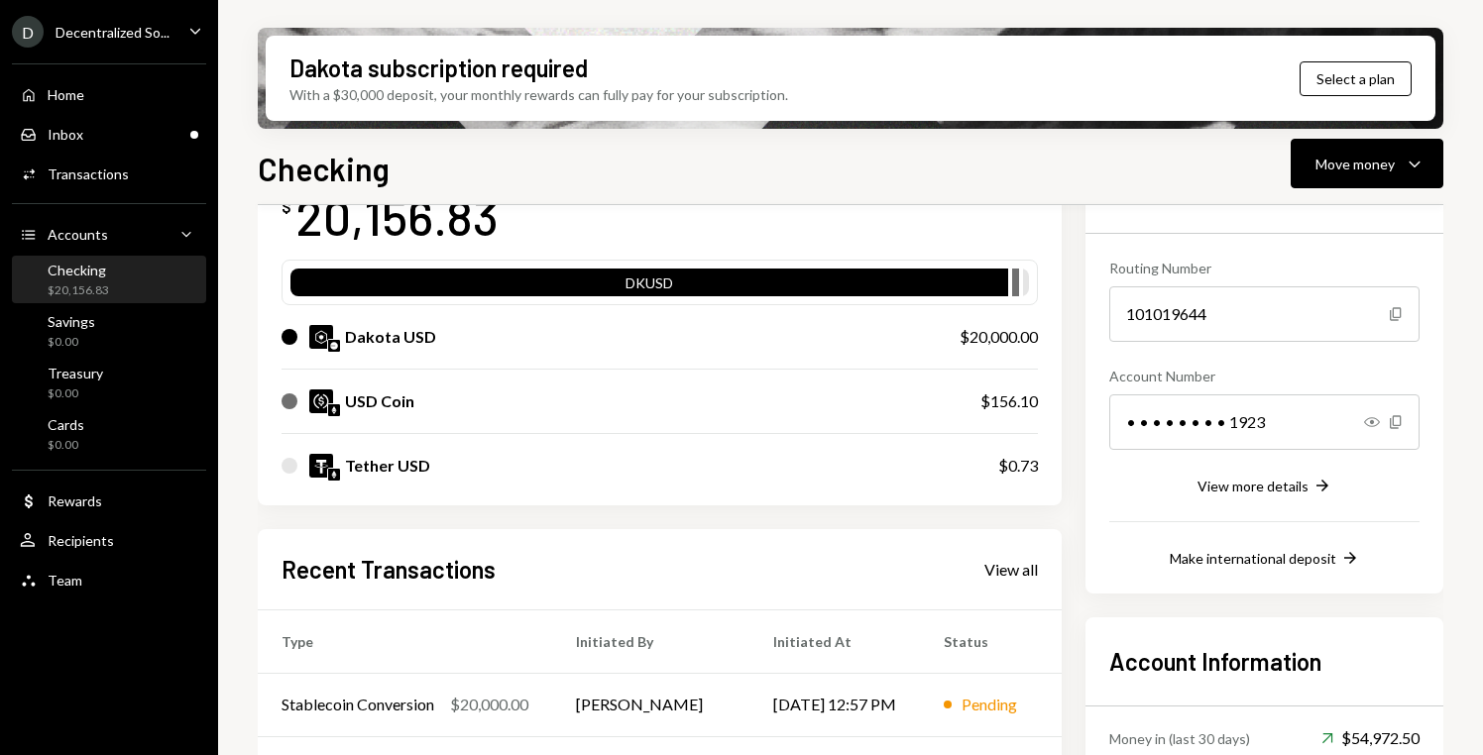
scroll to position [150, 0]
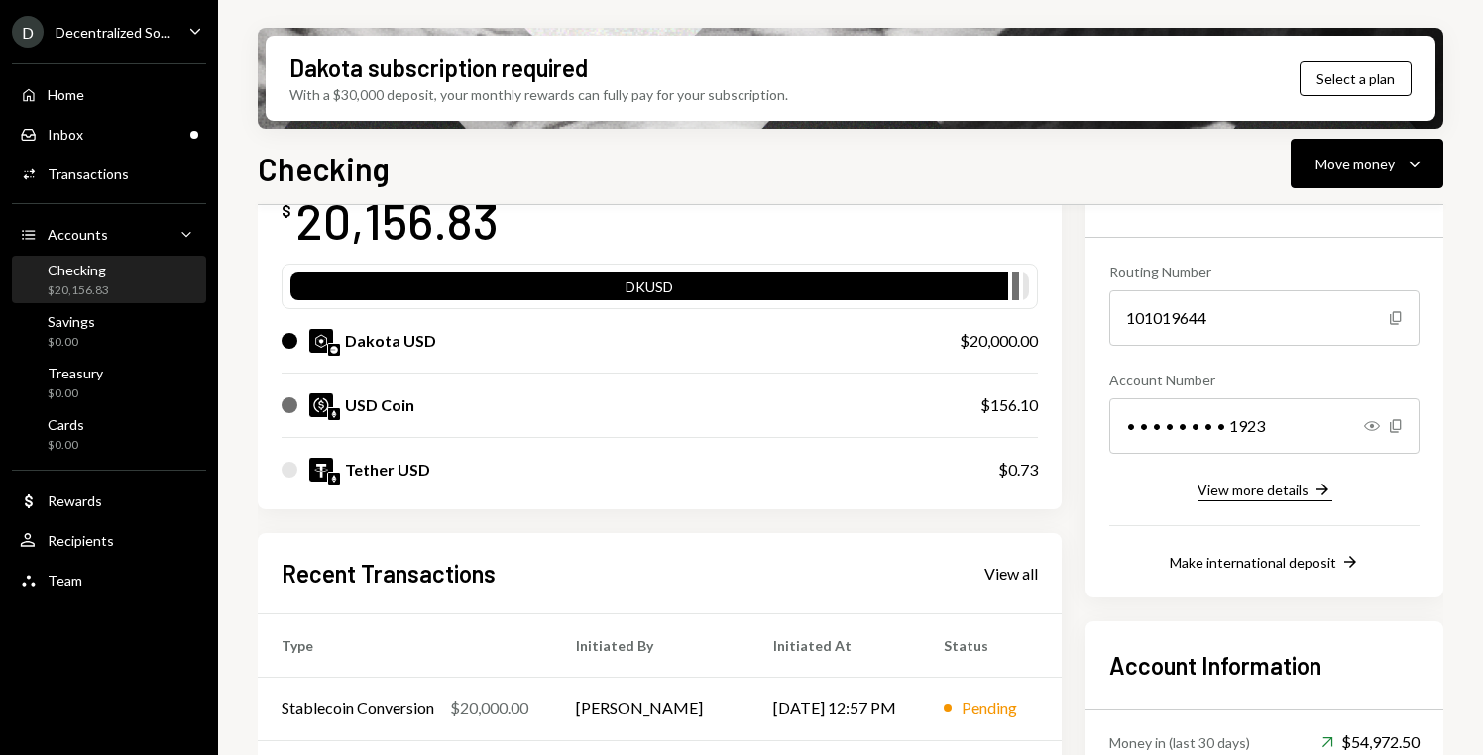
click at [1319, 490] on icon "Right Arrow" at bounding box center [1322, 490] width 20 height 20
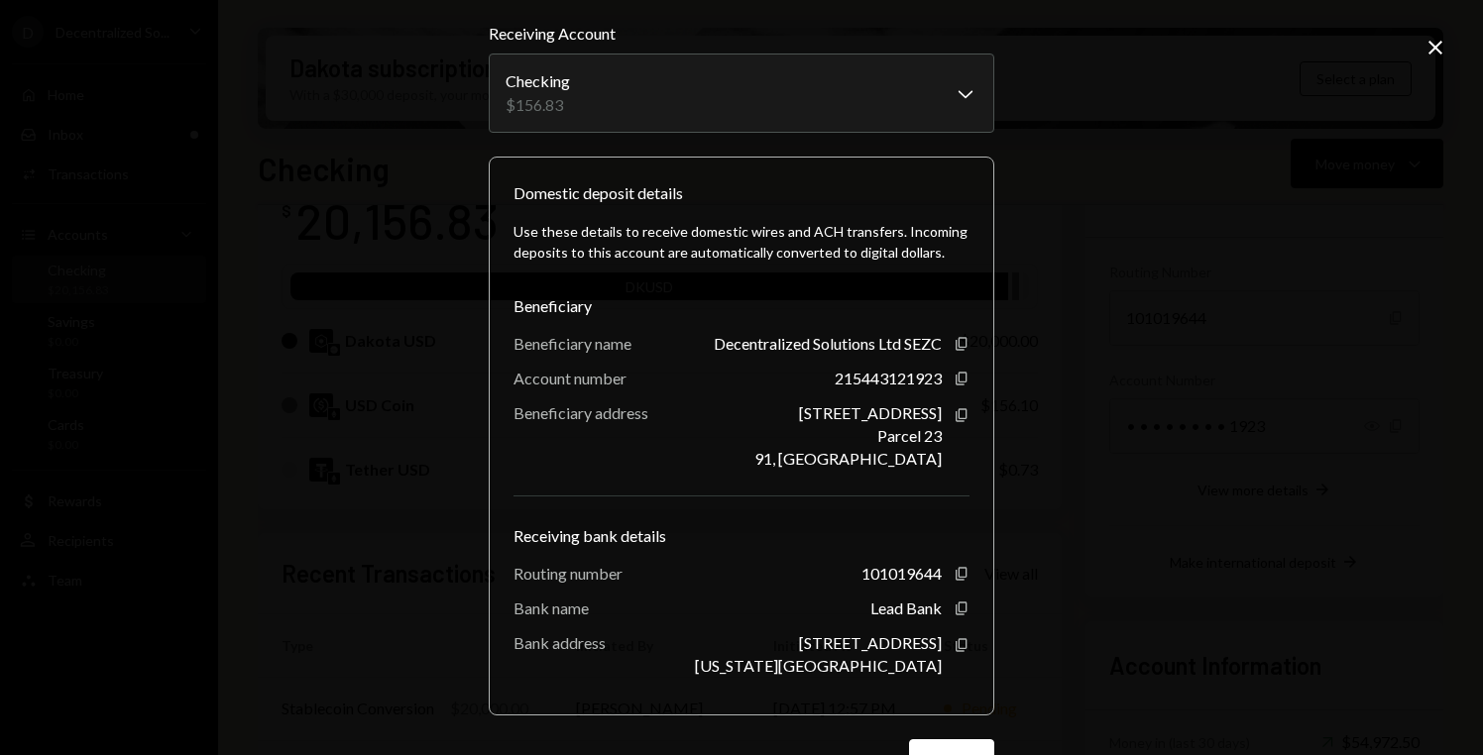
scroll to position [0, 0]
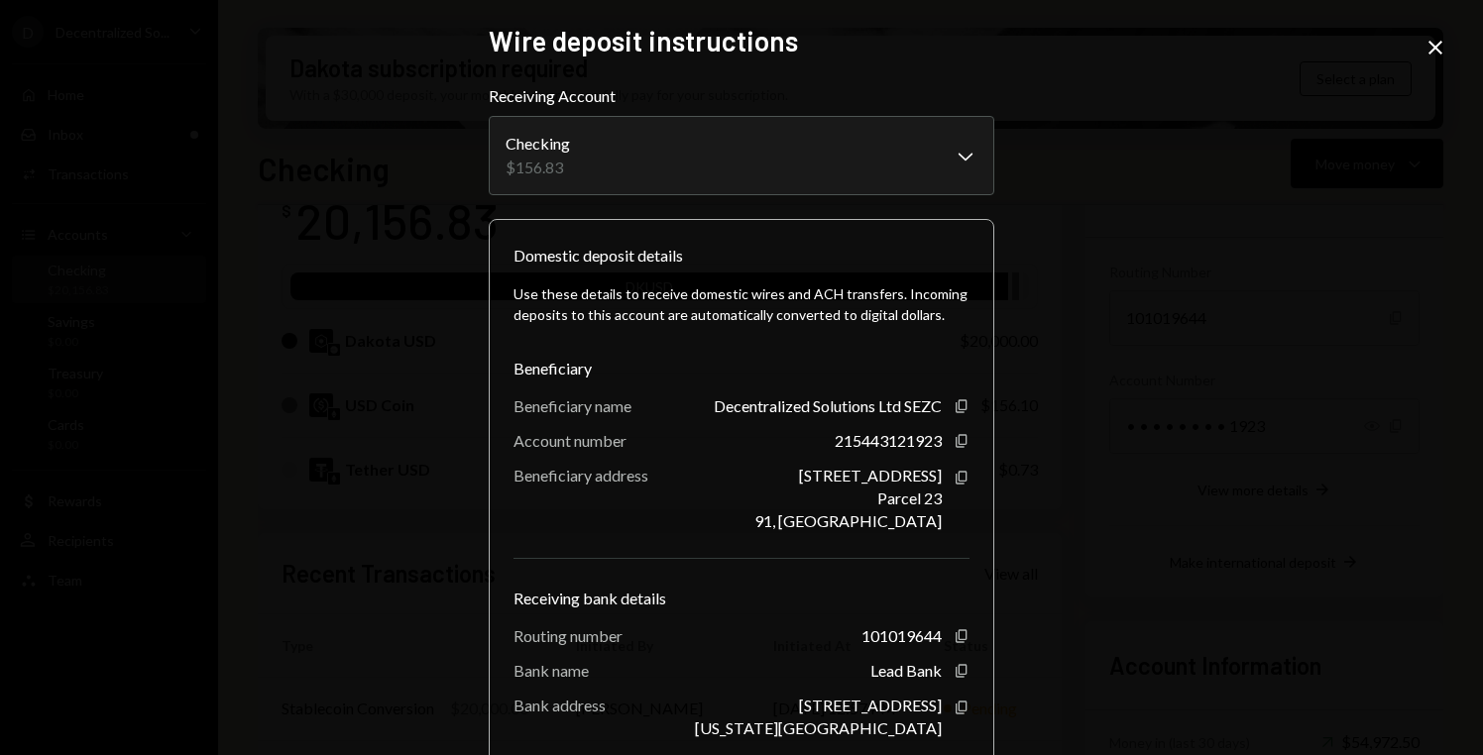
click at [1444, 41] on icon "Close" at bounding box center [1436, 48] width 24 height 24
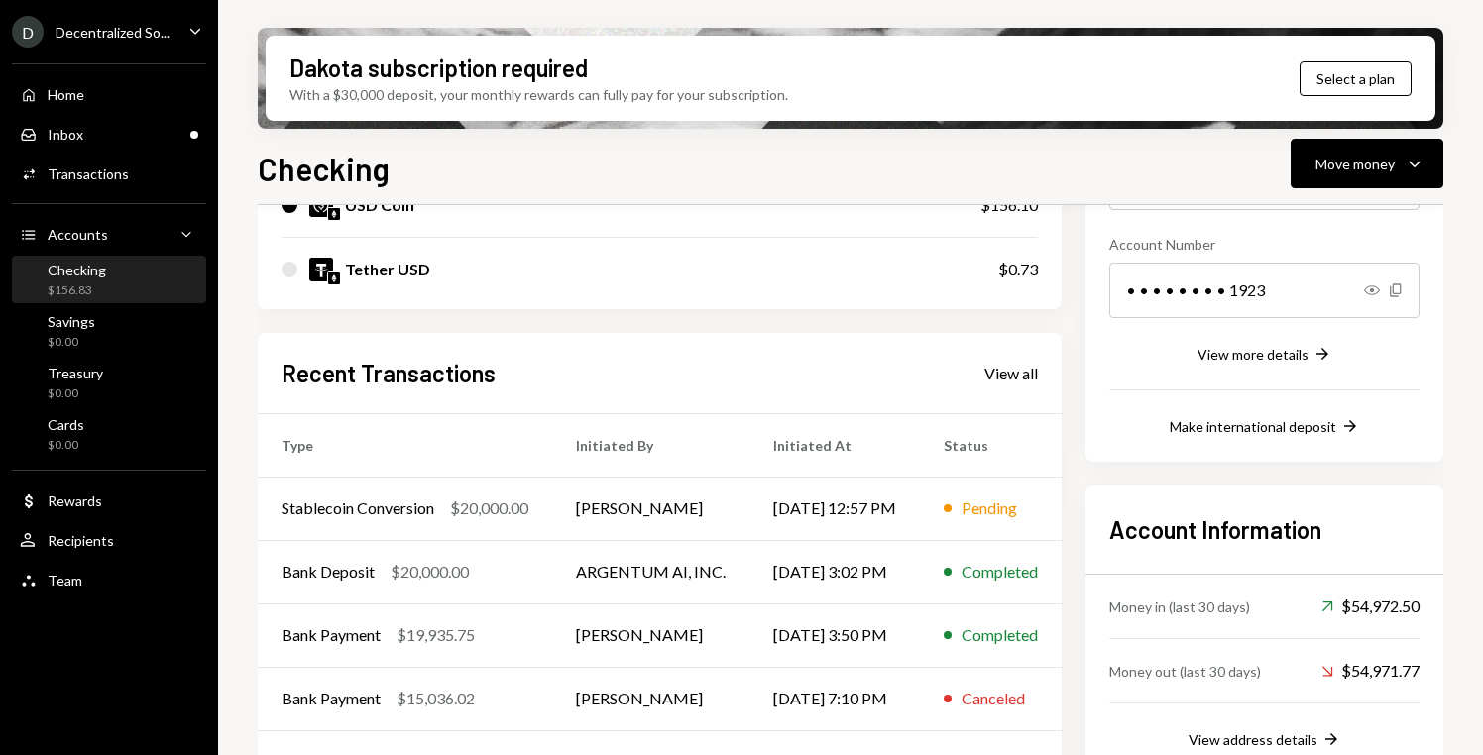
scroll to position [167, 0]
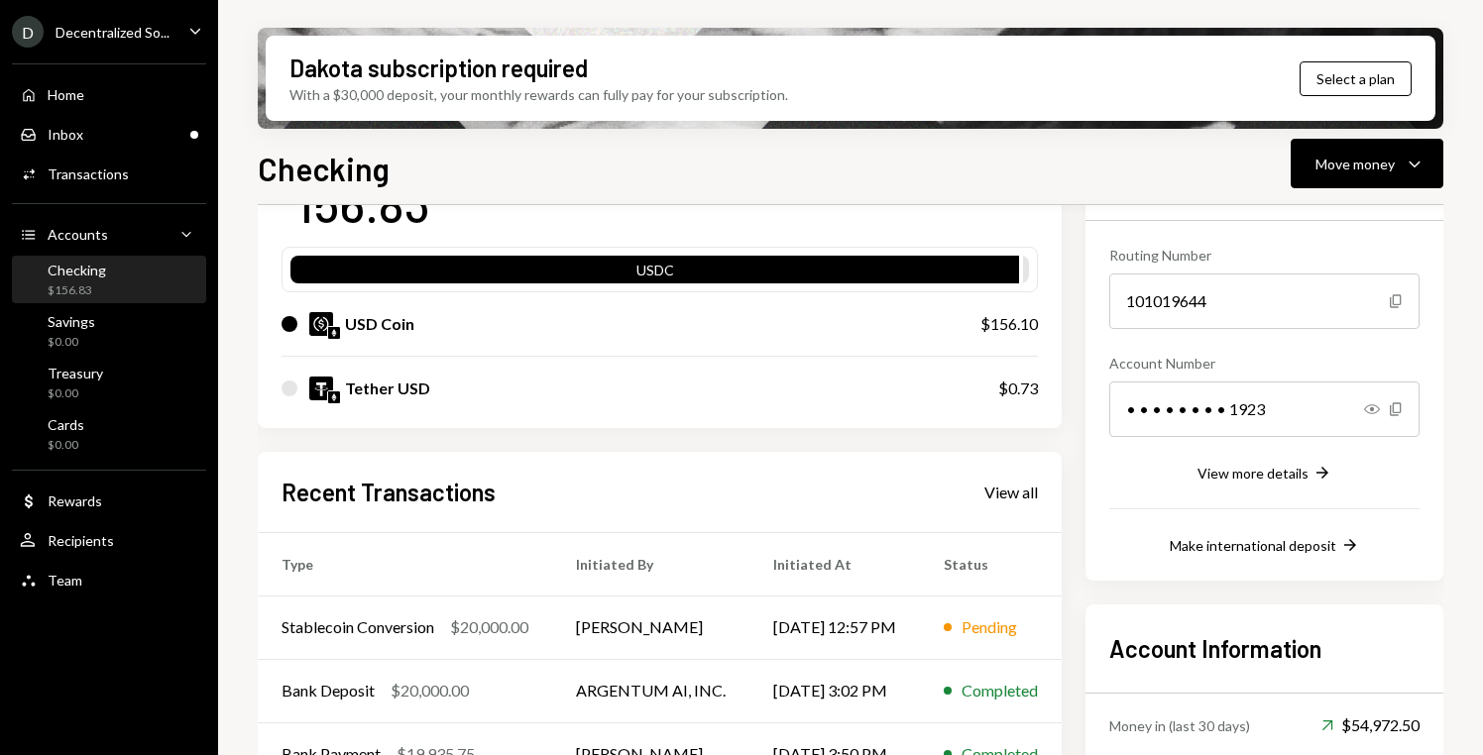
click at [383, 328] on div "USD Coin" at bounding box center [379, 324] width 69 height 24
click at [403, 323] on div "USD Coin" at bounding box center [379, 324] width 69 height 24
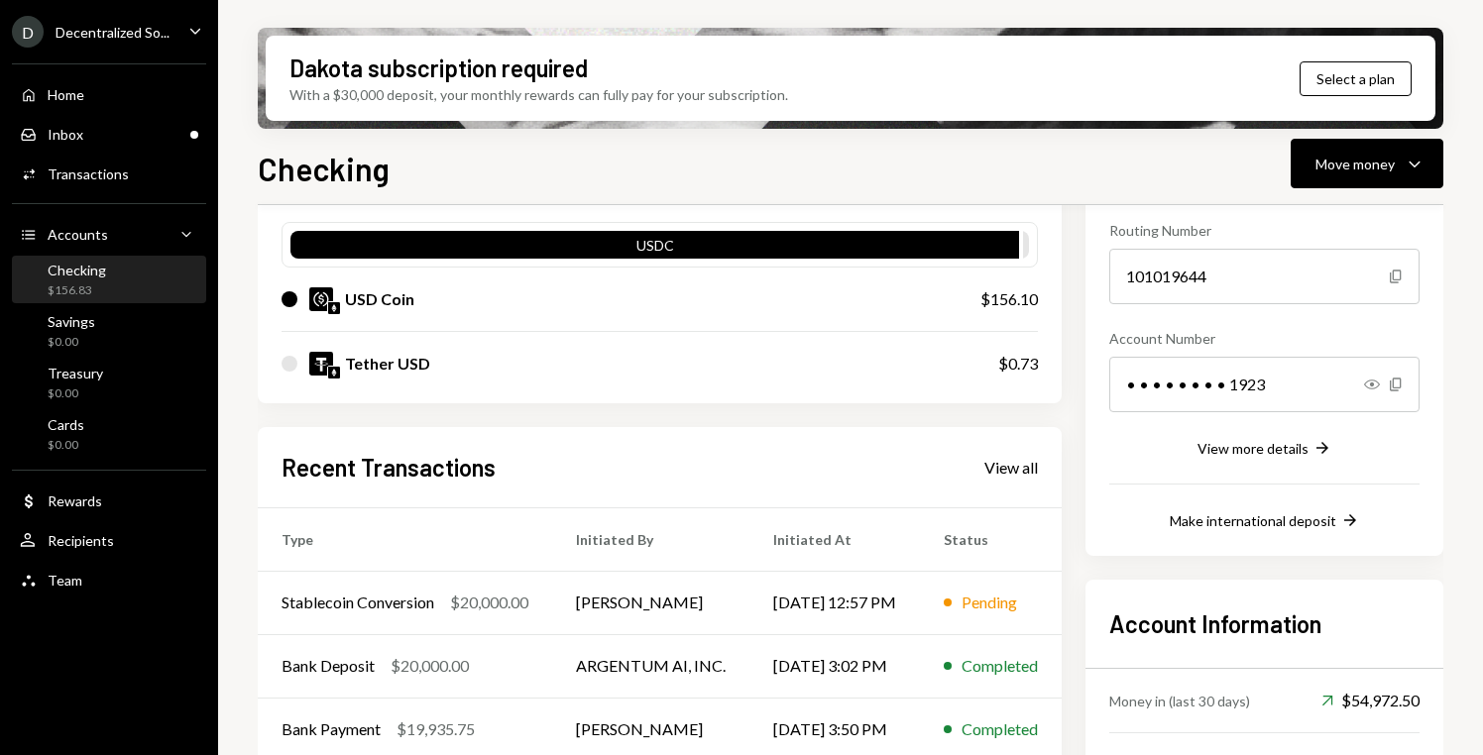
scroll to position [200, 0]
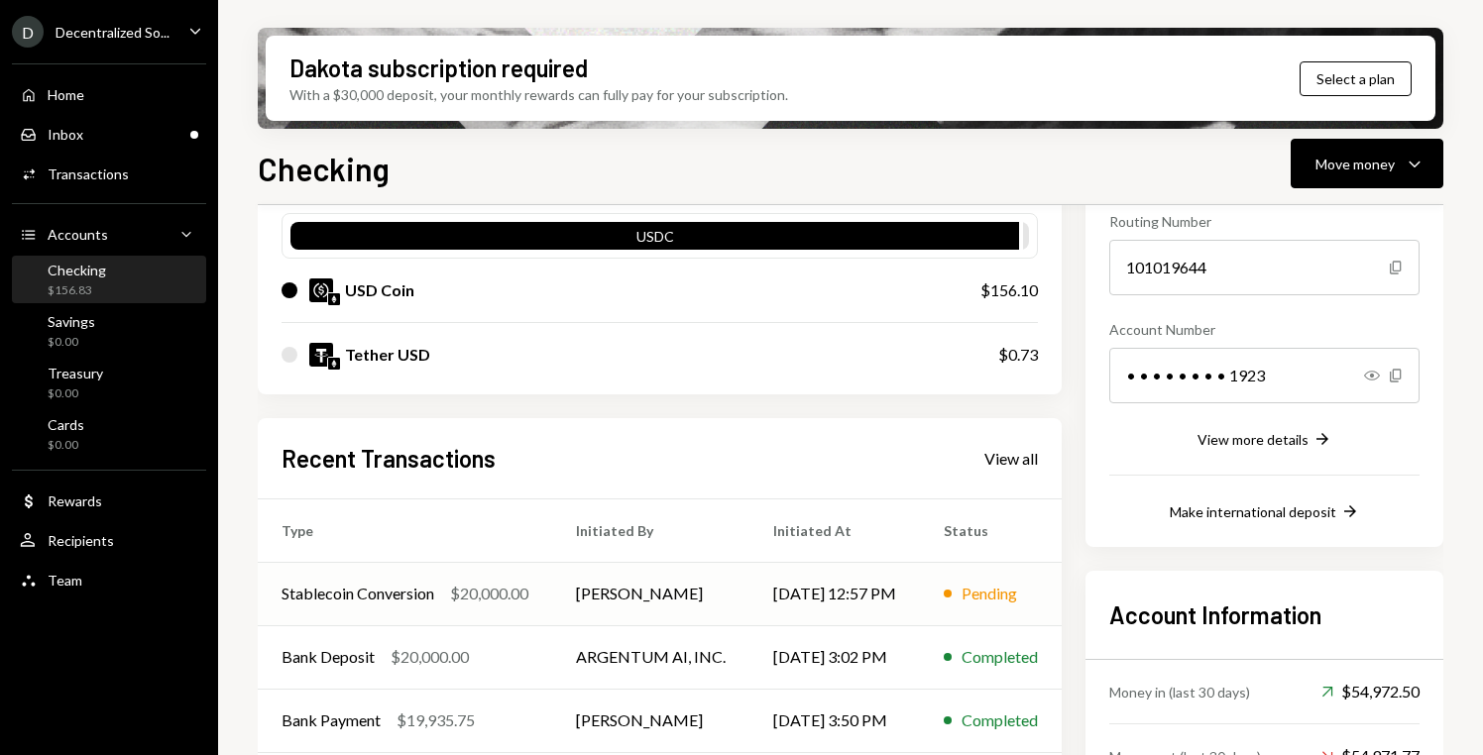
click at [995, 596] on div "Pending" at bounding box center [990, 594] width 56 height 24
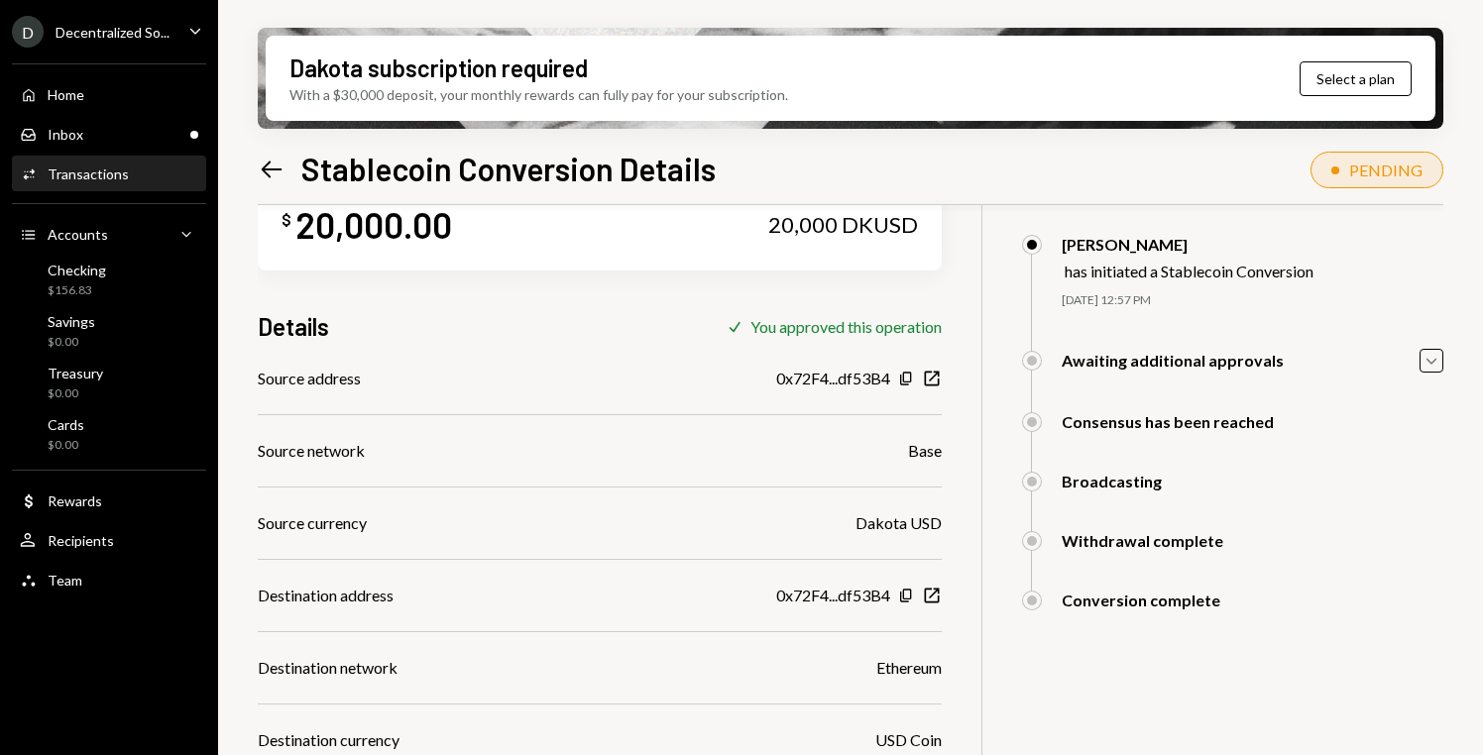
scroll to position [70, 0]
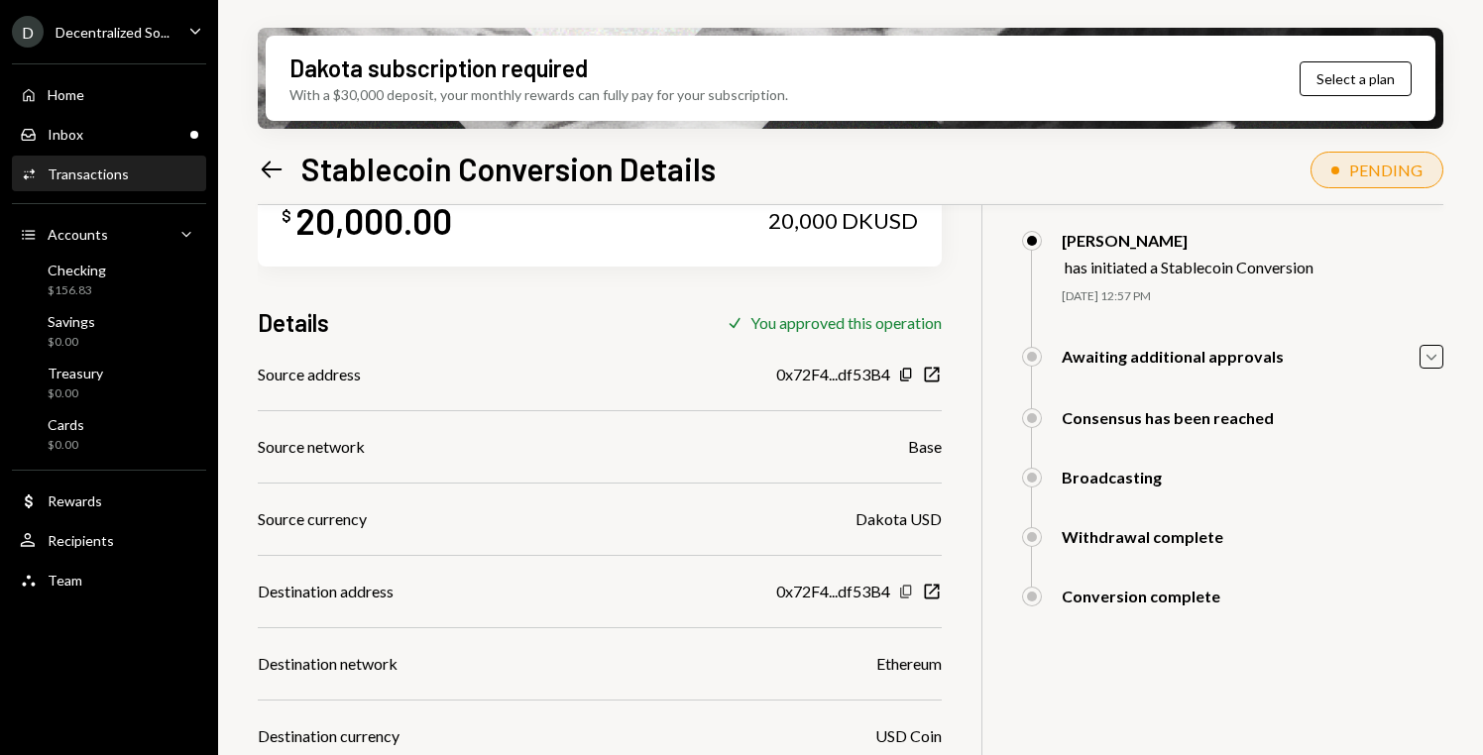
click at [910, 592] on icon "button" at bounding box center [905, 591] width 11 height 13
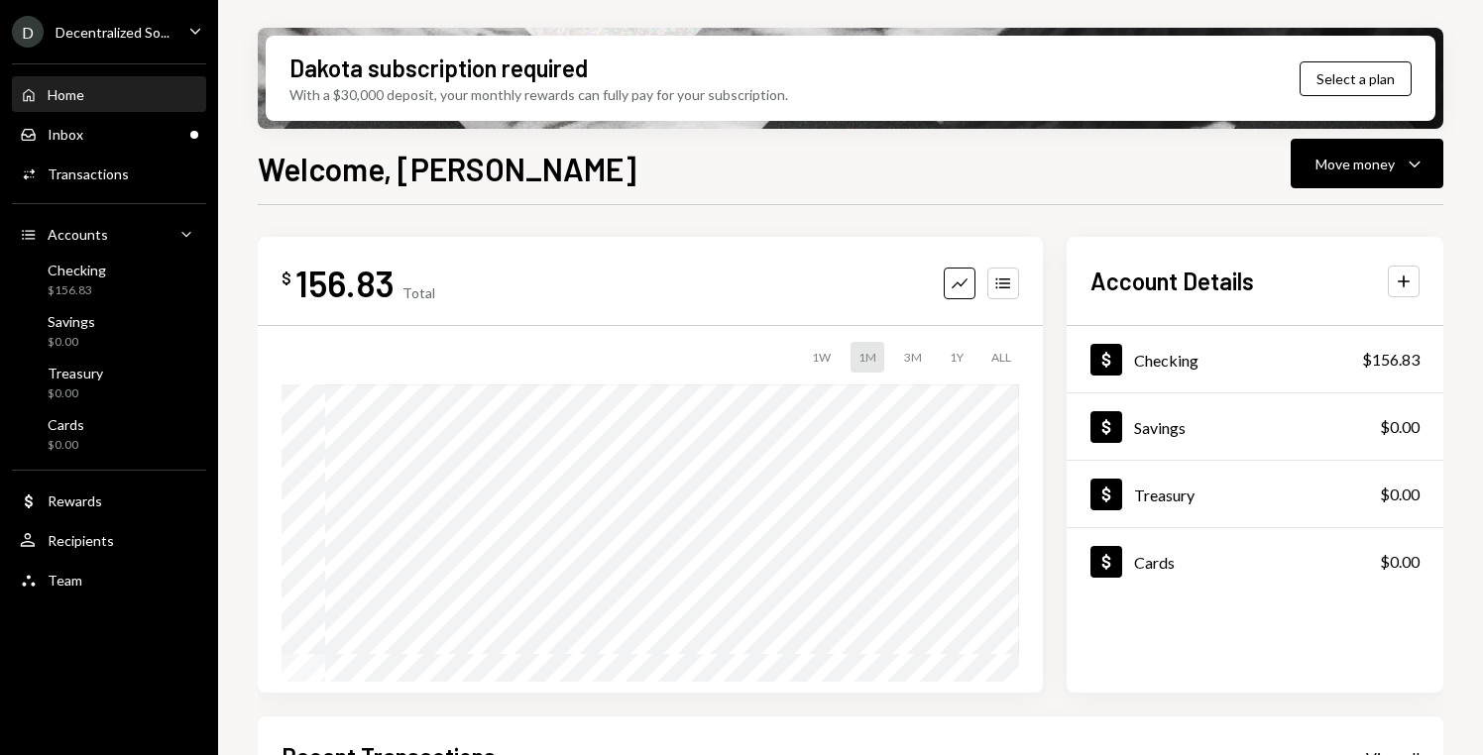
click at [180, 40] on div "D Decentralized So... Caret Down" at bounding box center [109, 32] width 218 height 32
